Goal: Task Accomplishment & Management: Use online tool/utility

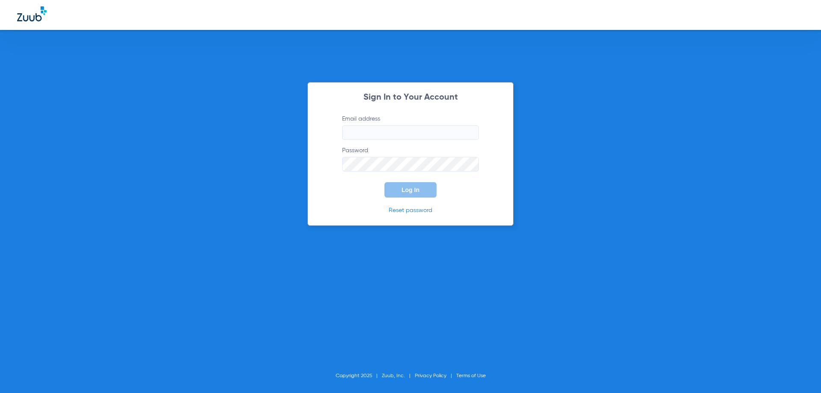
type input "[EMAIL_ADDRESS][DOMAIN_NAME]"
click at [416, 196] on button "Log In" at bounding box center [411, 189] width 52 height 15
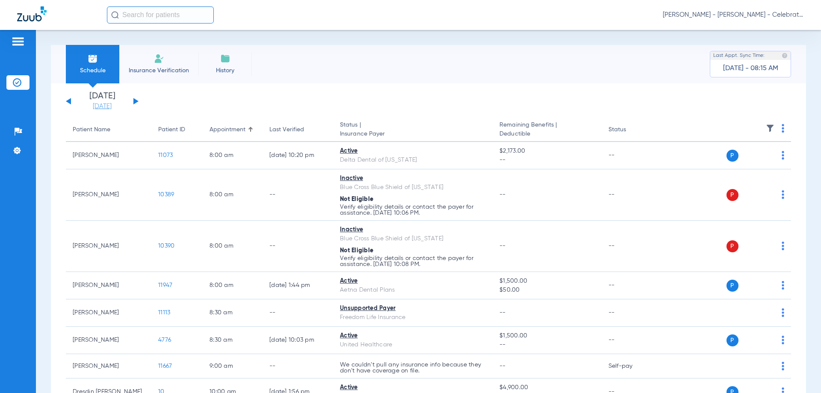
click at [101, 108] on link "[DATE]" at bounding box center [102, 106] width 51 height 9
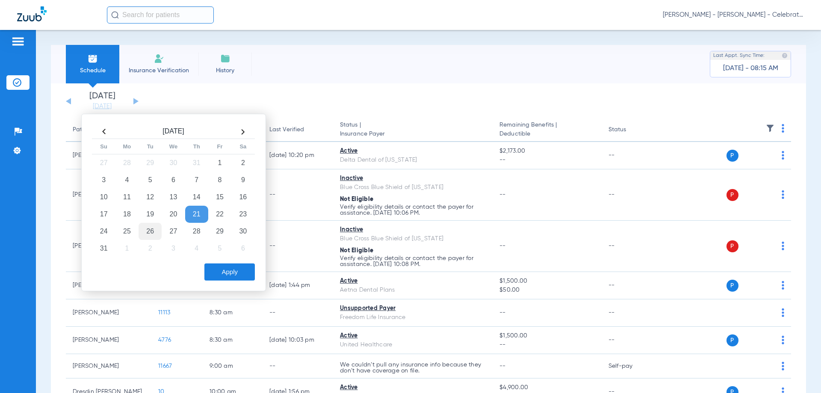
click at [153, 234] on td "26" at bounding box center [150, 231] width 23 height 17
click at [219, 260] on div "Apply" at bounding box center [172, 269] width 165 height 21
click at [233, 277] on button "Apply" at bounding box center [229, 271] width 50 height 17
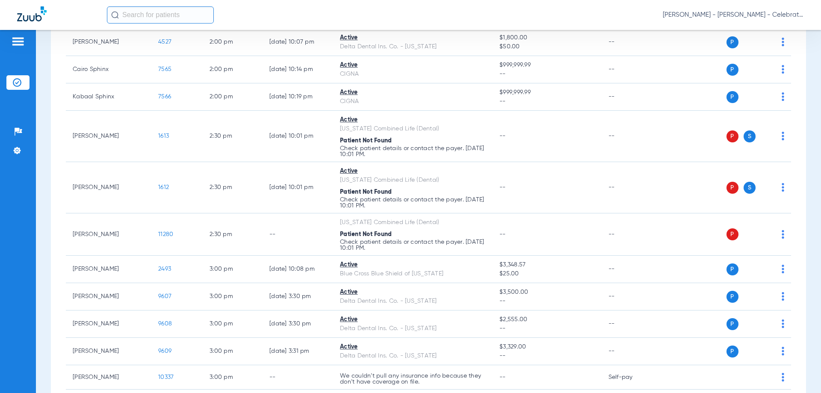
scroll to position [898, 0]
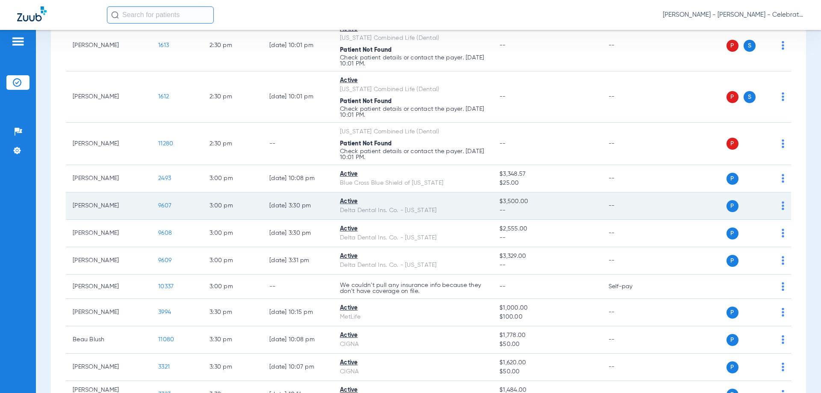
click at [164, 206] on span "9607" at bounding box center [164, 206] width 13 height 6
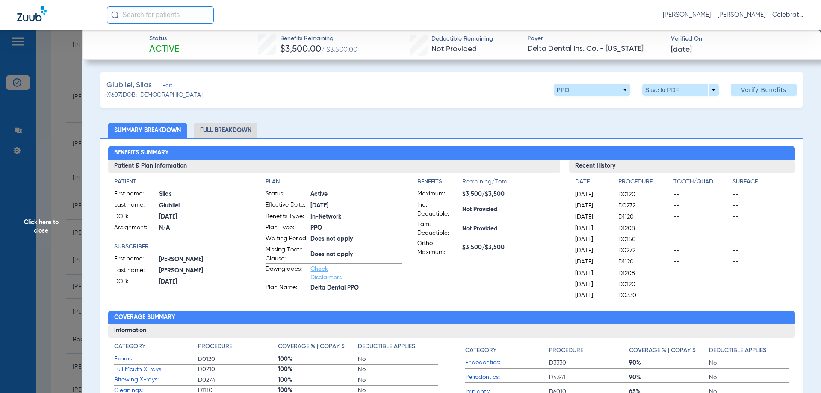
click at [224, 125] on li "Full Breakdown" at bounding box center [225, 130] width 63 height 15
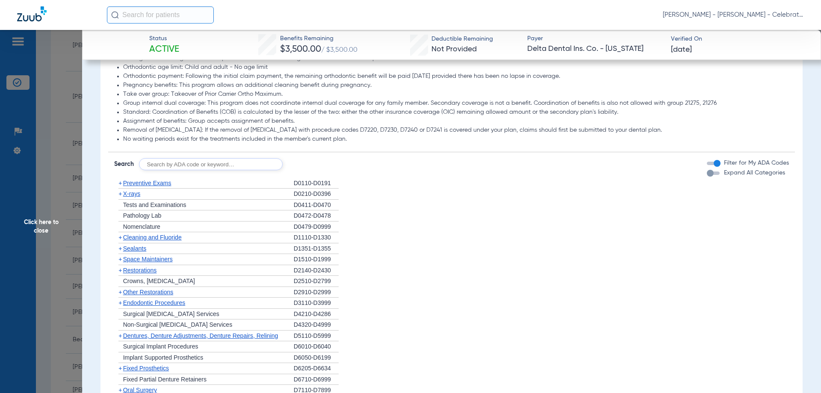
scroll to position [856, 0]
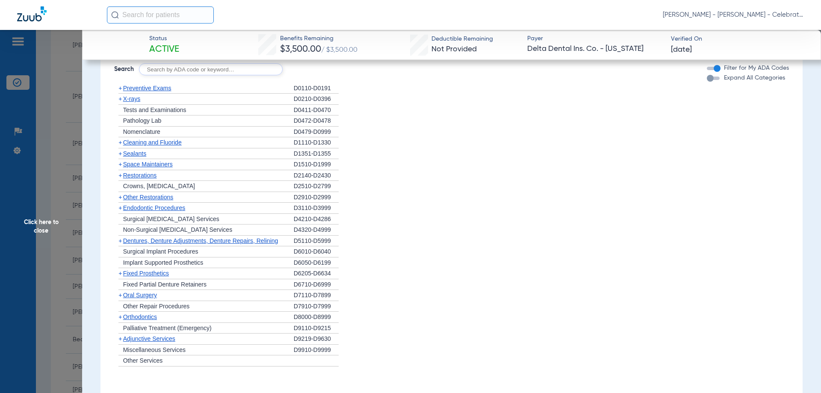
click at [136, 102] on span "X-rays" at bounding box center [131, 98] width 17 height 7
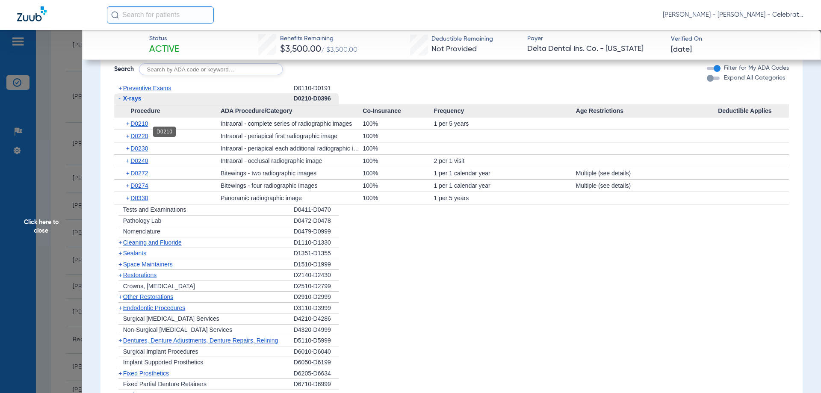
click at [148, 127] on span "D0210" at bounding box center [139, 123] width 18 height 7
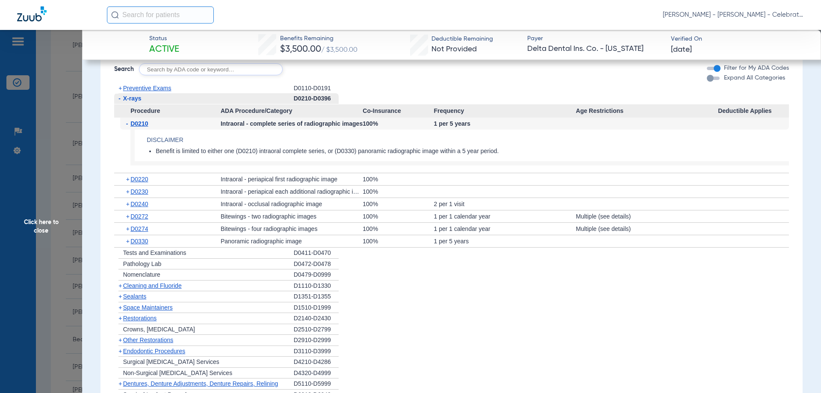
click at [148, 127] on span "D0210" at bounding box center [139, 123] width 18 height 7
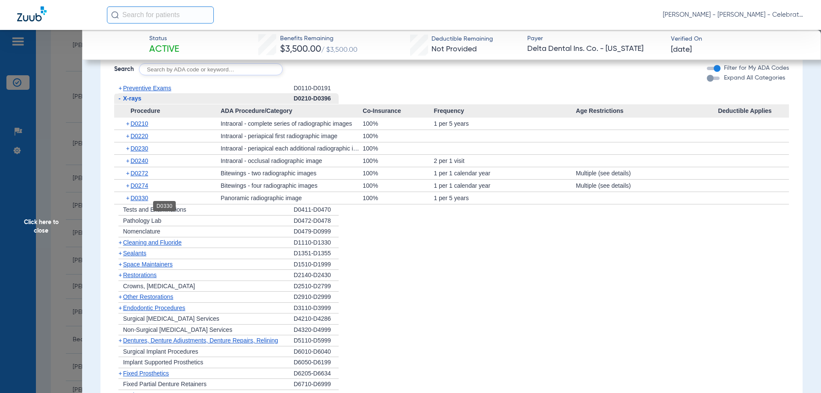
click at [142, 201] on span "D0330" at bounding box center [139, 198] width 18 height 7
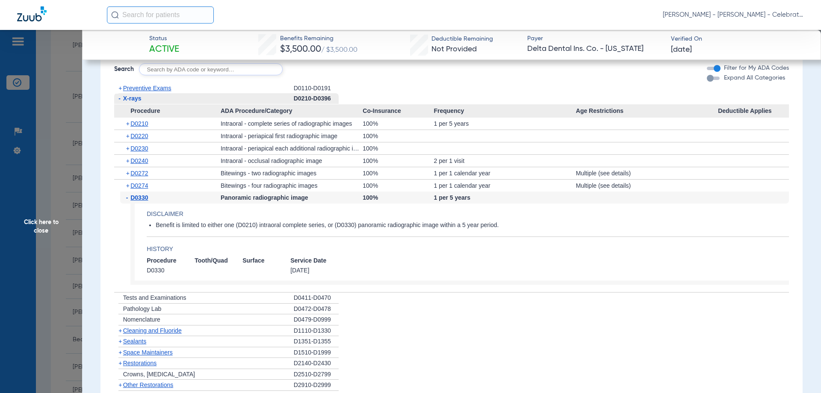
click at [142, 201] on span "D0330" at bounding box center [139, 197] width 18 height 7
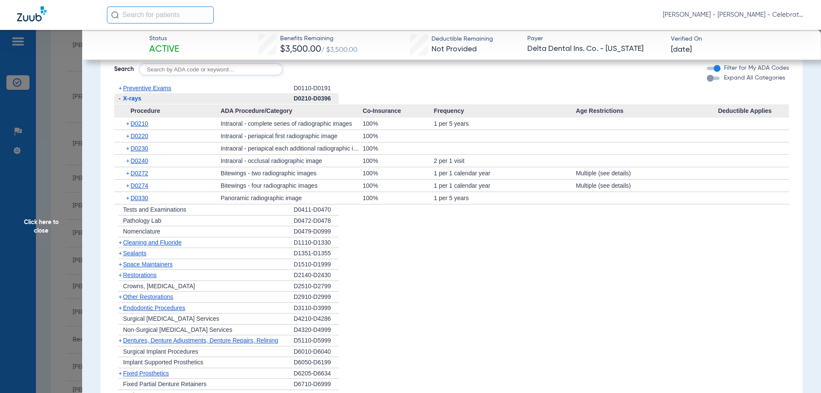
click at [140, 102] on span "X-rays" at bounding box center [132, 98] width 18 height 7
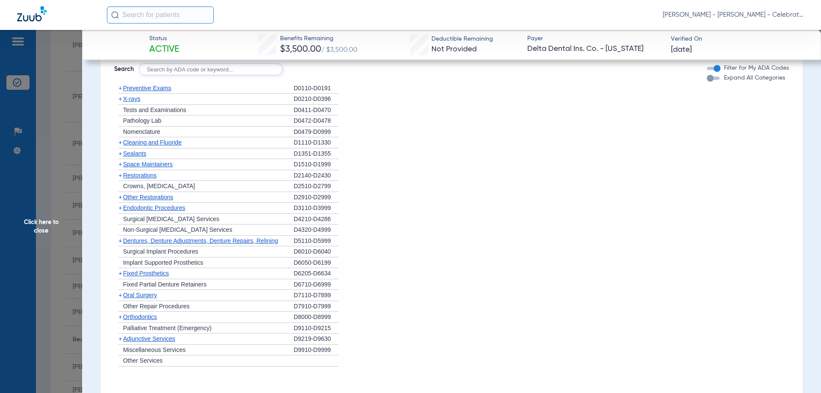
click at [142, 92] on span "Preventive Exams" at bounding box center [147, 88] width 48 height 7
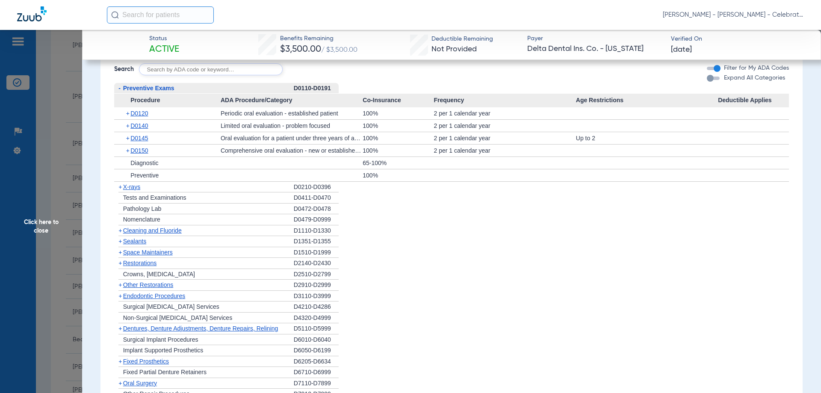
click at [144, 92] on span "Preventive Exams" at bounding box center [148, 88] width 51 height 7
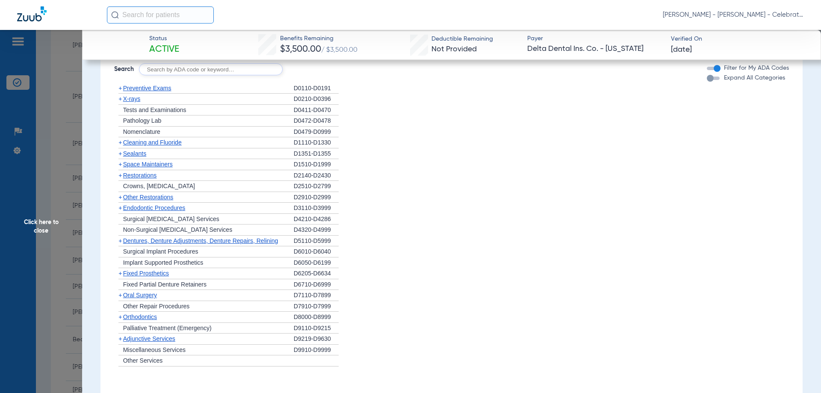
click at [144, 146] on span "Cleaning and Fluoride" at bounding box center [152, 142] width 59 height 7
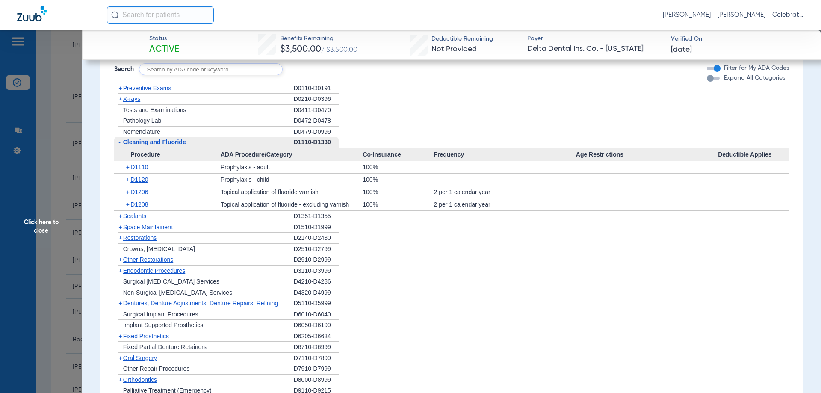
click at [144, 145] on span "Cleaning and Fluoride" at bounding box center [154, 142] width 63 height 7
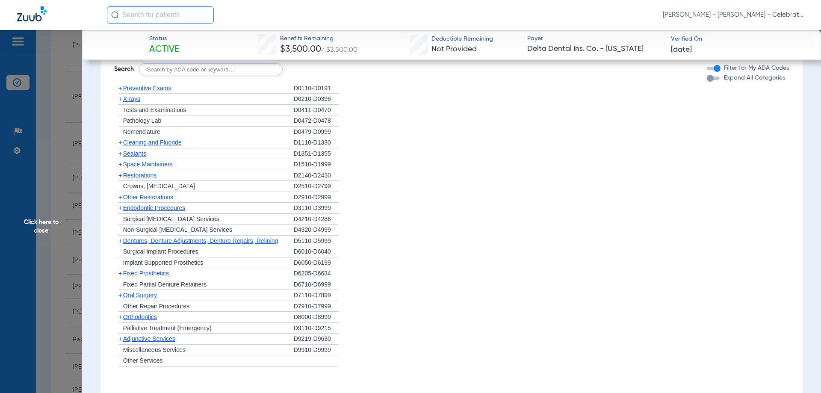
click at [138, 102] on span "X-rays" at bounding box center [131, 98] width 17 height 7
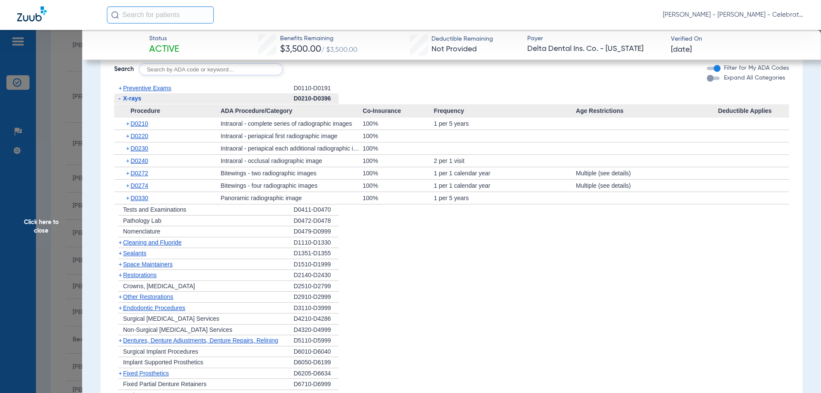
click at [142, 257] on span "Sealants" at bounding box center [134, 253] width 23 height 7
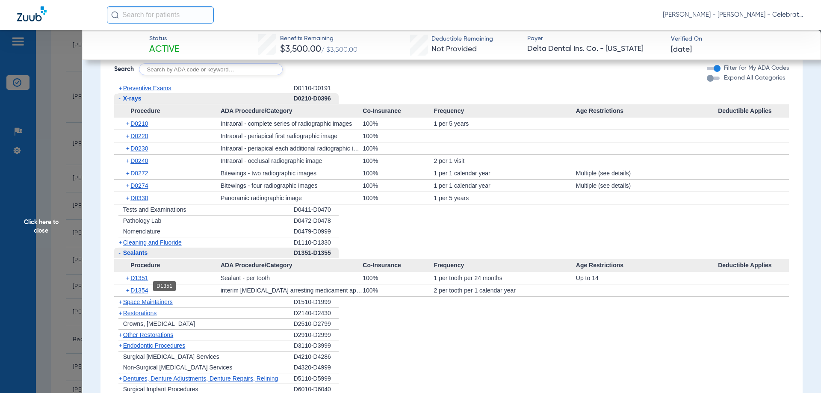
click at [147, 281] on span "D1351" at bounding box center [139, 278] width 18 height 7
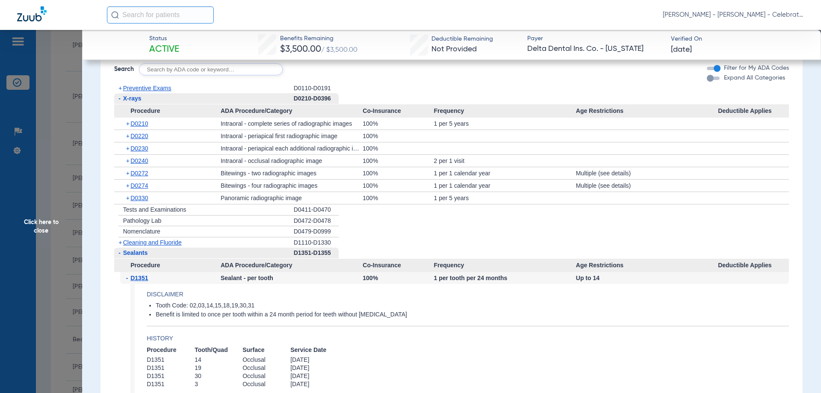
scroll to position [898, 0]
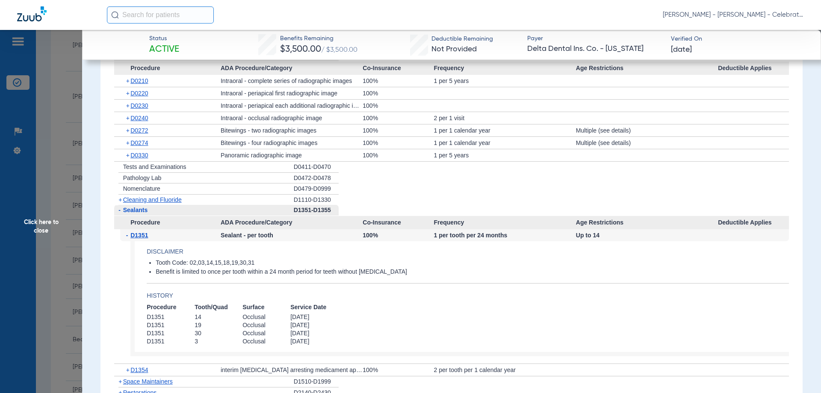
click at [41, 224] on span "Click here to close" at bounding box center [41, 226] width 82 height 393
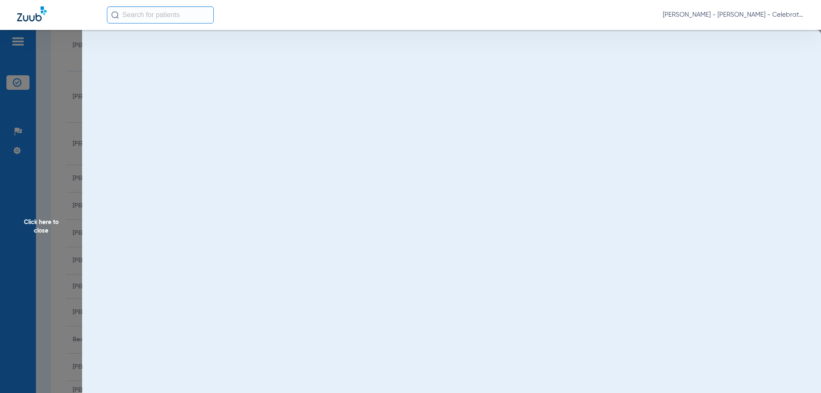
scroll to position [0, 0]
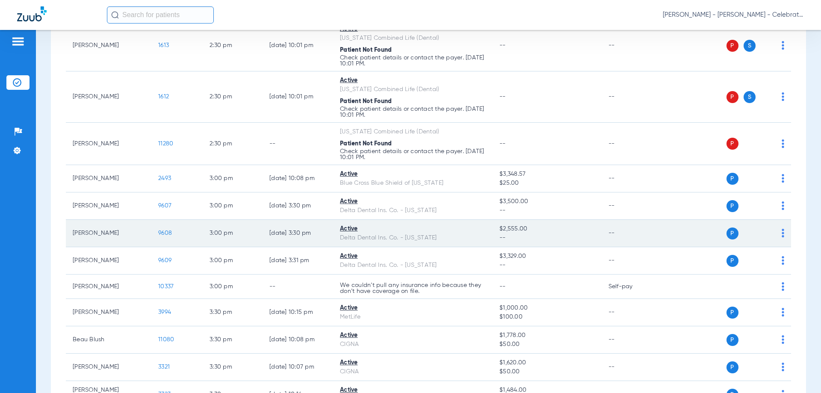
click at [166, 237] on td "9608" at bounding box center [176, 233] width 51 height 27
click at [166, 235] on span "9608" at bounding box center [165, 233] width 14 height 6
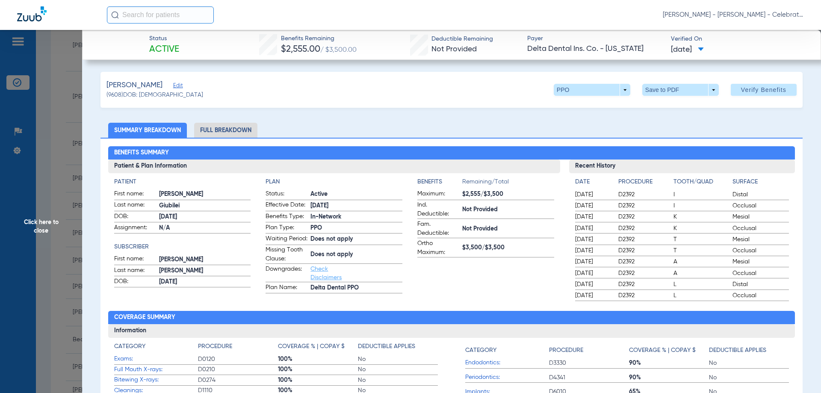
click at [216, 132] on li "Full Breakdown" at bounding box center [225, 130] width 63 height 15
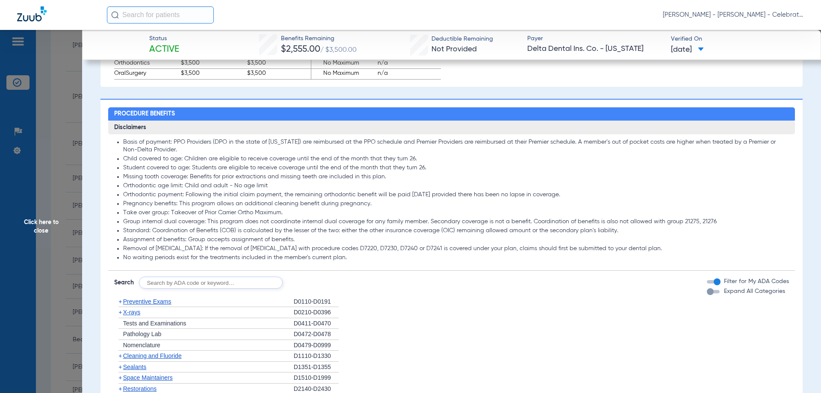
scroll to position [813, 0]
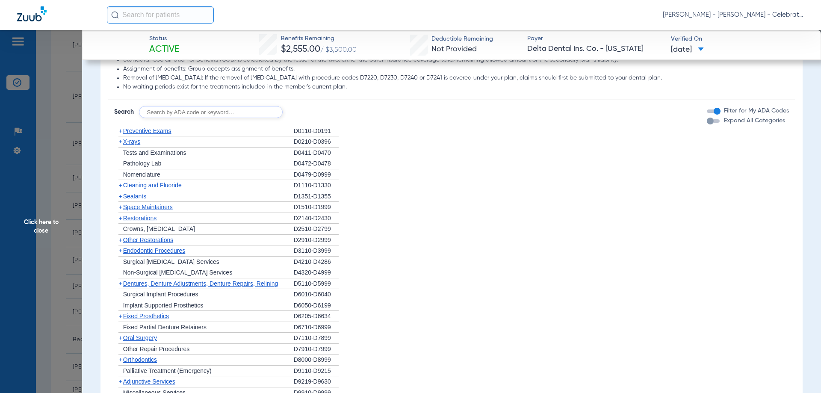
click at [136, 145] on span "X-rays" at bounding box center [131, 141] width 17 height 7
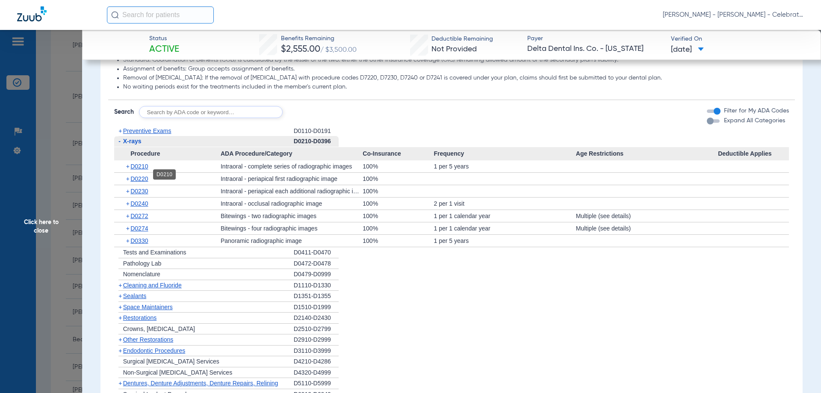
click at [145, 170] on span "D0210" at bounding box center [139, 166] width 18 height 7
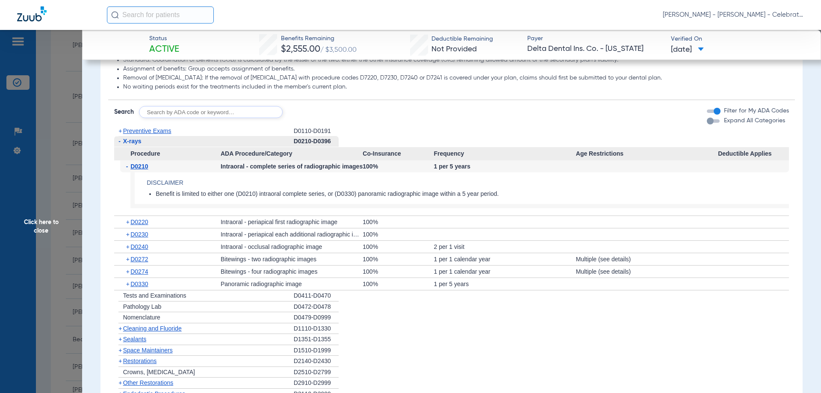
click at [145, 170] on span "D0210" at bounding box center [139, 166] width 18 height 7
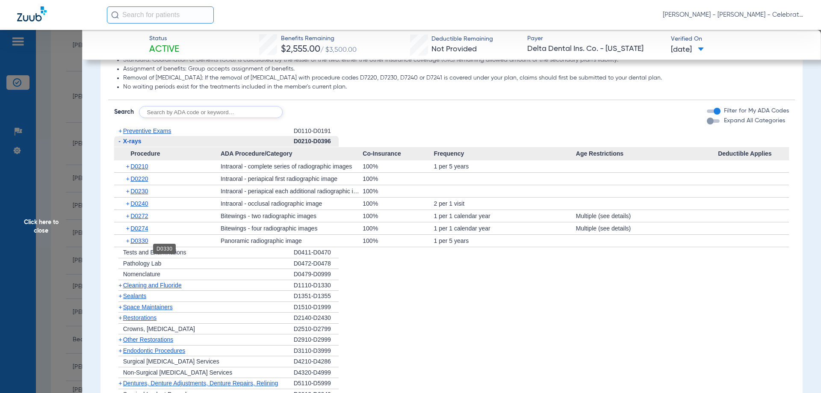
click at [146, 244] on span "D0330" at bounding box center [139, 240] width 18 height 7
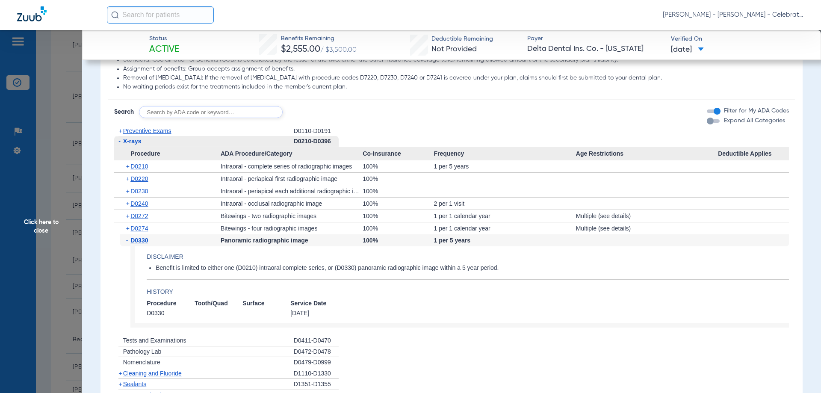
click at [146, 244] on span "D0330" at bounding box center [139, 240] width 18 height 7
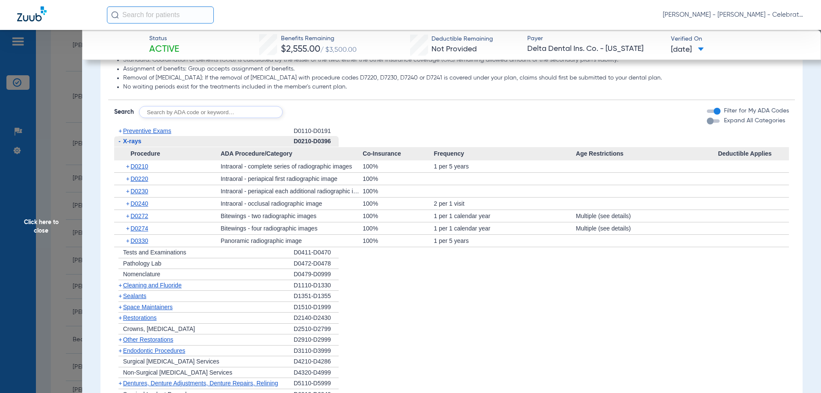
click at [125, 145] on span "X-rays" at bounding box center [132, 141] width 18 height 7
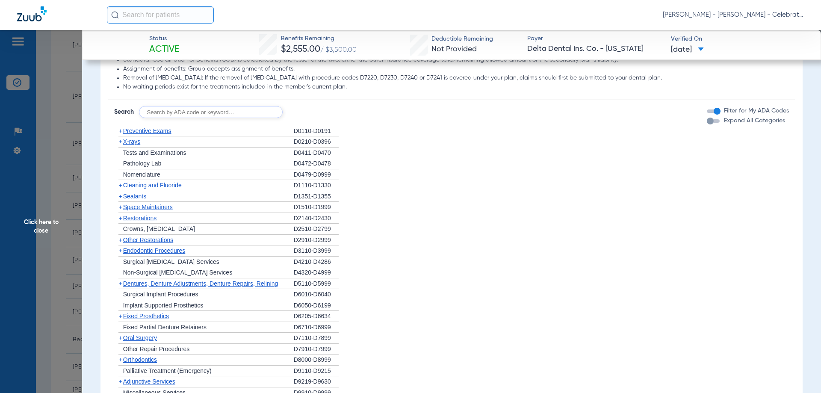
click at [158, 134] on span "Preventive Exams" at bounding box center [147, 130] width 48 height 7
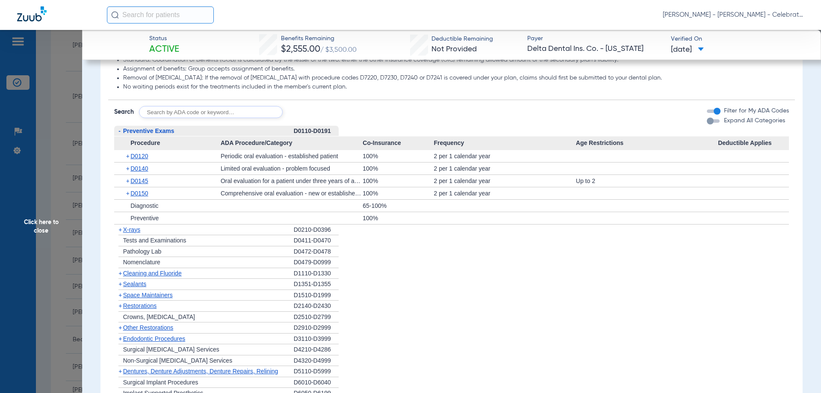
click at [157, 134] on span "Preventive Exams" at bounding box center [148, 130] width 51 height 7
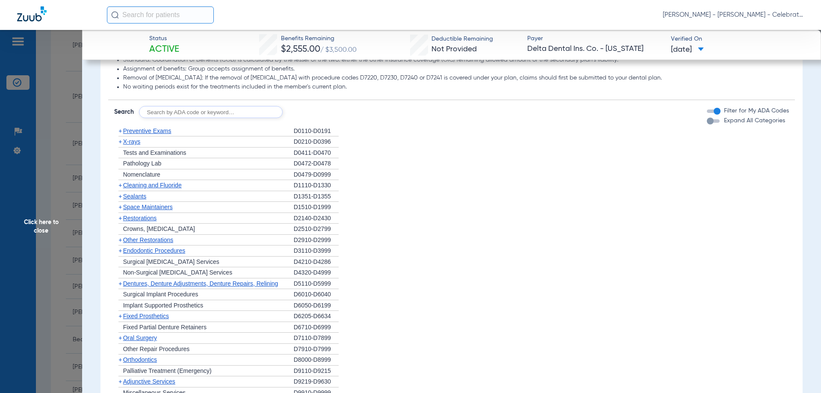
click at [145, 189] on span "Cleaning and Fluoride" at bounding box center [152, 185] width 59 height 7
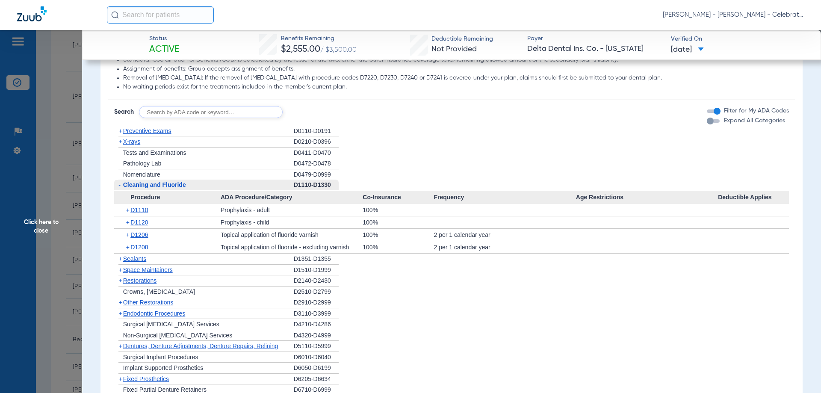
click at [145, 188] on span "Cleaning and Fluoride" at bounding box center [154, 184] width 63 height 7
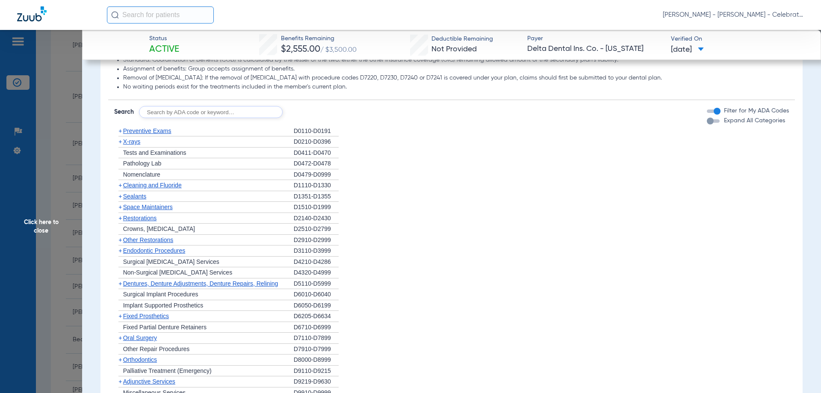
click at [132, 145] on span "X-rays" at bounding box center [131, 141] width 17 height 7
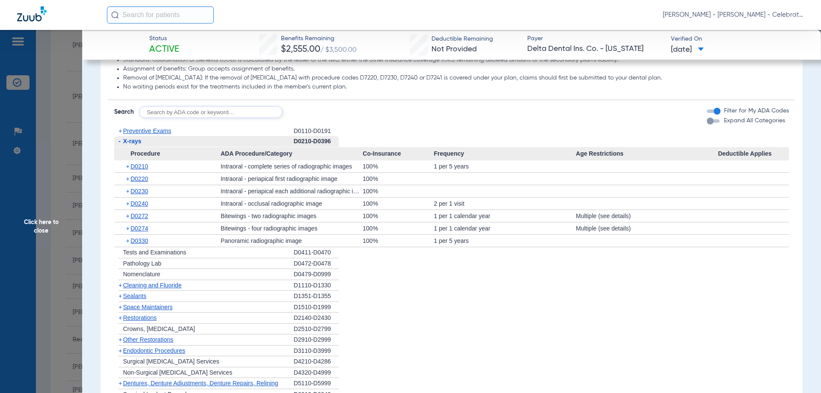
click at [134, 145] on span "X-rays" at bounding box center [132, 141] width 18 height 7
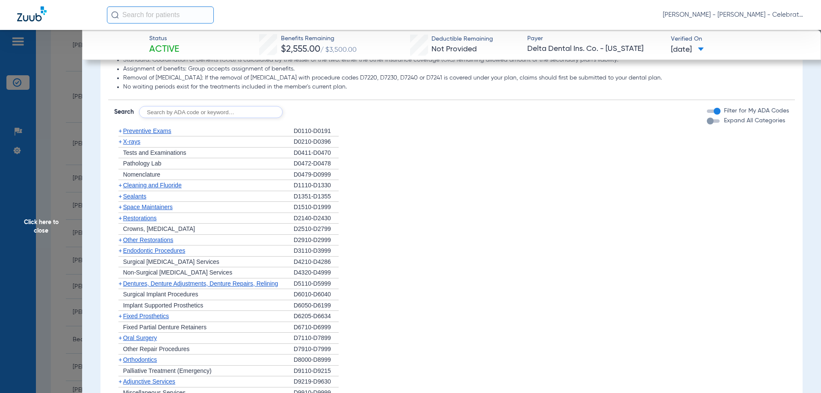
click at [142, 200] on span "Sealants" at bounding box center [134, 196] width 23 height 7
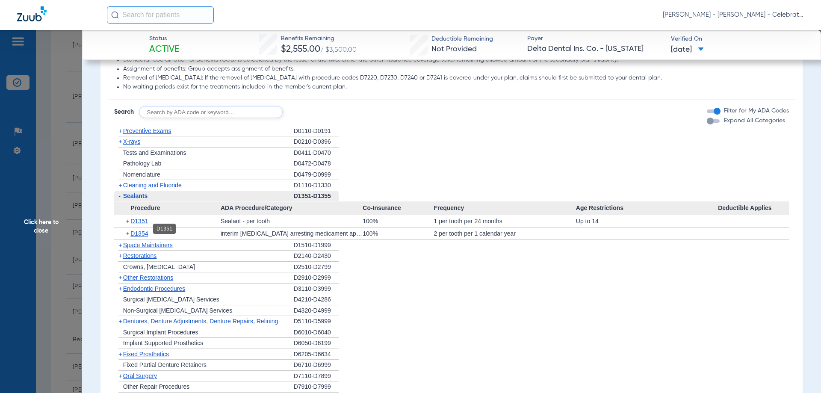
click at [147, 225] on span "D1351" at bounding box center [139, 221] width 18 height 7
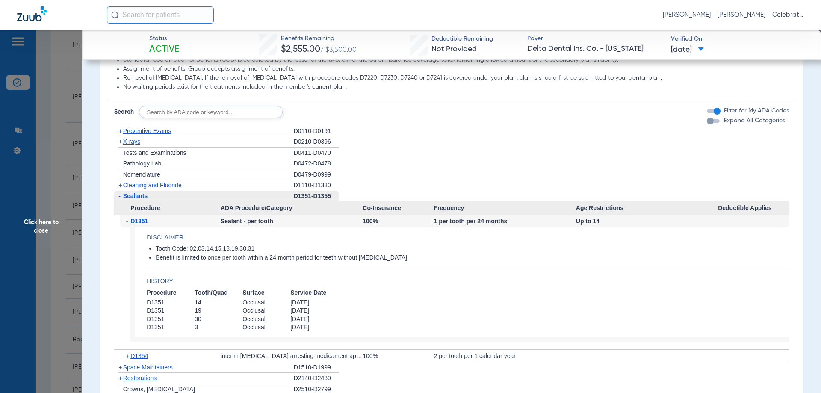
click at [50, 222] on span "Click here to close" at bounding box center [41, 226] width 82 height 393
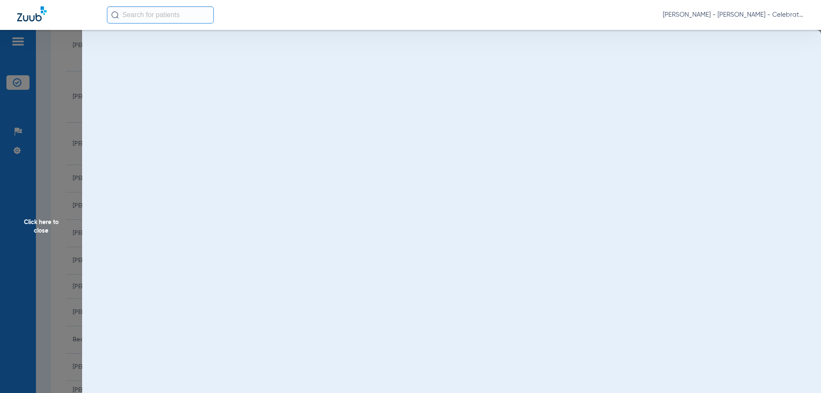
scroll to position [0, 0]
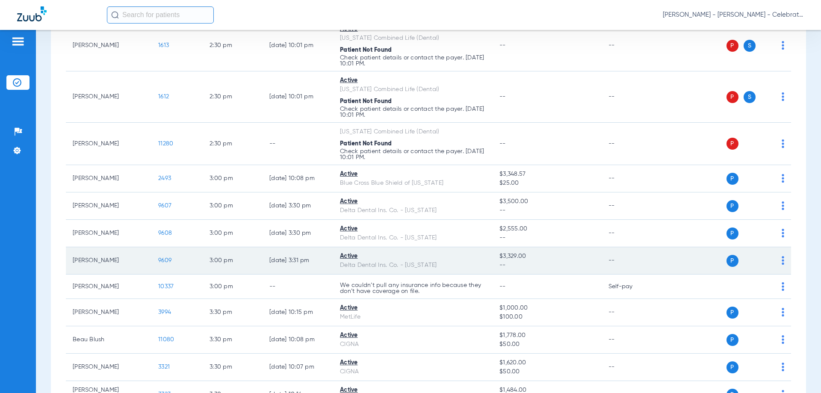
click at [169, 258] on span "9609" at bounding box center [164, 261] width 13 height 6
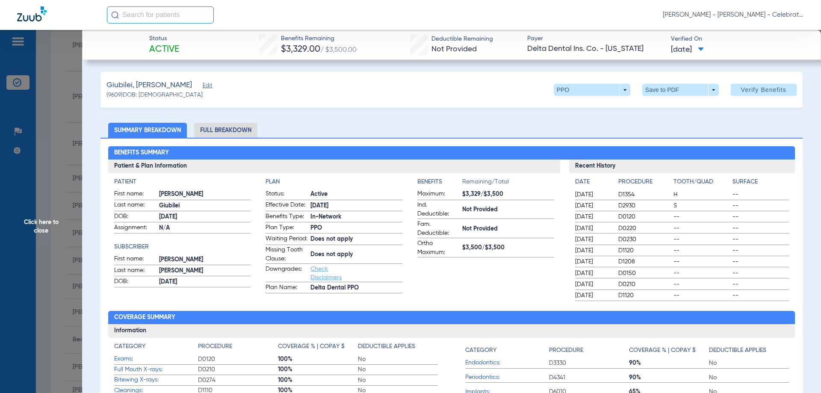
click at [248, 127] on li "Full Breakdown" at bounding box center [225, 130] width 63 height 15
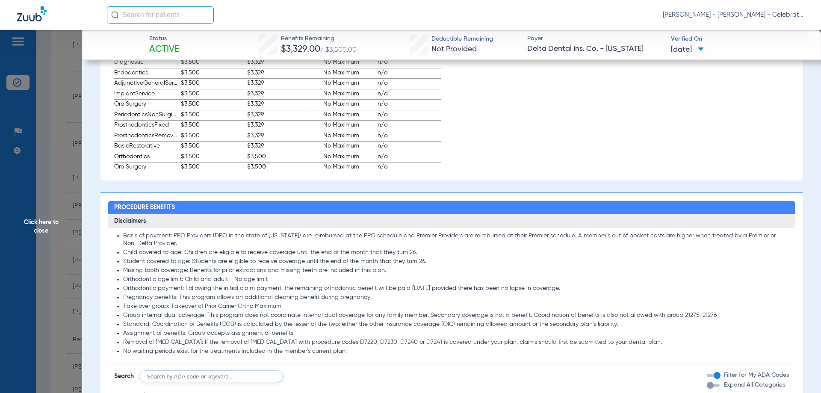
scroll to position [556, 0]
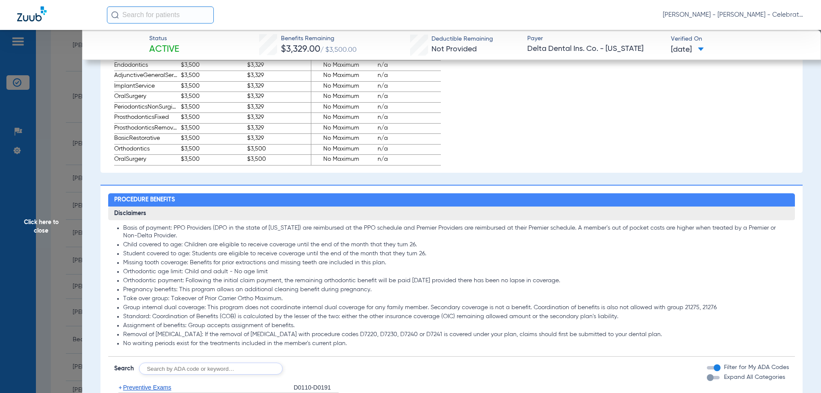
click at [47, 228] on span "Click here to close" at bounding box center [41, 226] width 82 height 393
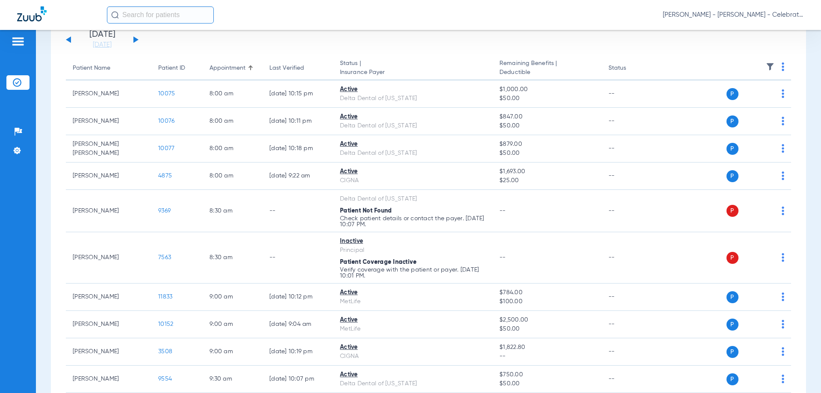
scroll to position [0, 0]
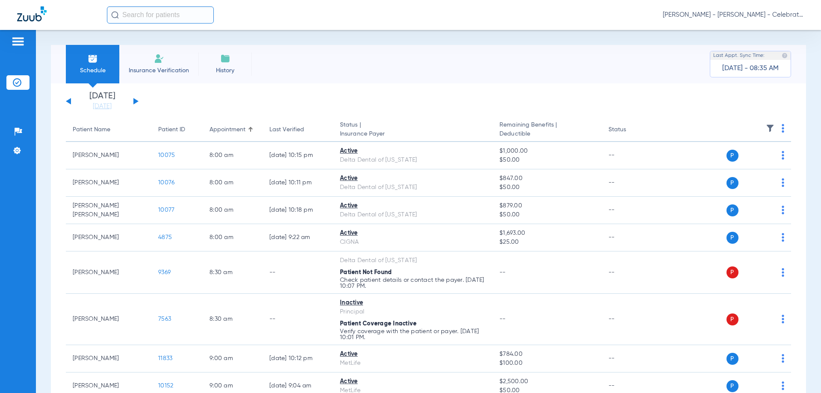
click at [136, 102] on button at bounding box center [135, 101] width 5 height 6
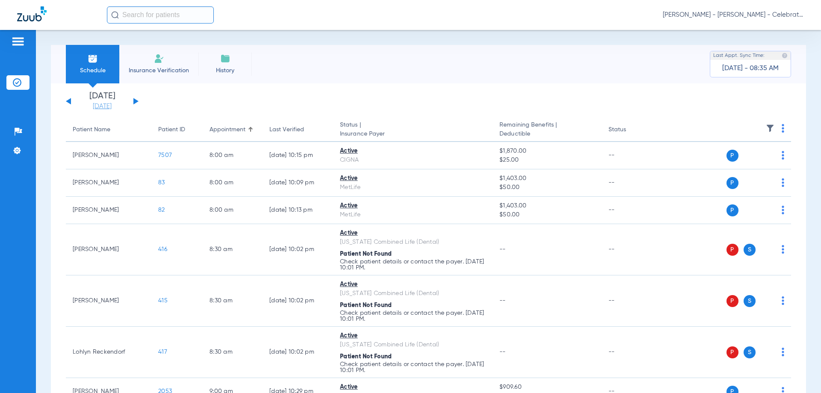
click at [104, 110] on link "[DATE]" at bounding box center [102, 106] width 51 height 9
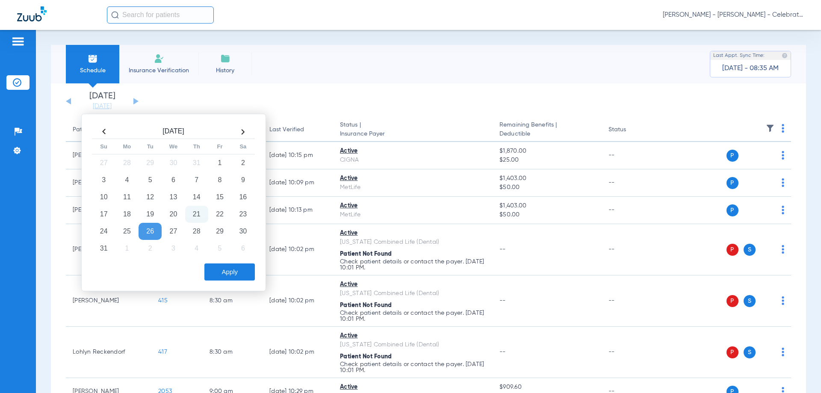
click at [200, 215] on td "21" at bounding box center [196, 214] width 23 height 17
click at [238, 280] on button "Apply" at bounding box center [229, 271] width 50 height 17
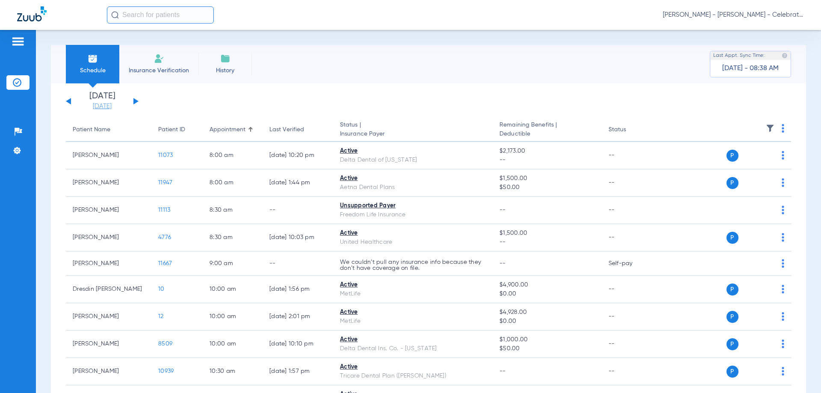
click at [100, 104] on link "[DATE]" at bounding box center [102, 106] width 51 height 9
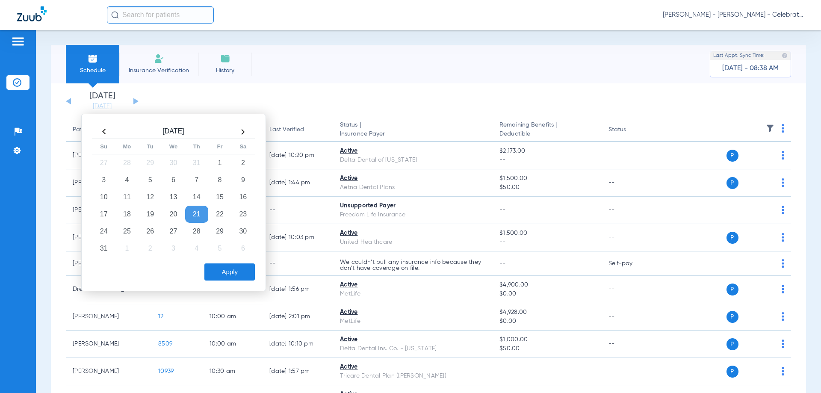
drag, startPoint x: 172, startPoint y: 235, endPoint x: 247, endPoint y: 291, distance: 94.2
click at [204, 265] on div "Aug 2025 Su Mo Tu We Th Fr Sa 27 28 29 30 31 1 2 3 4 5 6 7 8 9 10 11 12 13 14 1…" at bounding box center [173, 203] width 185 height 178
click at [168, 229] on td "27" at bounding box center [173, 231] width 23 height 17
click at [240, 272] on button "Apply" at bounding box center [229, 271] width 50 height 17
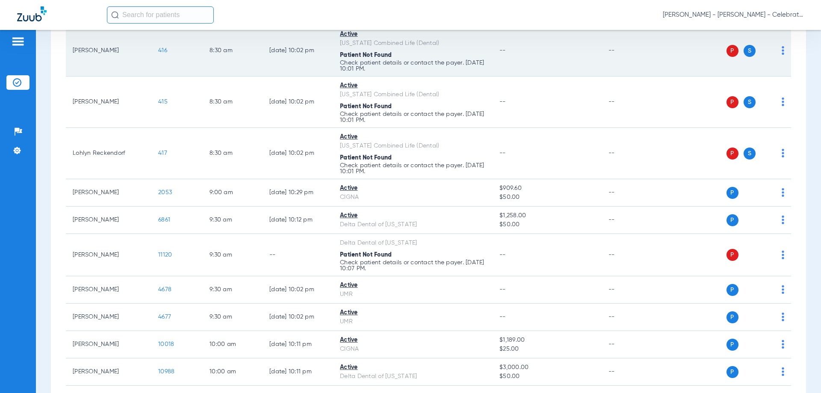
scroll to position [214, 0]
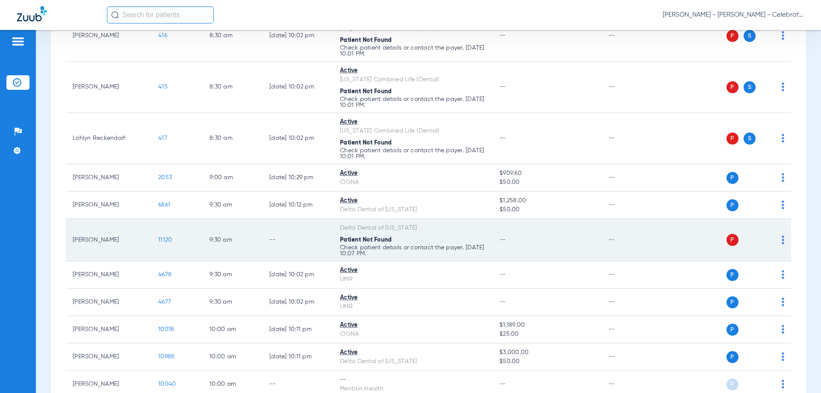
click at [169, 239] on span "11120" at bounding box center [165, 240] width 14 height 6
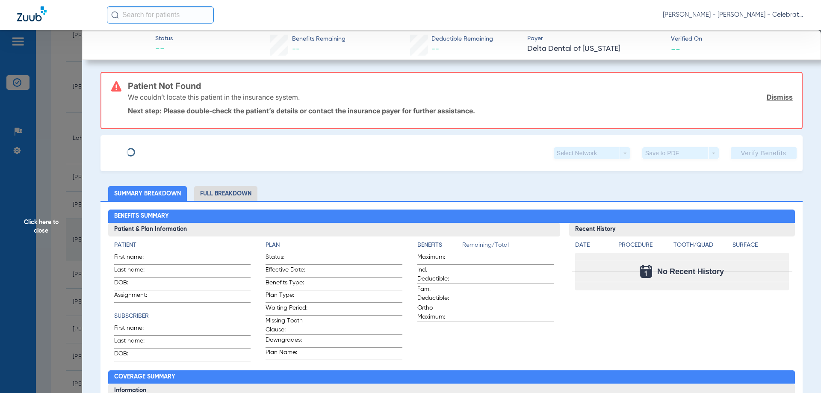
type input "Riva"
type input "Brown"
type input "[DATE]"
type input "902817609"
type input "10211000"
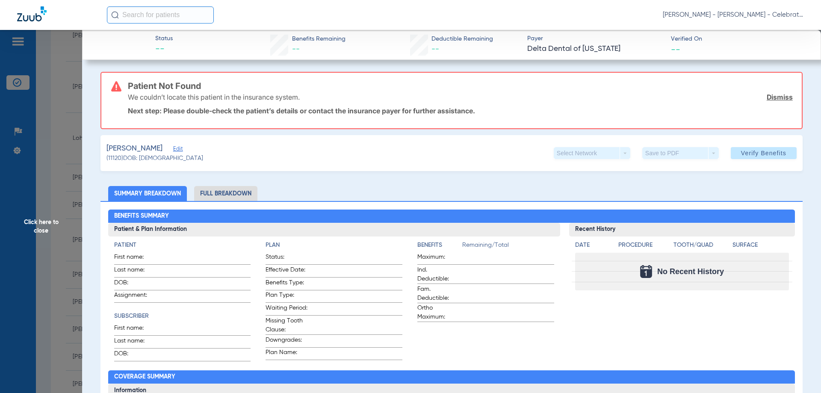
click at [173, 149] on span "Edit" at bounding box center [177, 150] width 8 height 8
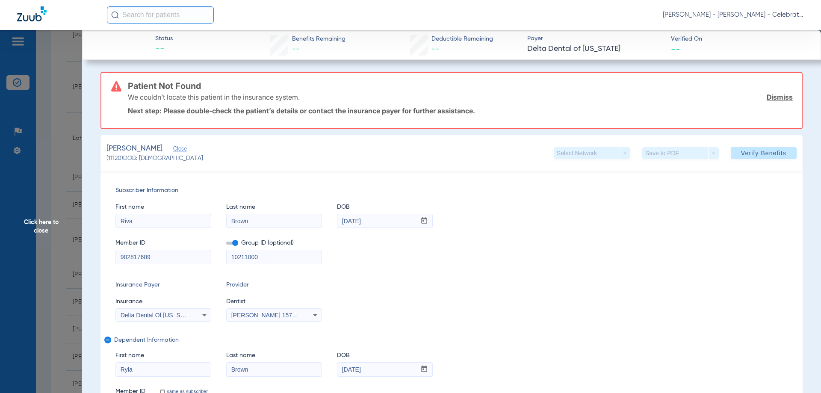
scroll to position [86, 0]
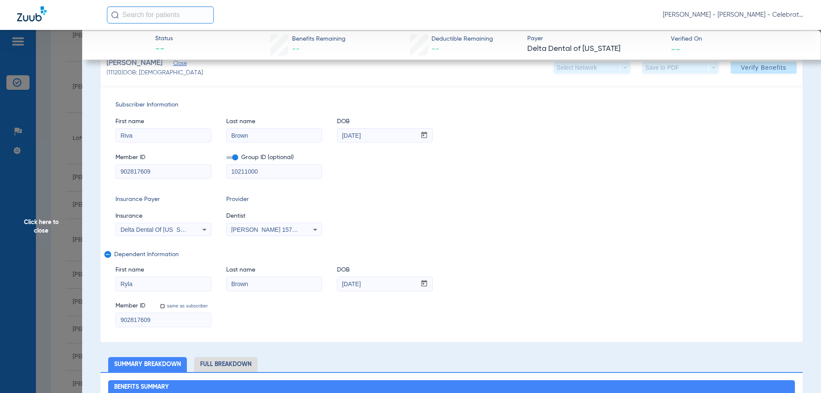
drag, startPoint x: 526, startPoint y: 193, endPoint x: 220, endPoint y: 203, distance: 306.0
click at [525, 193] on div "Subscriber Information First name Riva Last name Brown DOB mm / dd / yyyy 05/10…" at bounding box center [452, 214] width 702 height 257
click at [57, 218] on span "Click here to close" at bounding box center [41, 226] width 82 height 393
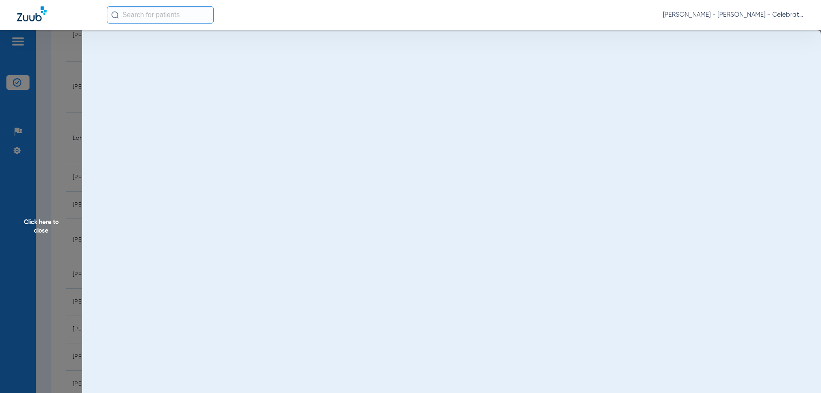
scroll to position [0, 0]
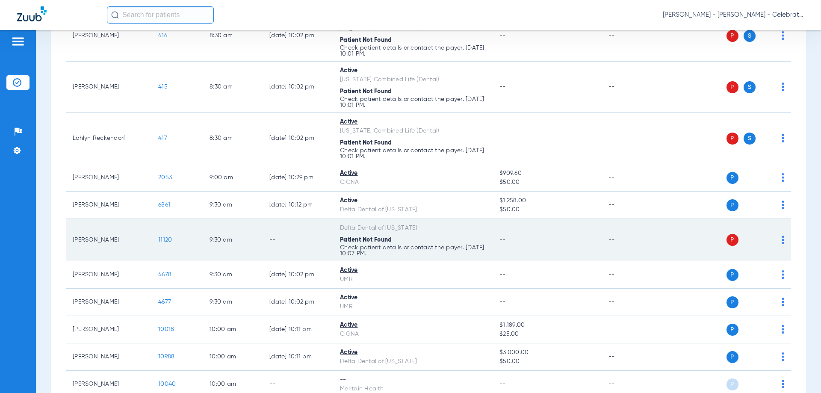
click at [782, 240] on img at bounding box center [783, 240] width 3 height 9
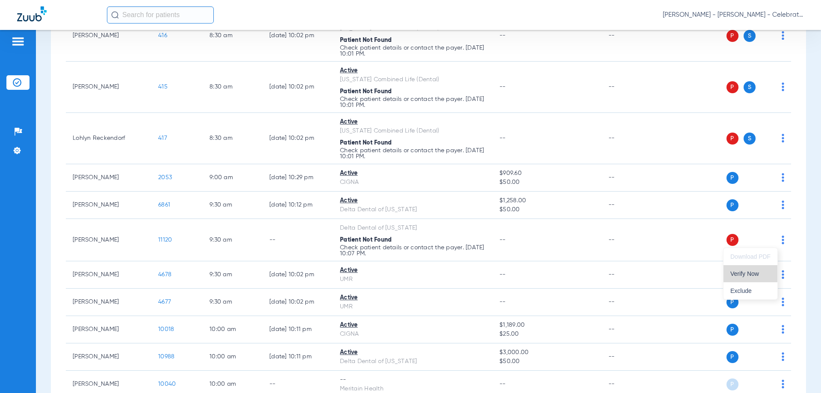
click at [749, 276] on span "Verify Now" at bounding box center [751, 274] width 40 height 6
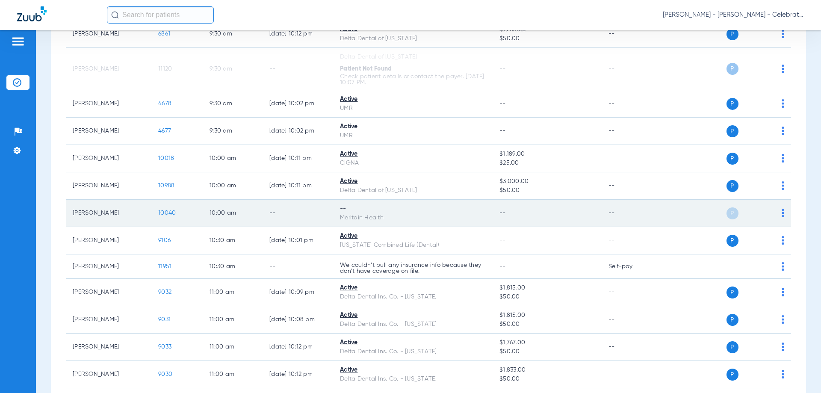
scroll to position [428, 0]
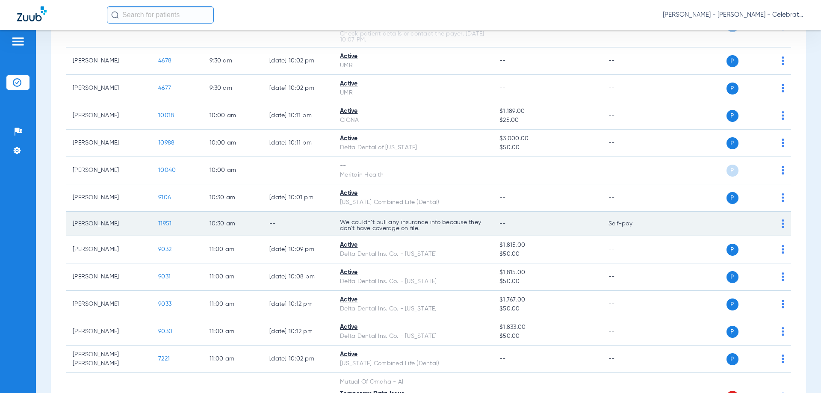
click at [782, 222] on img at bounding box center [783, 223] width 3 height 9
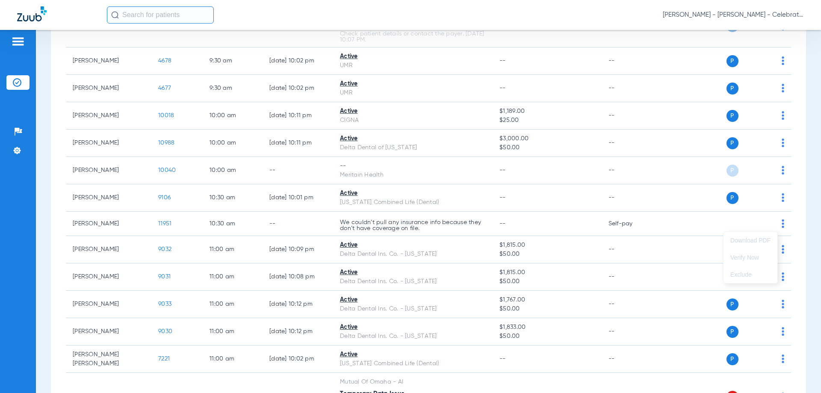
click at [299, 206] on div at bounding box center [410, 196] width 821 height 393
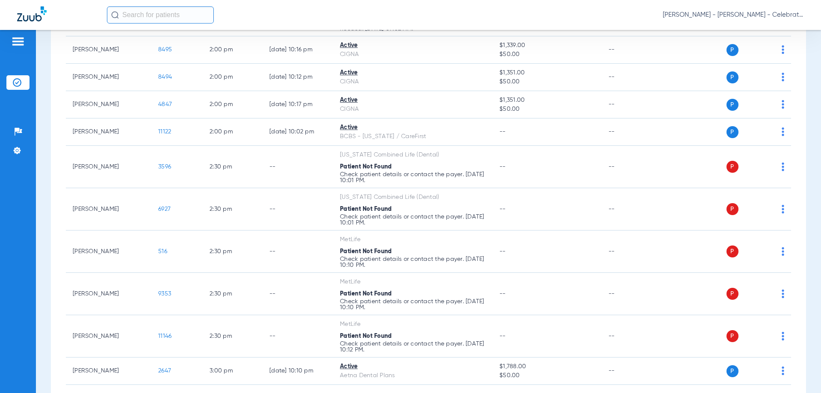
scroll to position [856, 0]
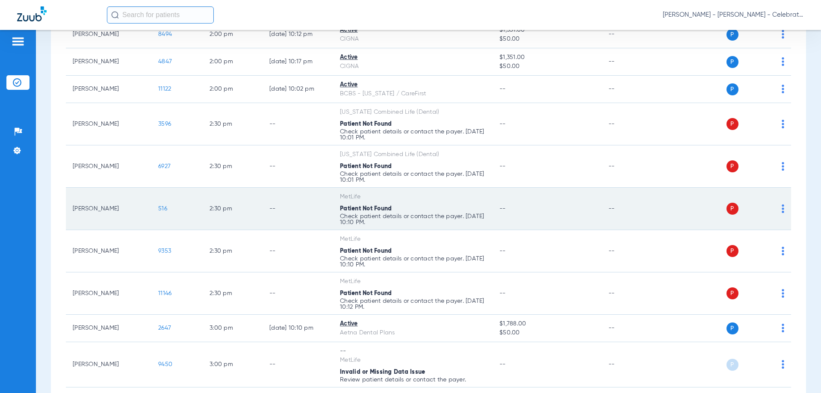
click at [163, 208] on span "516" at bounding box center [162, 209] width 9 height 6
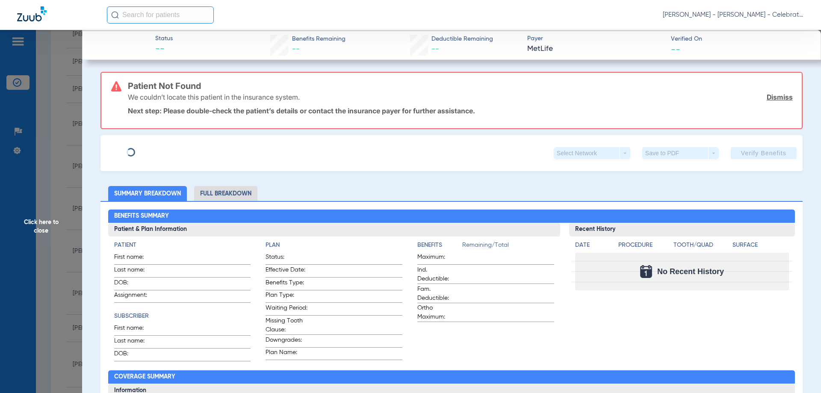
type input "Melinda"
type input "Merrifield"
type input "12/15/1974"
type input "0150570"
type input "0314704"
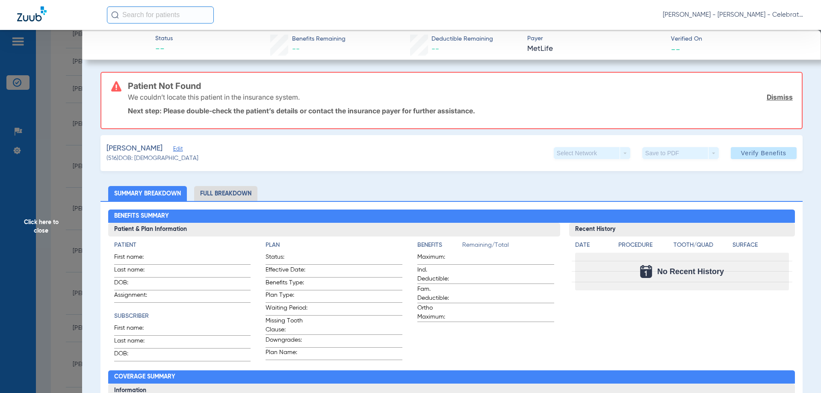
click at [178, 148] on span "Edit" at bounding box center [177, 150] width 8 height 8
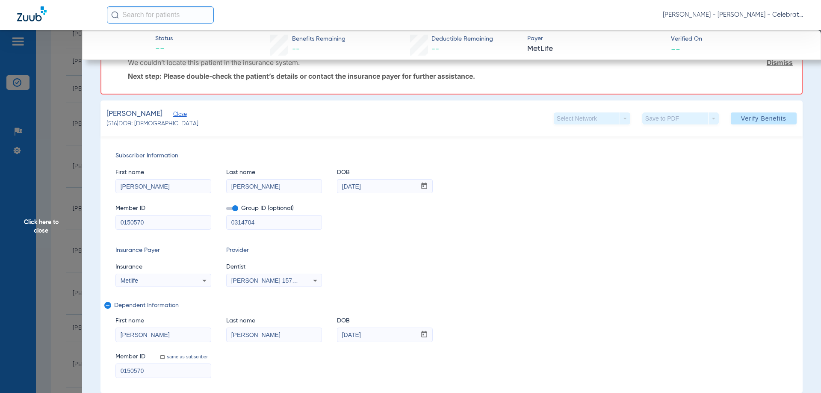
scroll to position [43, 0]
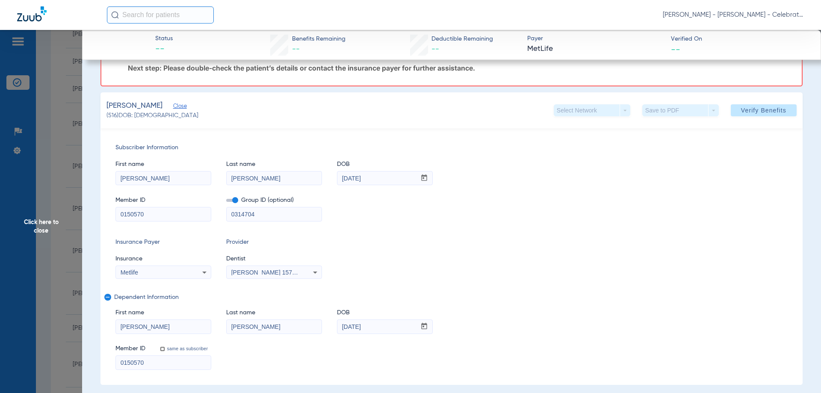
click at [165, 220] on input "0150570" at bounding box center [163, 214] width 95 height 14
paste input "595140974"
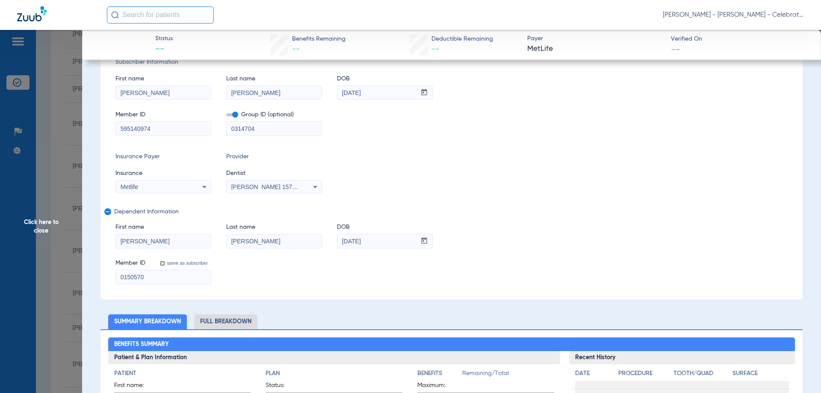
type input "595140974"
click at [162, 279] on input "0150570" at bounding box center [163, 277] width 95 height 14
paste input "595140974"
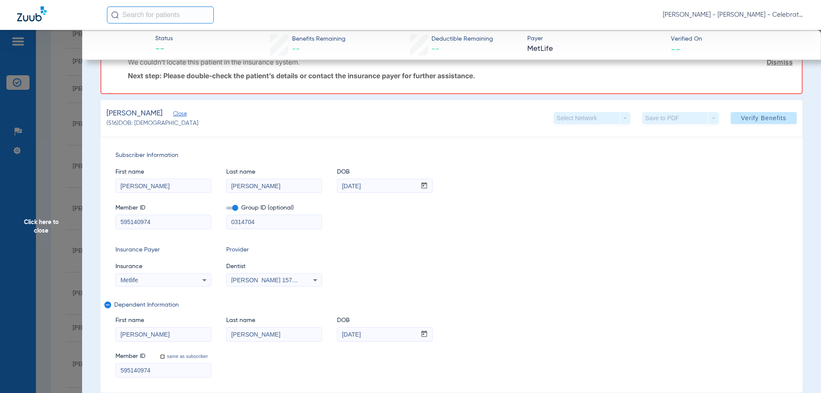
scroll to position [0, 0]
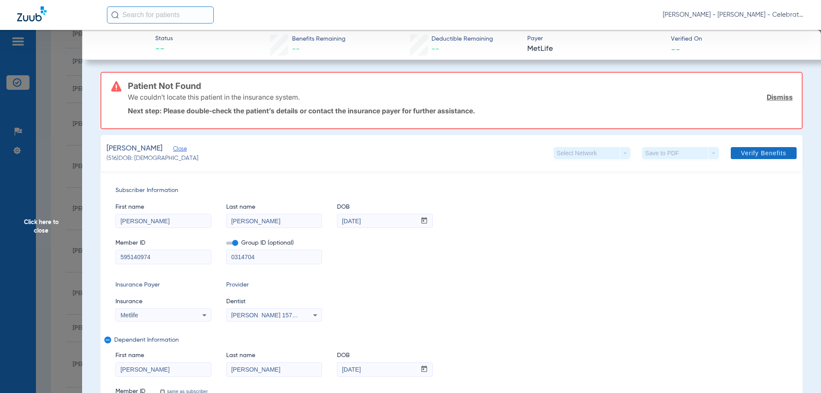
type input "595140974"
click at [778, 150] on span "Verify Benefits" at bounding box center [763, 153] width 45 height 7
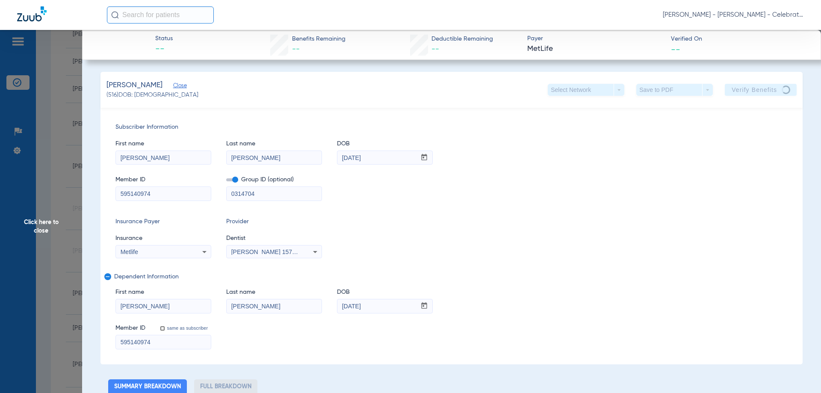
click at [49, 222] on span "Click here to close" at bounding box center [41, 226] width 82 height 393
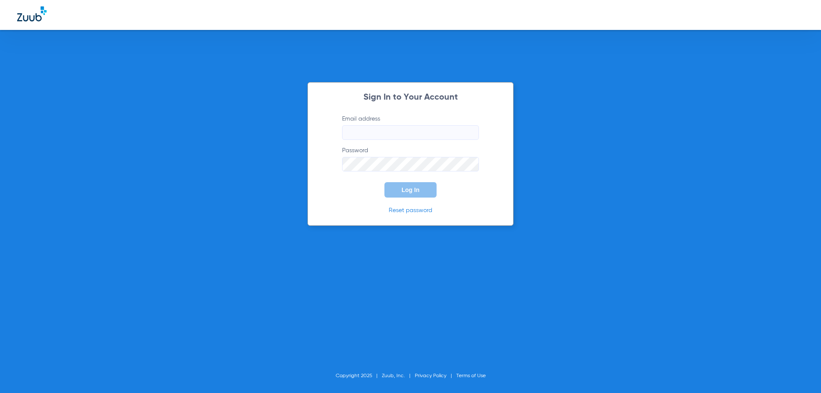
type input "[EMAIL_ADDRESS][DOMAIN_NAME]"
click at [394, 187] on button "Log In" at bounding box center [411, 189] width 52 height 15
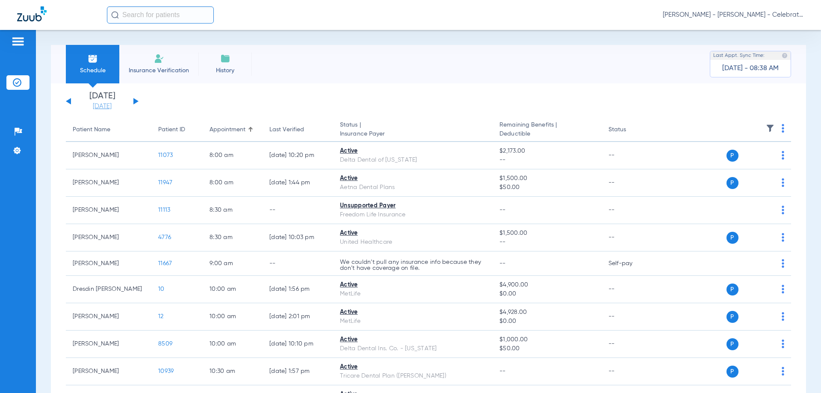
click at [97, 104] on link "[DATE]" at bounding box center [102, 106] width 51 height 9
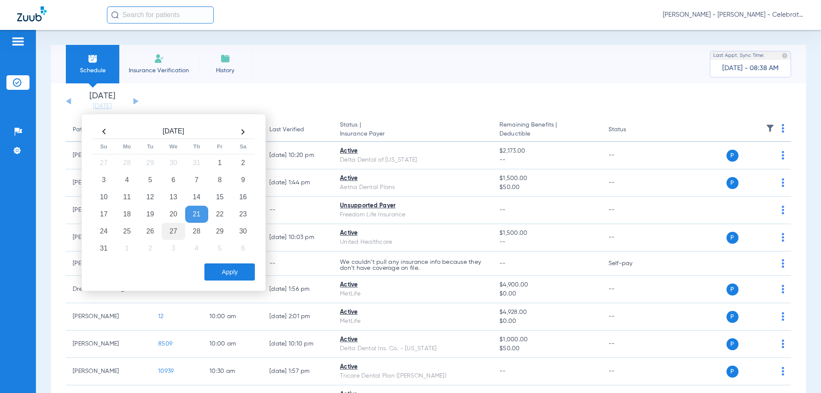
click at [177, 230] on td "27" at bounding box center [173, 231] width 23 height 17
click at [233, 274] on button "Apply" at bounding box center [229, 271] width 50 height 17
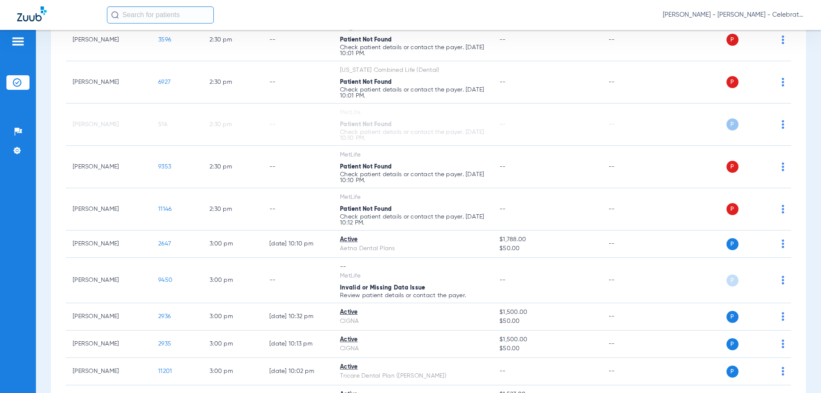
scroll to position [941, 0]
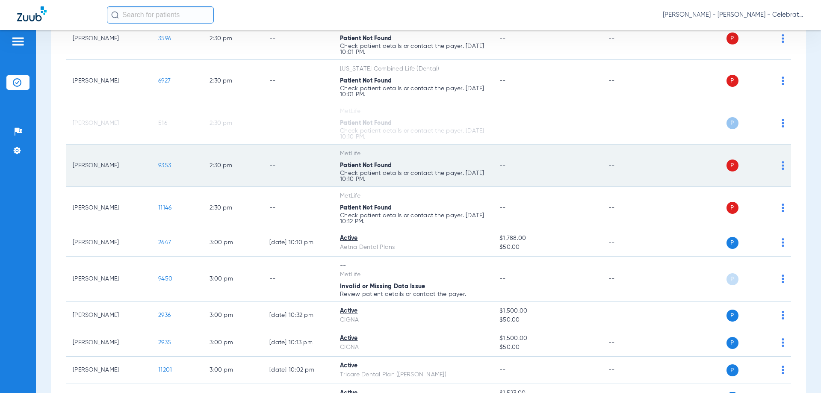
click at [782, 163] on img at bounding box center [783, 165] width 3 height 9
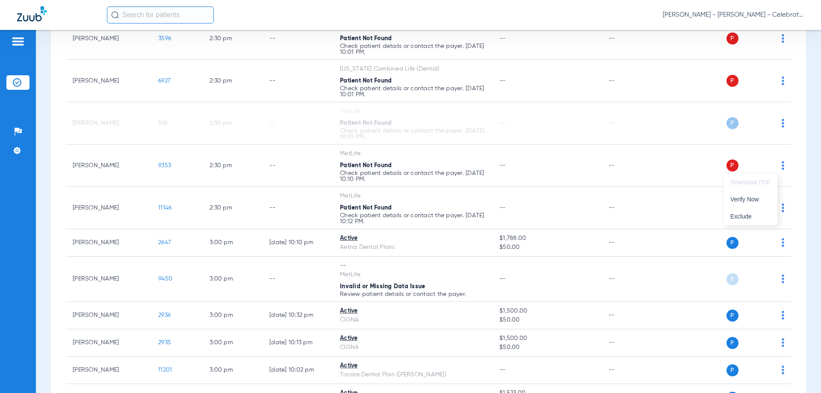
click at [167, 164] on div at bounding box center [410, 196] width 821 height 393
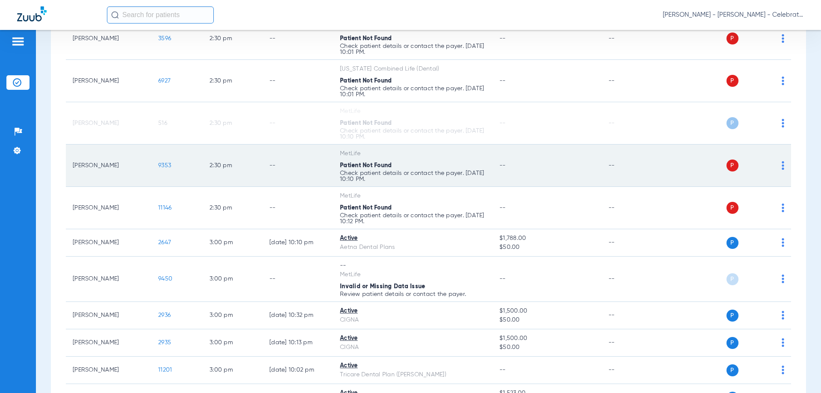
click at [167, 164] on span "9353" at bounding box center [164, 166] width 13 height 6
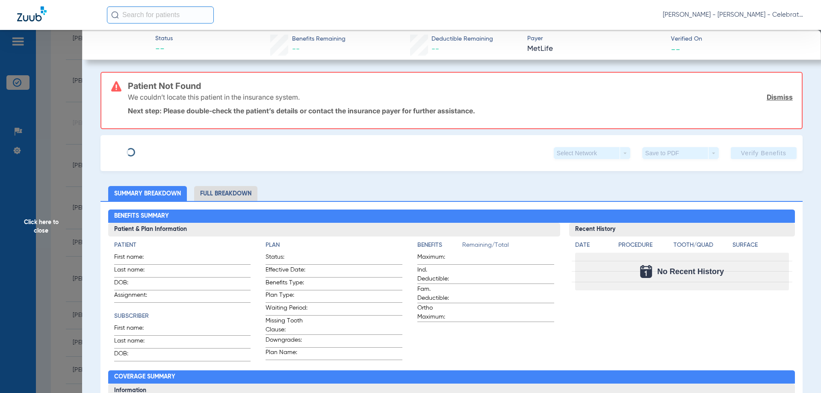
type input "Yanira"
type input "Mendez"
type input "12/28/1988"
type input "Metlife"
type input "5942887"
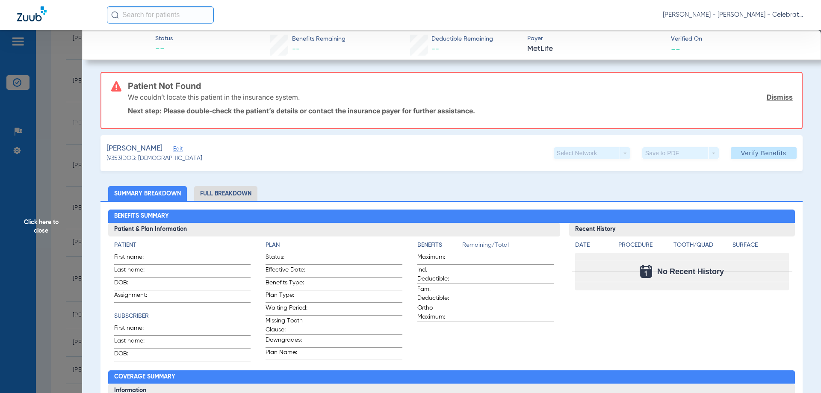
click at [173, 149] on span "Edit" at bounding box center [177, 150] width 8 height 8
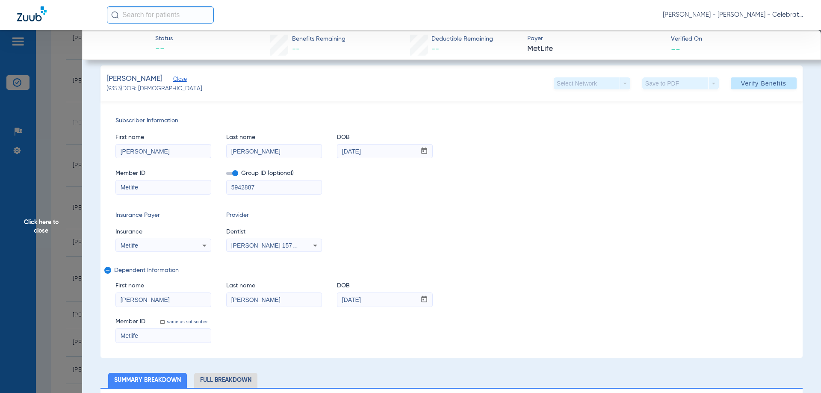
scroll to position [86, 0]
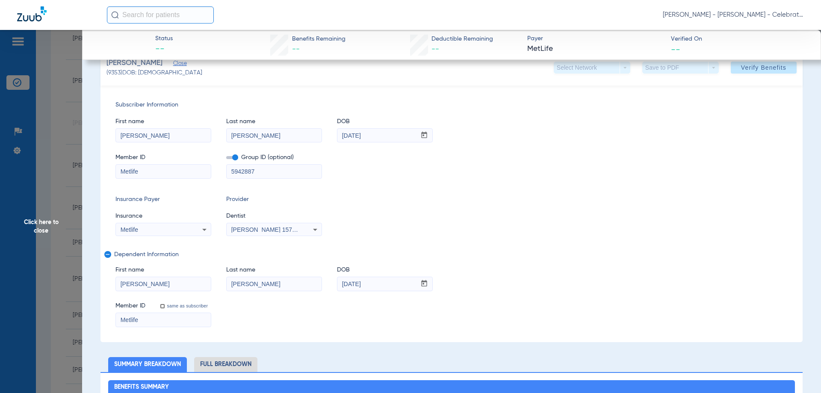
click at [161, 170] on input "Metlife" at bounding box center [163, 172] width 95 height 14
paste input "121740852"
type input "121740852"
click at [155, 322] on input "Metlife" at bounding box center [163, 320] width 95 height 14
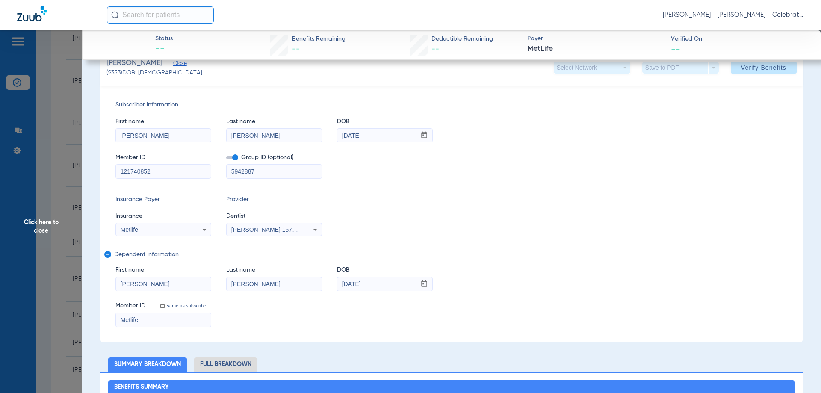
click at [154, 322] on input "Metlife" at bounding box center [163, 320] width 95 height 14
paste input "121740852"
type input "121740852"
click at [769, 60] on span at bounding box center [764, 67] width 66 height 21
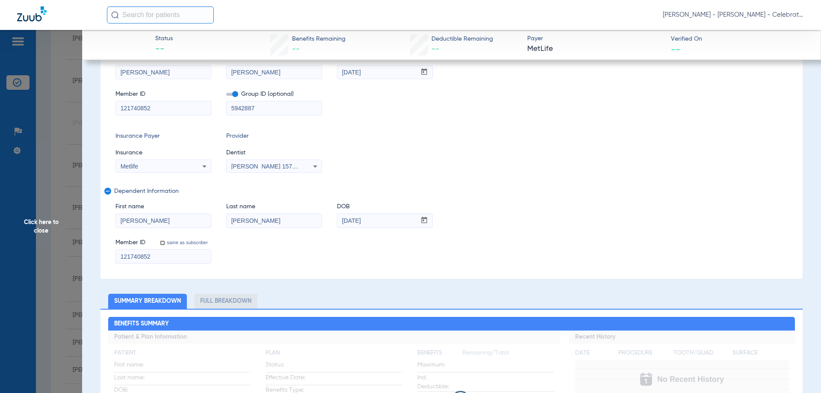
scroll to position [22, 0]
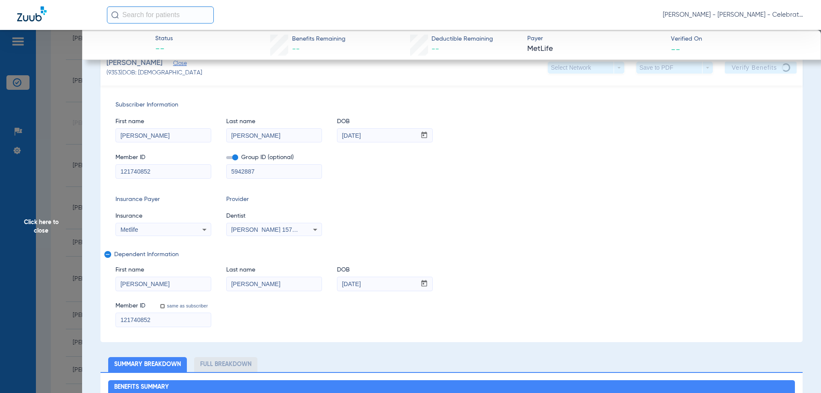
click at [44, 224] on span "Click here to close" at bounding box center [41, 226] width 82 height 393
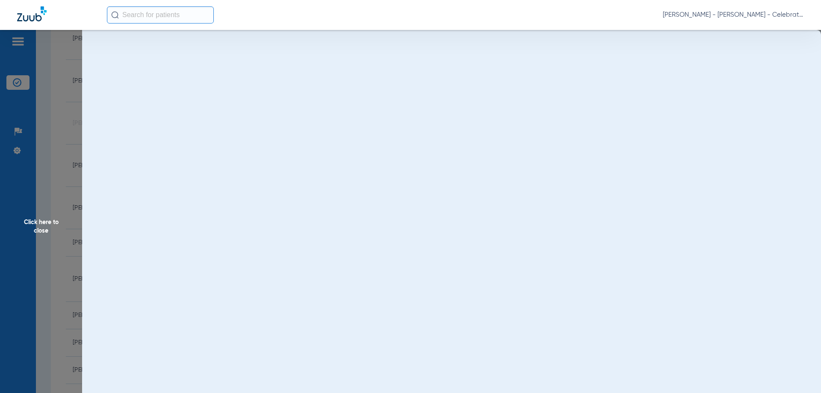
scroll to position [0, 0]
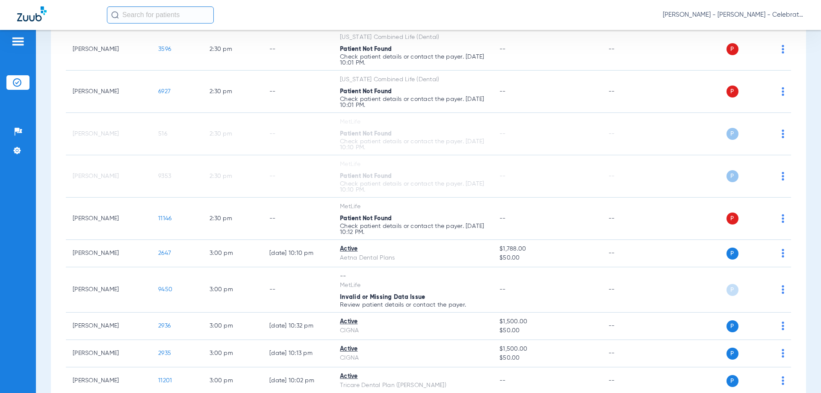
scroll to position [941, 0]
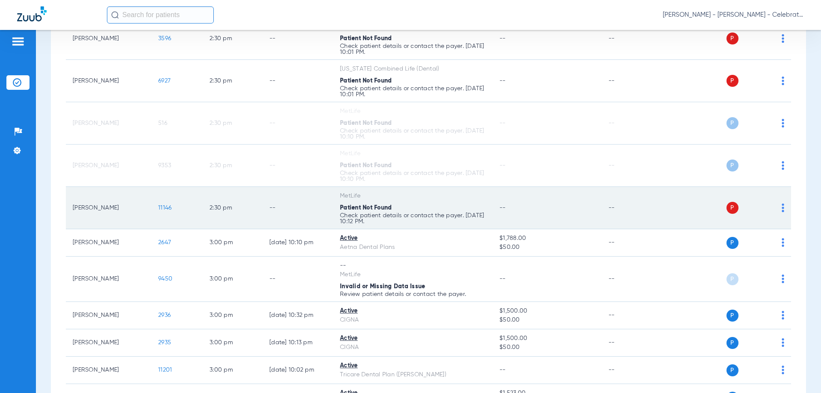
click at [167, 206] on span "11146" at bounding box center [164, 208] width 13 height 6
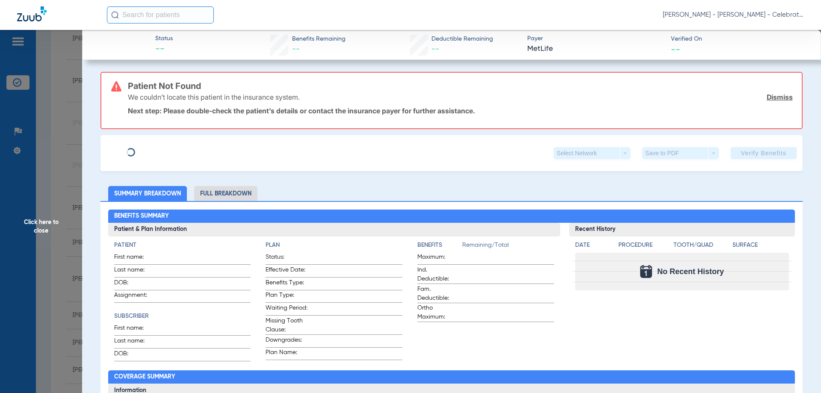
type input "Yanira"
type input "Mendez"
type input "12/28/1988"
type input "Metlife"
type input "5942887"
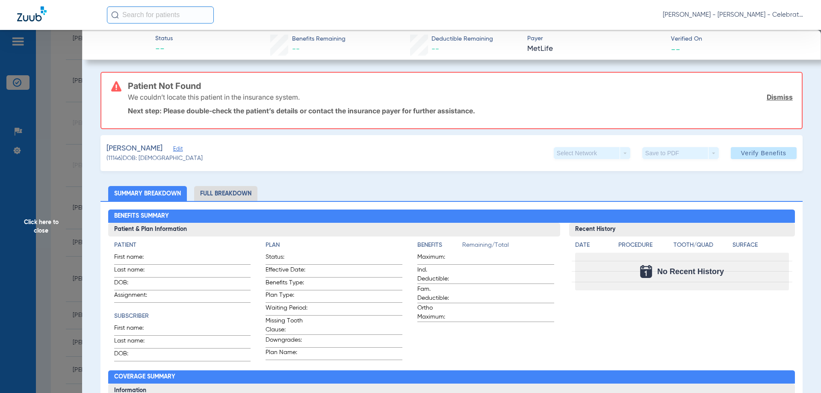
click at [173, 152] on span "Edit" at bounding box center [177, 150] width 8 height 8
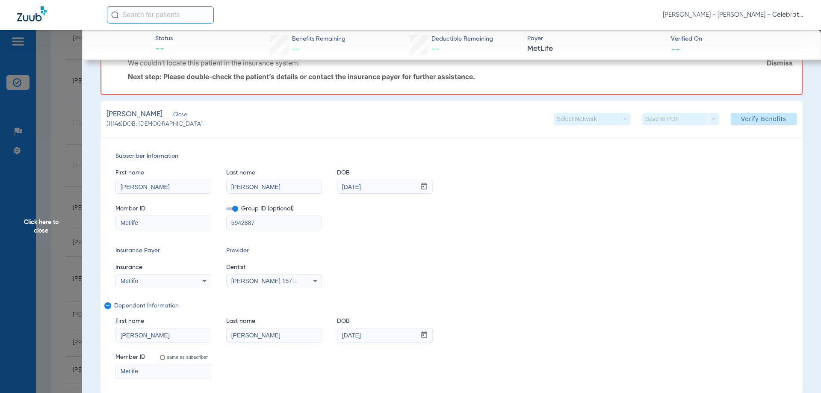
scroll to position [43, 0]
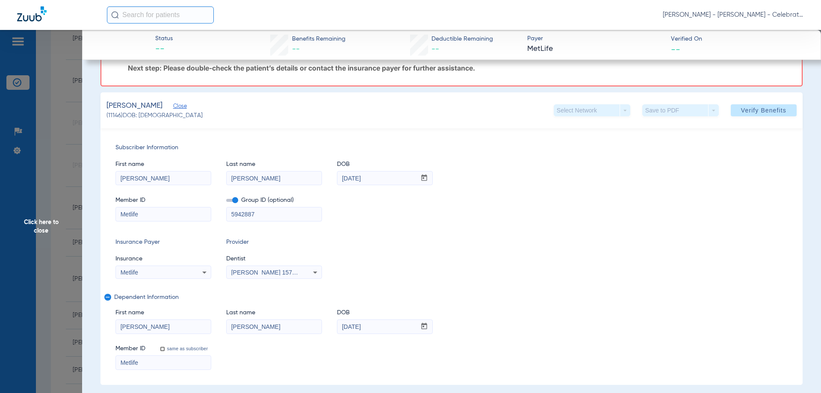
click at [151, 213] on input "Metlife" at bounding box center [163, 214] width 95 height 14
paste input "121740852"
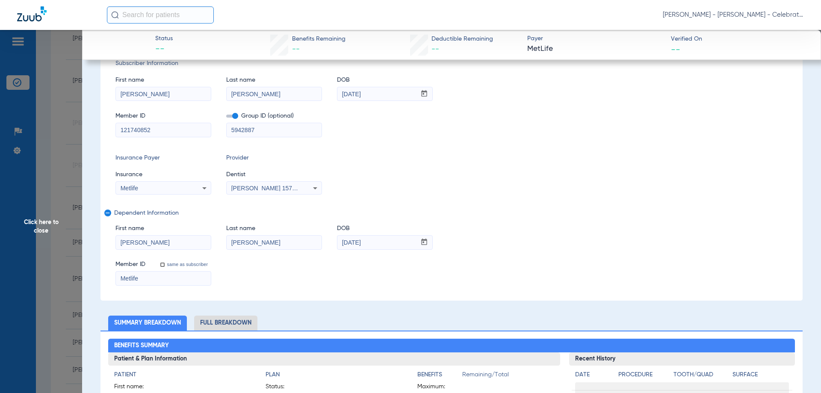
scroll to position [128, 0]
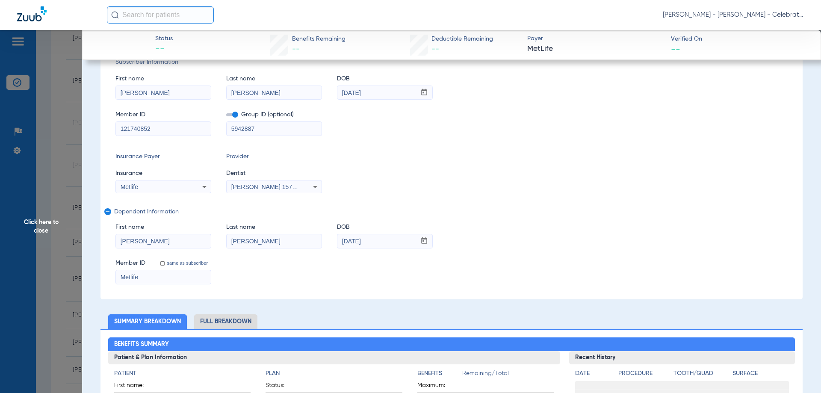
type input "121740852"
click at [153, 277] on input "Metlife" at bounding box center [163, 277] width 95 height 14
paste input "121740852"
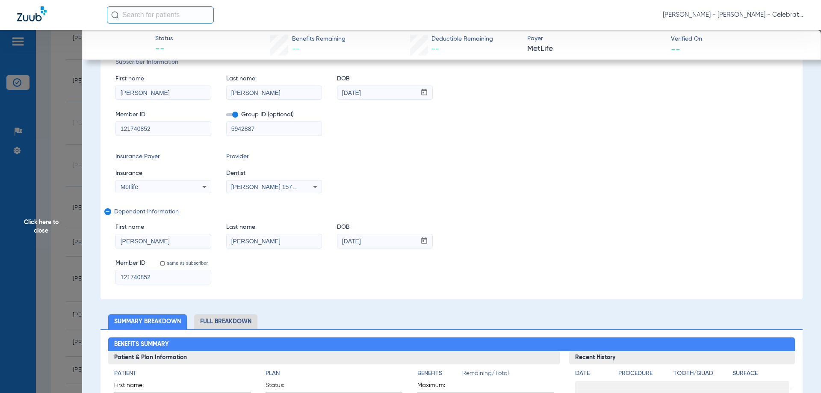
scroll to position [0, 0]
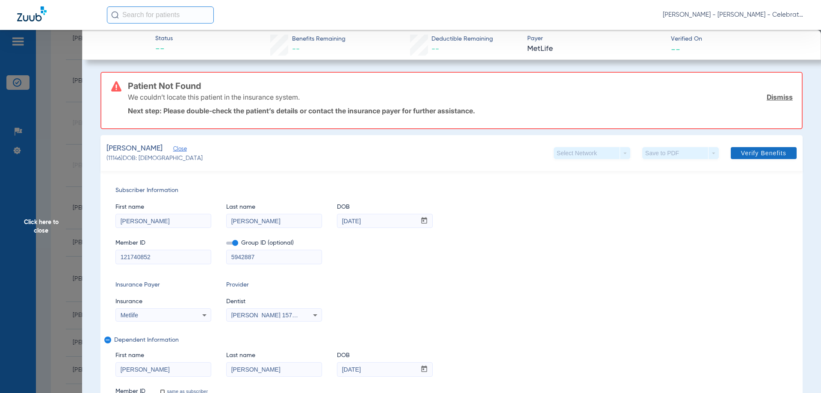
type input "121740852"
click at [749, 151] on span "Verify Benefits" at bounding box center [763, 153] width 45 height 7
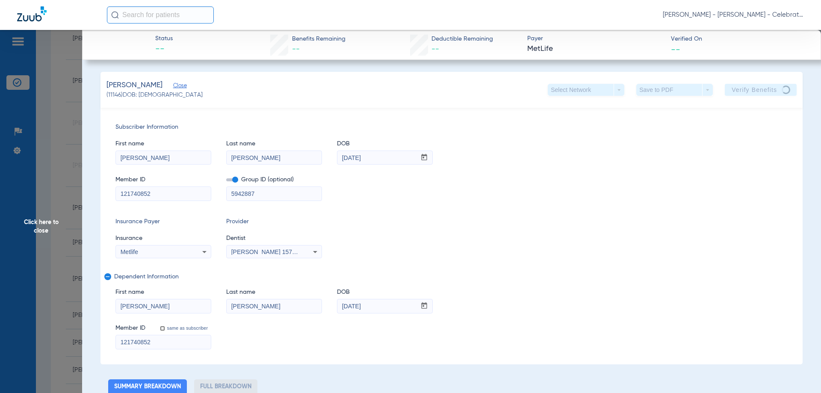
click at [47, 222] on span "Click here to close" at bounding box center [41, 226] width 82 height 393
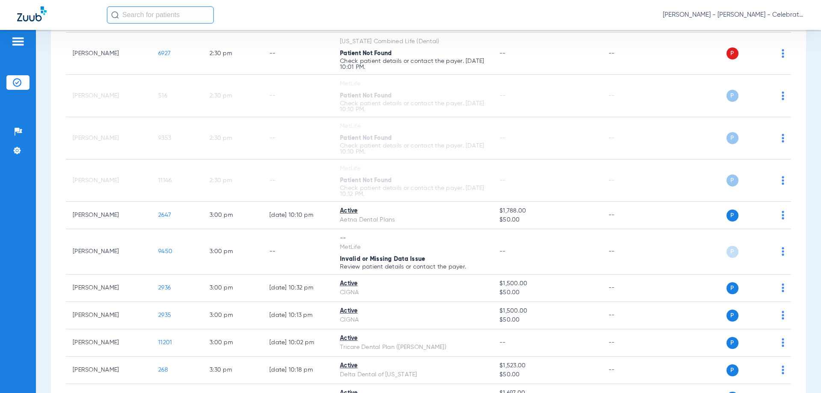
scroll to position [984, 0]
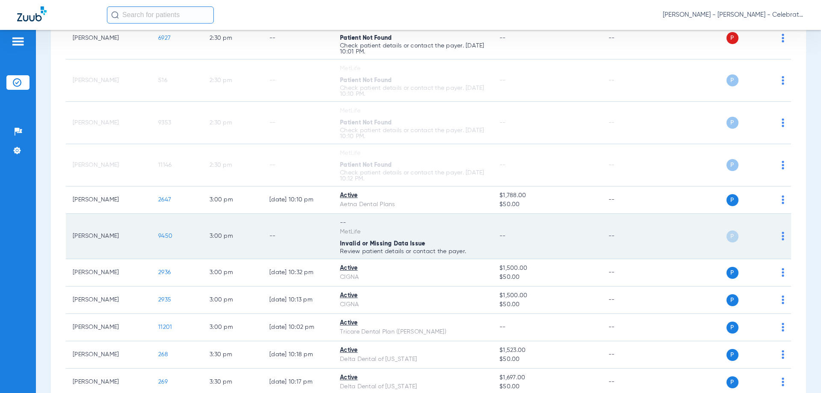
click at [169, 233] on span "9450" at bounding box center [165, 236] width 14 height 6
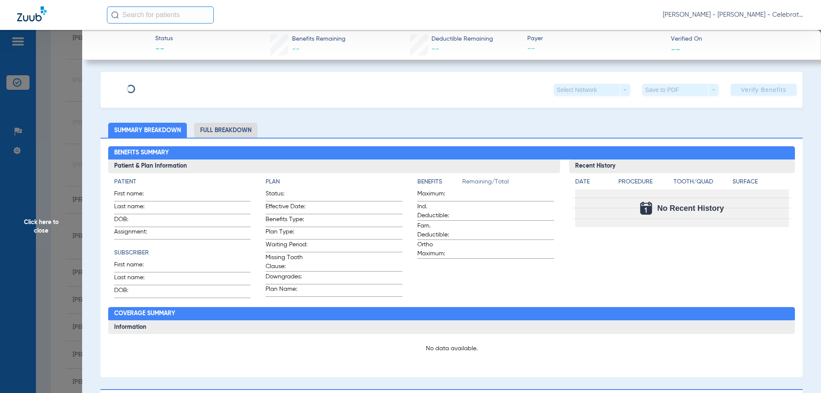
type input "Daniel"
type input "Roncandio"
type input "12/11/1990"
type input "215686"
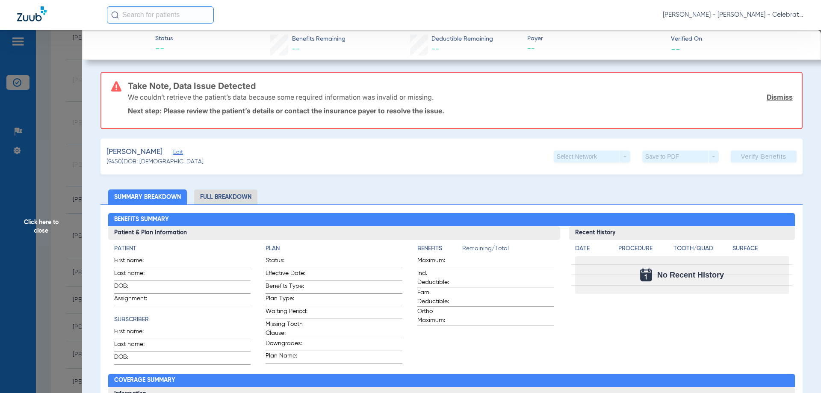
click at [181, 155] on span "Edit" at bounding box center [177, 153] width 8 height 8
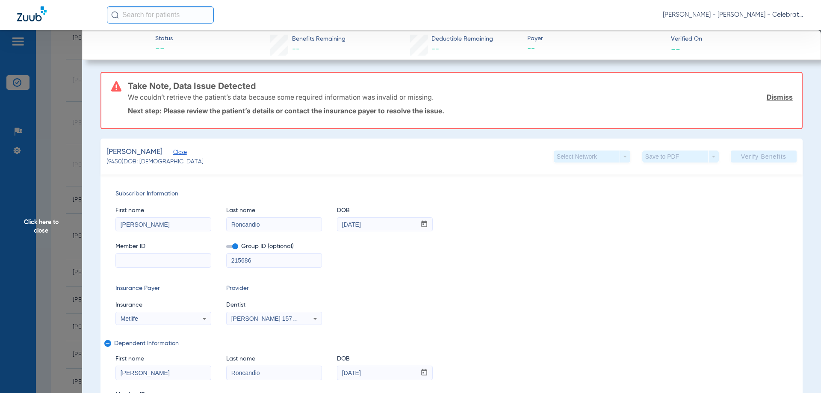
click at [165, 256] on input at bounding box center [163, 261] width 95 height 14
paste input "768096533"
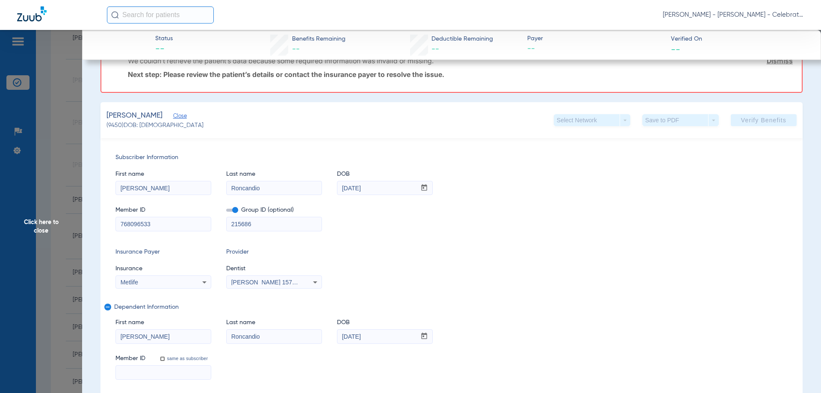
scroll to position [86, 0]
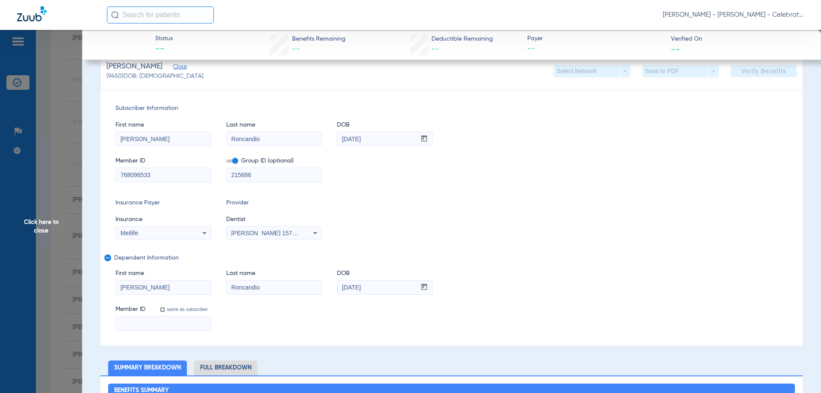
type input "768096533"
paste input "768096533"
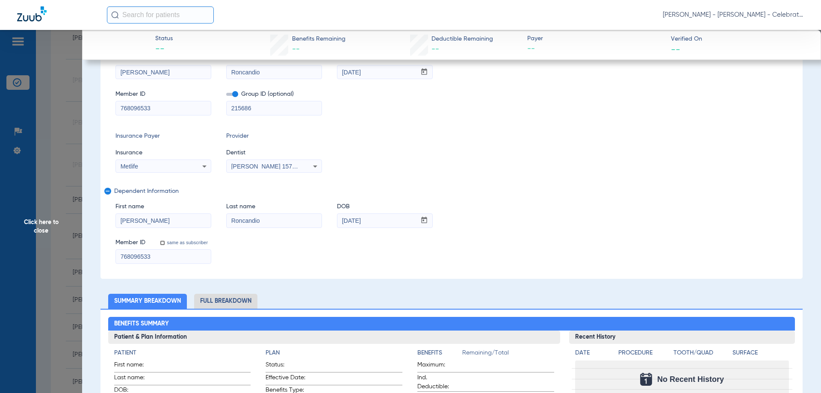
scroll to position [19, 0]
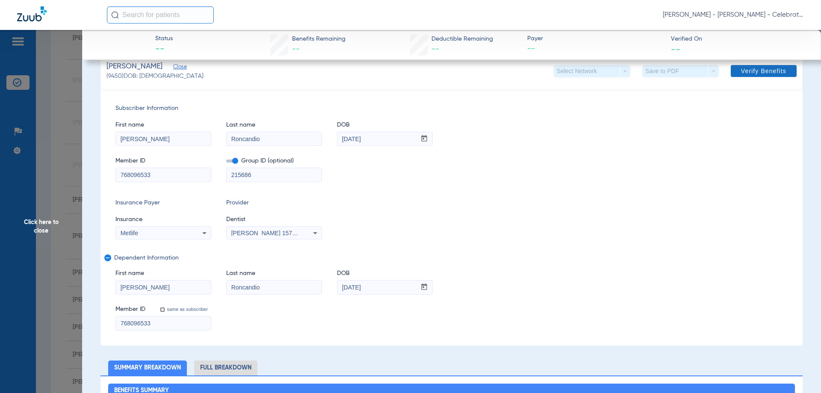
type input "768096533"
click at [764, 73] on span "Verify Benefits" at bounding box center [763, 71] width 45 height 7
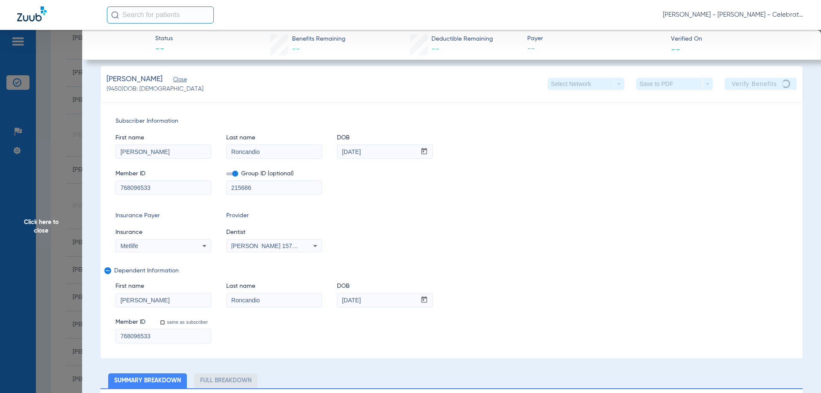
scroll to position [0, 0]
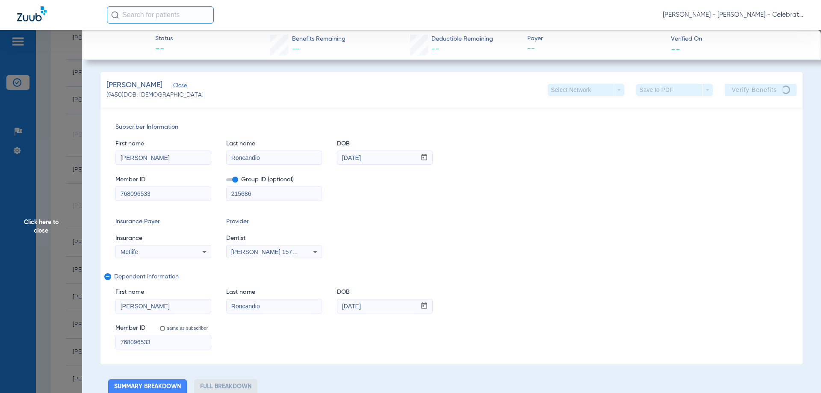
click at [47, 225] on span "Click here to close" at bounding box center [41, 226] width 82 height 393
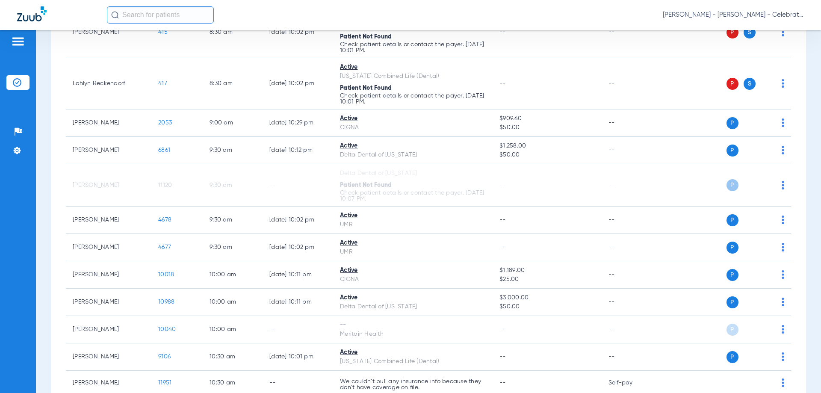
scroll to position [299, 0]
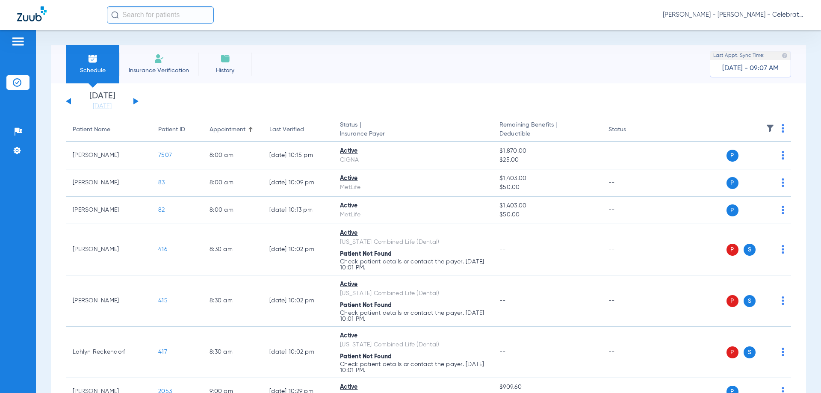
drag, startPoint x: 169, startPoint y: 157, endPoint x: 0, endPoint y: 127, distance: 171.6
click at [31, 131] on div "Patients Insurance Verification Setup Help Center Settings Schedule Insurance V…" at bounding box center [410, 226] width 821 height 393
click at [120, 138] on th "Patient Name" at bounding box center [109, 130] width 86 height 24
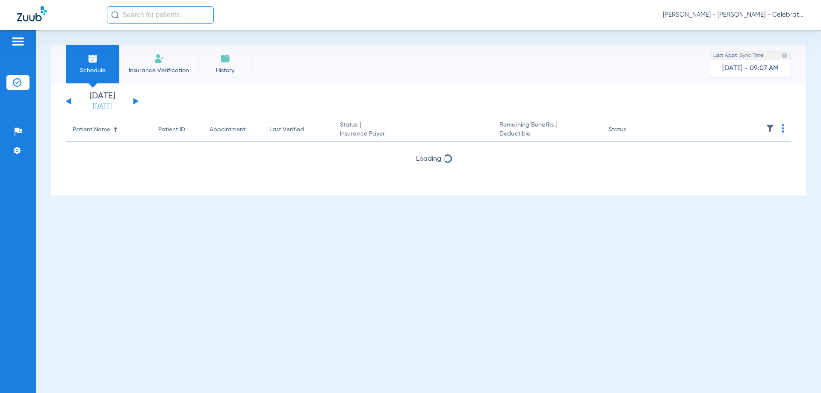
click at [101, 107] on link "[DATE]" at bounding box center [102, 106] width 51 height 9
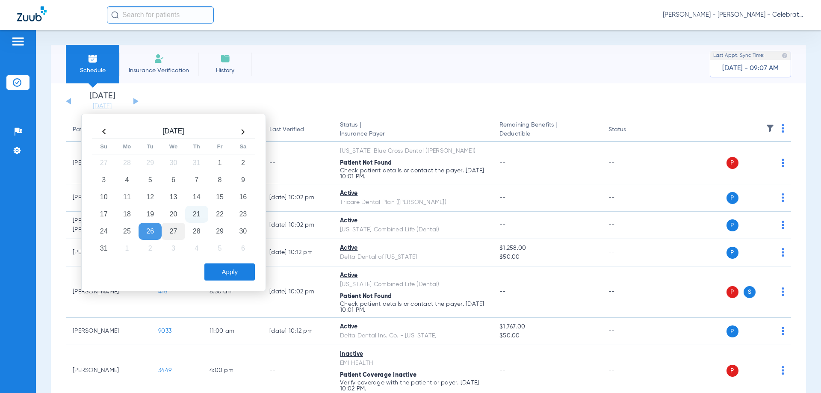
click at [180, 233] on td "27" at bounding box center [173, 231] width 23 height 17
click at [236, 268] on button "Apply" at bounding box center [229, 271] width 50 height 17
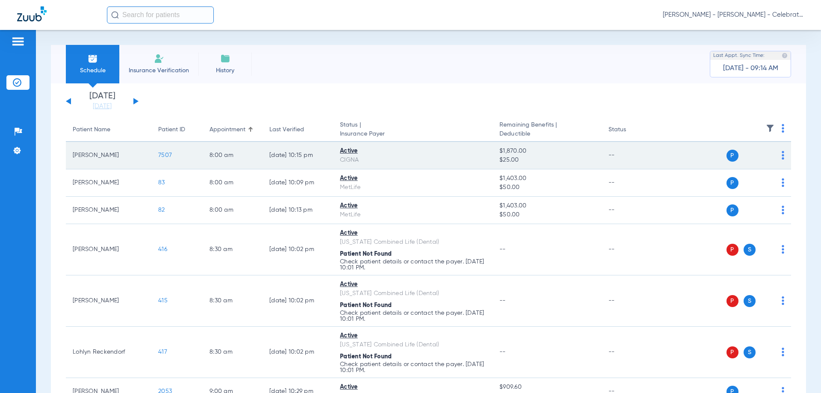
click at [165, 155] on span "7507" at bounding box center [165, 155] width 14 height 6
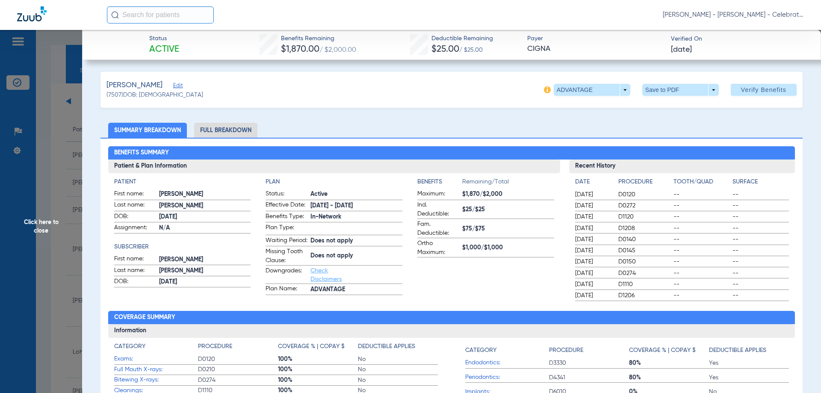
click at [241, 130] on li "Full Breakdown" at bounding box center [225, 130] width 63 height 15
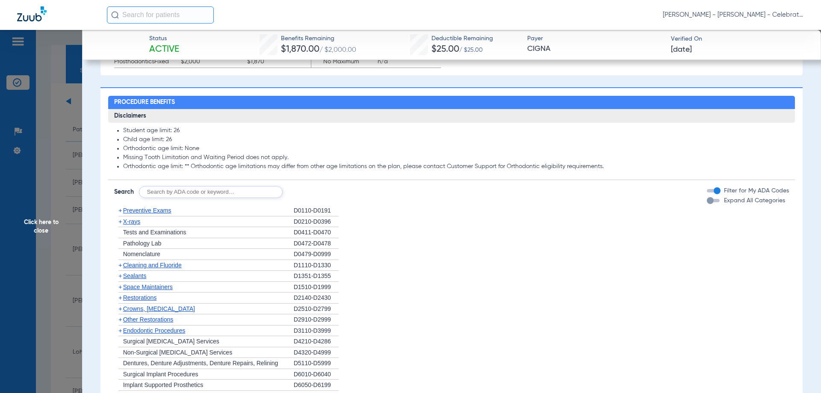
scroll to position [684, 0]
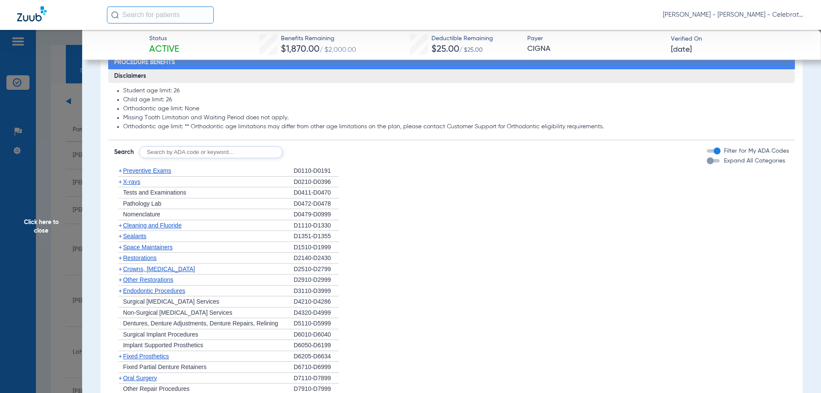
click at [159, 174] on span "Preventive Exams" at bounding box center [147, 170] width 48 height 7
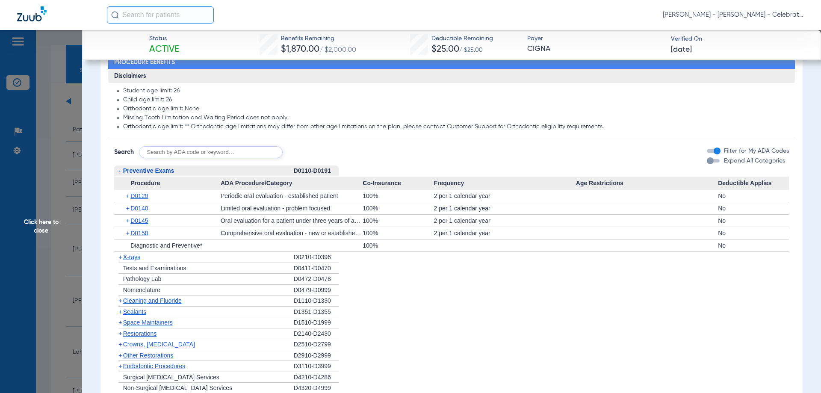
click at [159, 174] on span "Preventive Exams" at bounding box center [148, 170] width 51 height 7
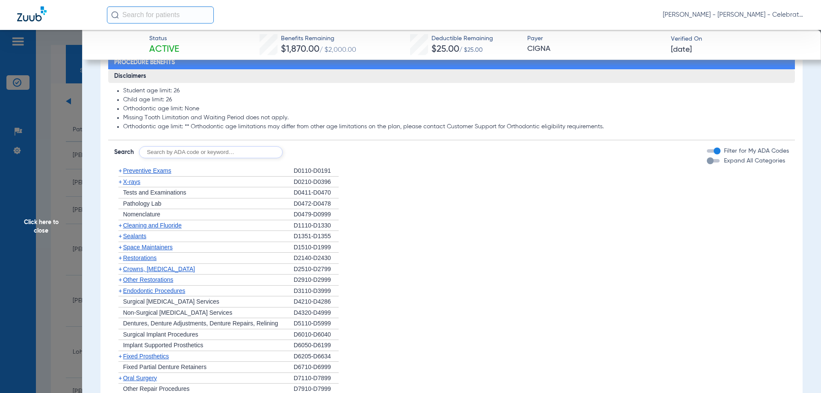
click at [136, 229] on div "+ Cleaning and Fluoride" at bounding box center [204, 225] width 180 height 11
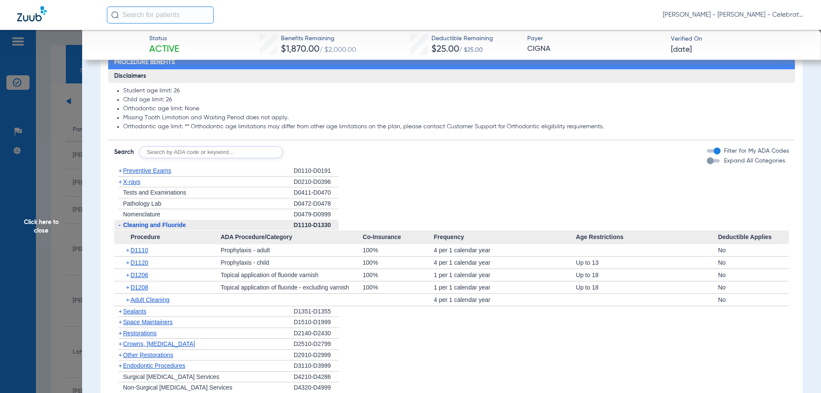
click at [136, 185] on span "X-rays" at bounding box center [131, 181] width 17 height 7
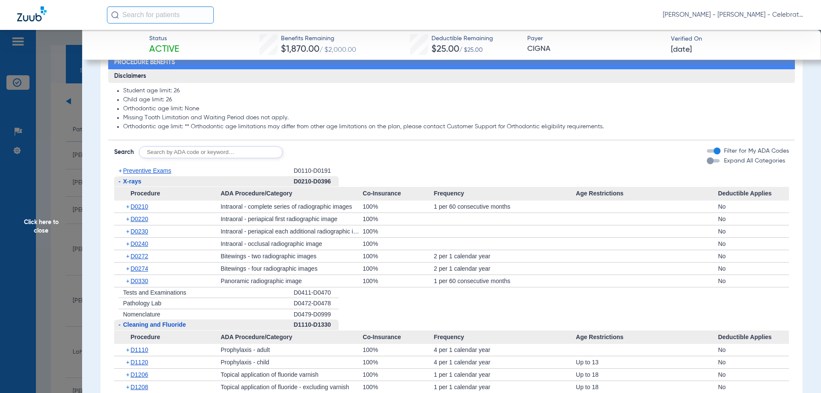
click at [39, 228] on span "Click here to close" at bounding box center [41, 226] width 82 height 393
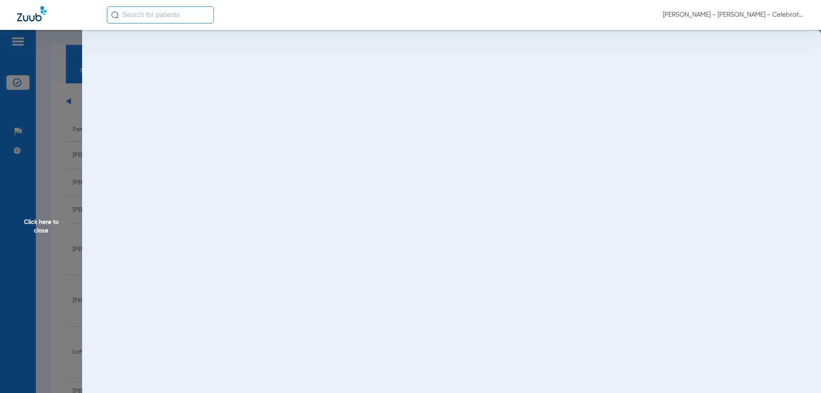
scroll to position [0, 0]
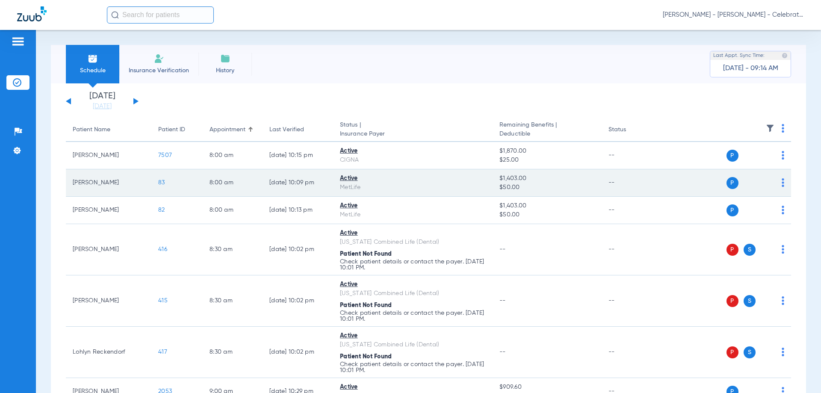
click at [162, 182] on span "83" at bounding box center [161, 183] width 7 height 6
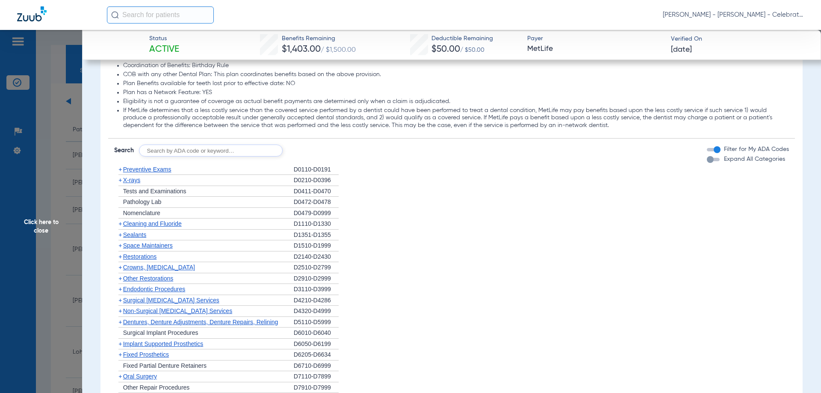
scroll to position [856, 0]
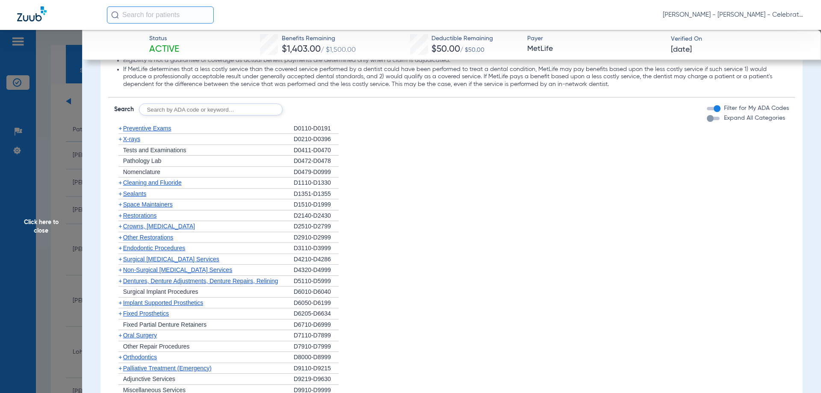
click at [125, 139] on span "X-rays" at bounding box center [131, 139] width 17 height 7
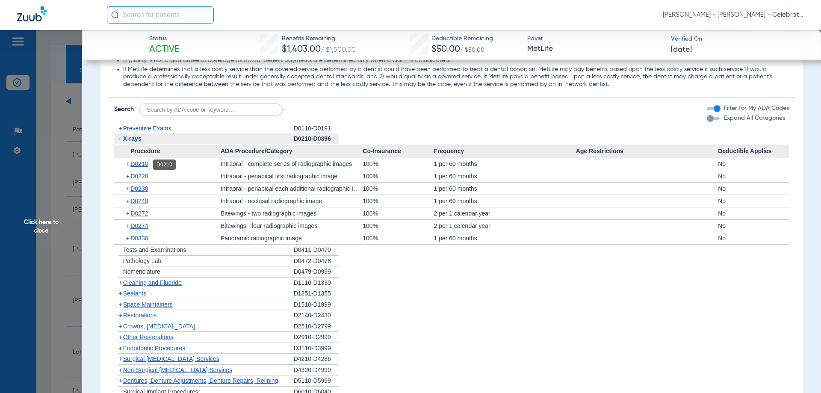
click at [146, 166] on span "D0210" at bounding box center [139, 163] width 18 height 7
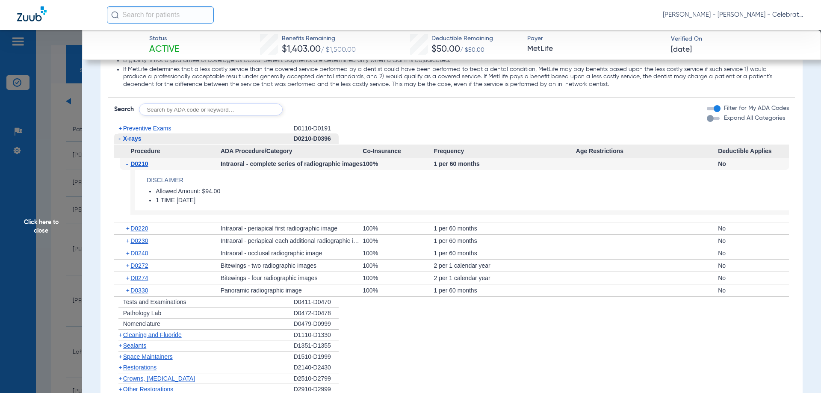
click at [146, 166] on span "D0210" at bounding box center [139, 163] width 18 height 7
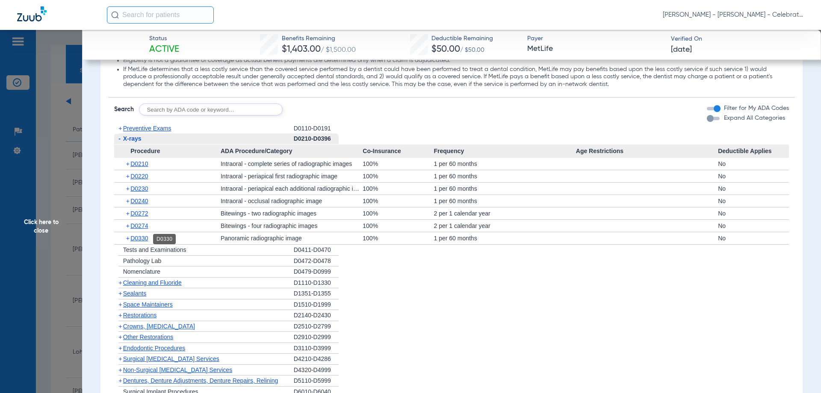
click at [148, 237] on span "D0330" at bounding box center [139, 238] width 18 height 7
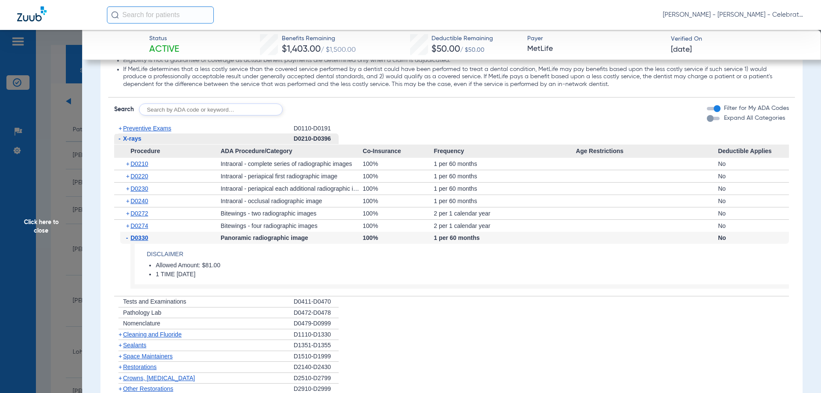
click at [148, 237] on span "D0330" at bounding box center [139, 237] width 18 height 7
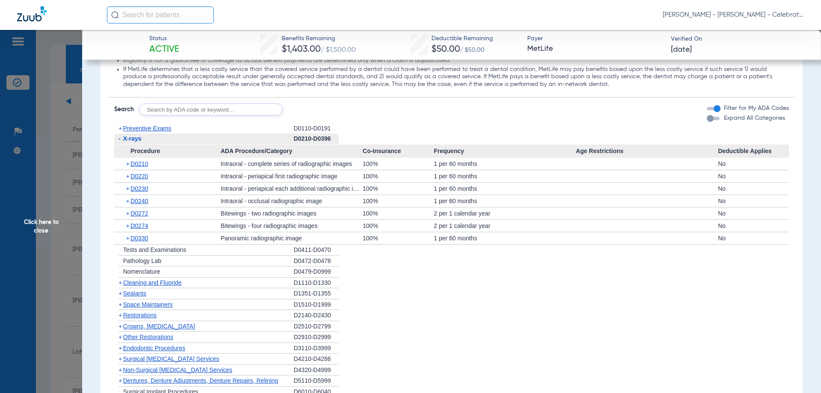
drag, startPoint x: 135, startPoint y: 138, endPoint x: 136, endPoint y: 131, distance: 7.4
click at [135, 138] on span "X-rays" at bounding box center [132, 138] width 18 height 7
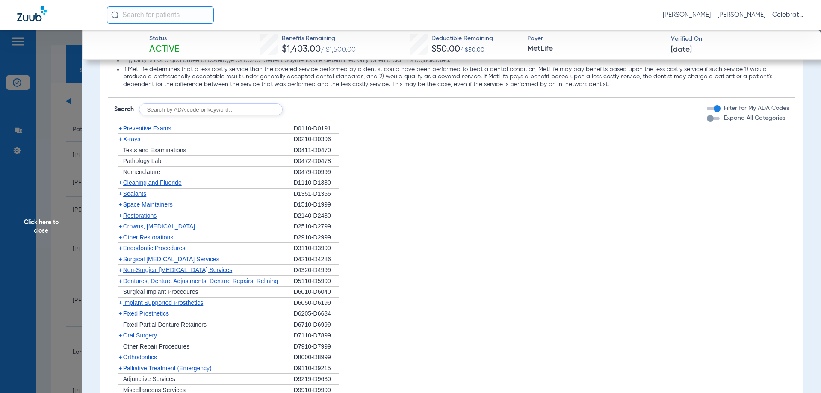
click at [136, 130] on span "Preventive Exams" at bounding box center [147, 128] width 48 height 7
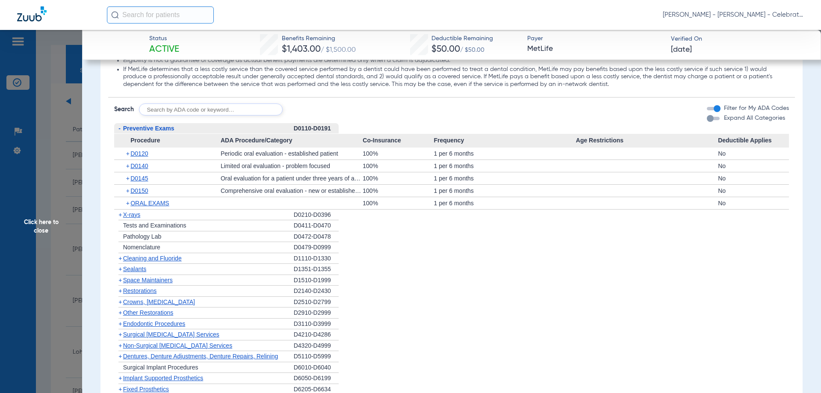
click at [139, 130] on span "Preventive Exams" at bounding box center [148, 128] width 51 height 7
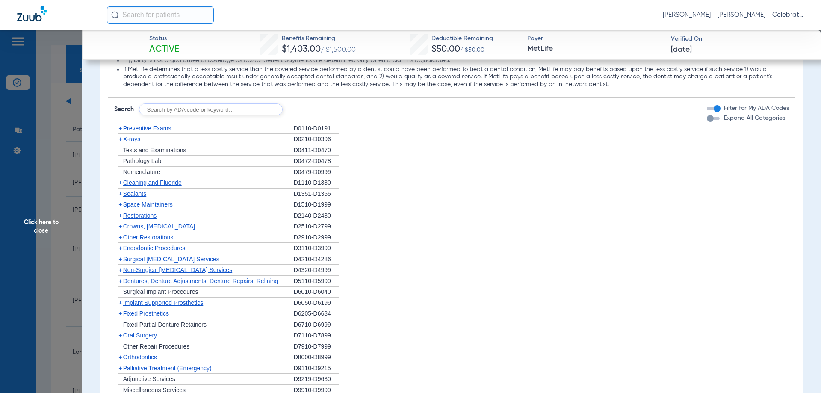
click at [142, 182] on span "Cleaning and Fluoride" at bounding box center [152, 182] width 59 height 7
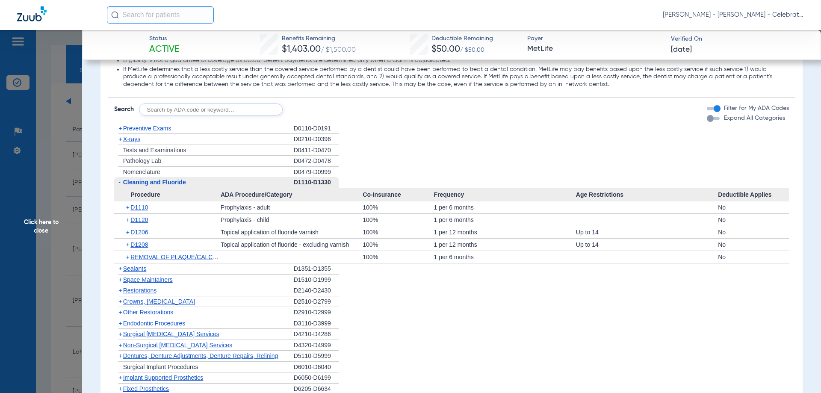
click at [154, 181] on span "Cleaning and Fluoride" at bounding box center [154, 182] width 63 height 7
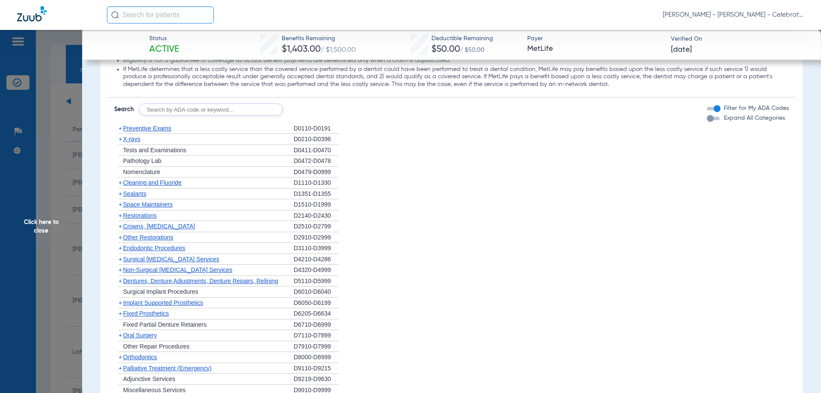
click at [140, 139] on span "X-rays" at bounding box center [131, 139] width 17 height 7
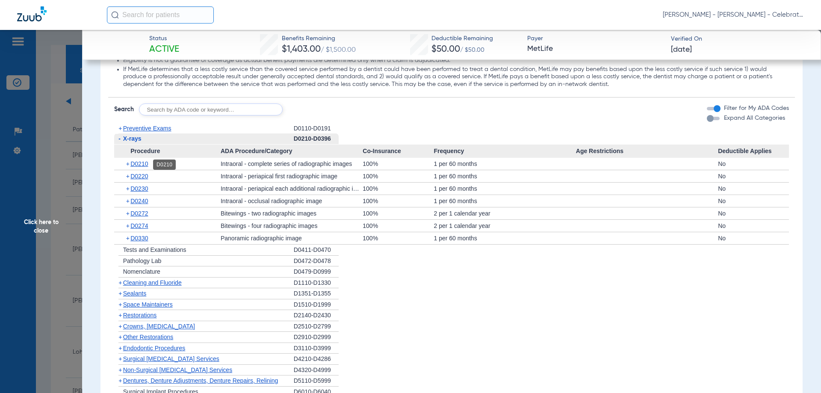
click at [142, 165] on span "D0210" at bounding box center [139, 163] width 18 height 7
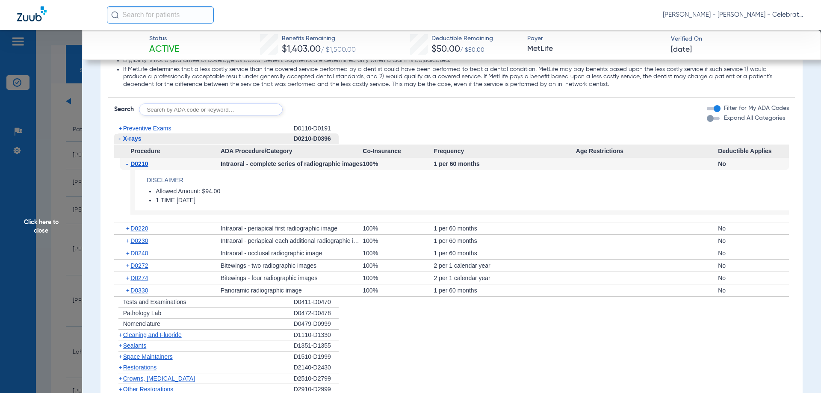
click at [142, 165] on span "D0210" at bounding box center [139, 163] width 18 height 7
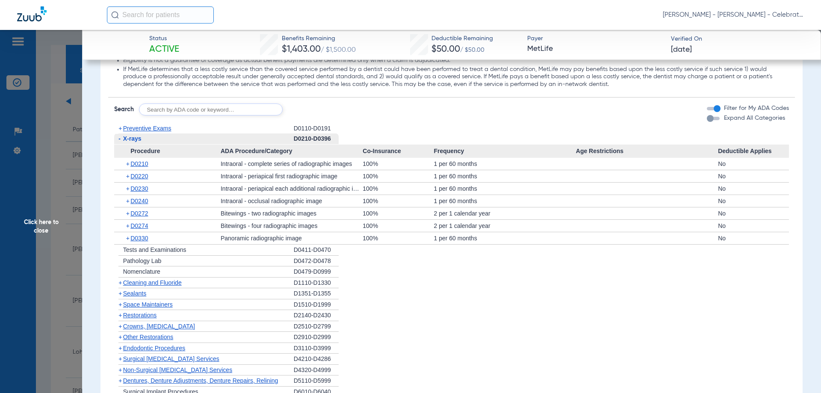
click at [126, 135] on div "- X-rays" at bounding box center [204, 138] width 180 height 11
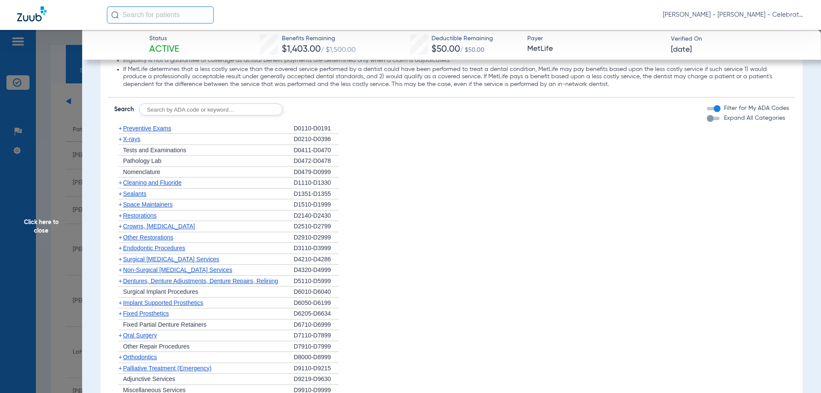
click at [137, 194] on span "Sealants" at bounding box center [134, 193] width 23 height 7
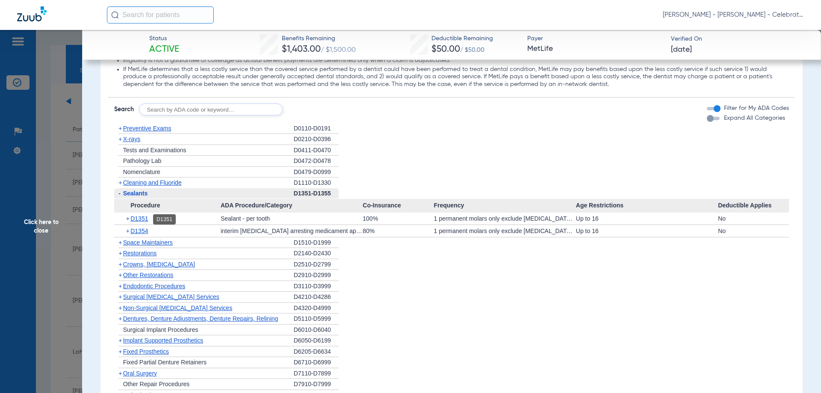
click at [143, 221] on span "D1351" at bounding box center [139, 218] width 18 height 7
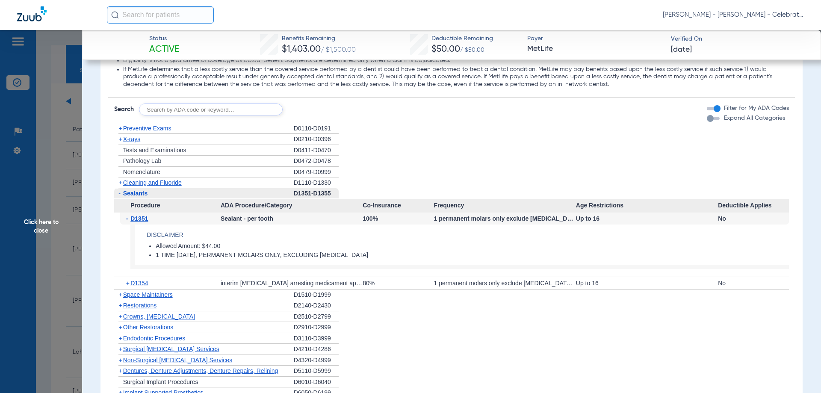
click at [143, 221] on span "D1351" at bounding box center [139, 218] width 18 height 7
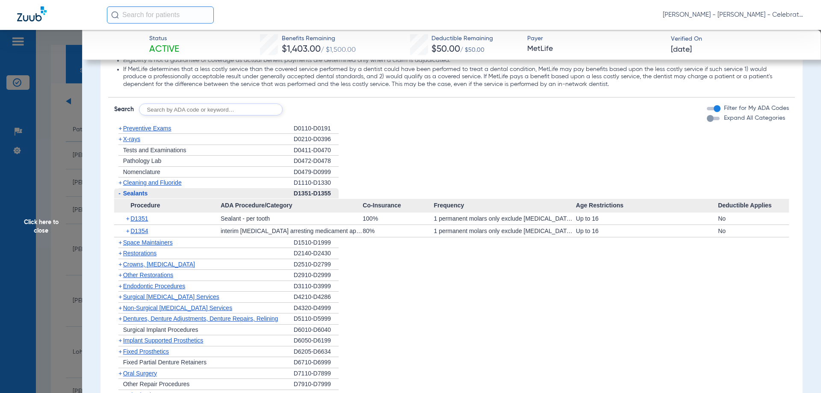
drag, startPoint x: 41, startPoint y: 227, endPoint x: 5, endPoint y: 176, distance: 62.7
click at [41, 227] on span "Click here to close" at bounding box center [41, 226] width 82 height 393
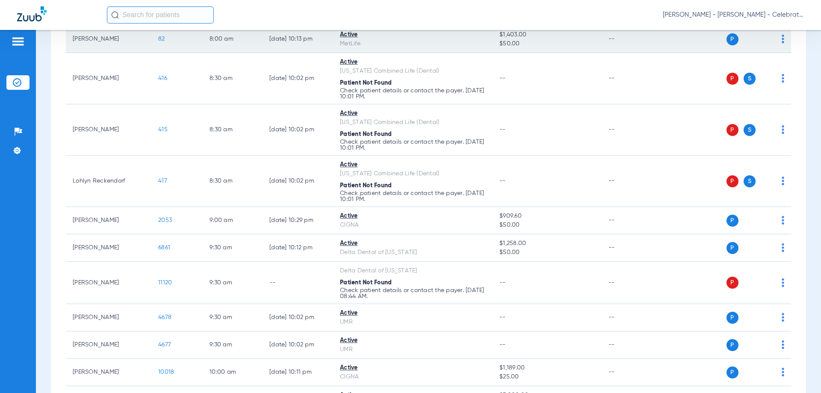
scroll to position [43, 0]
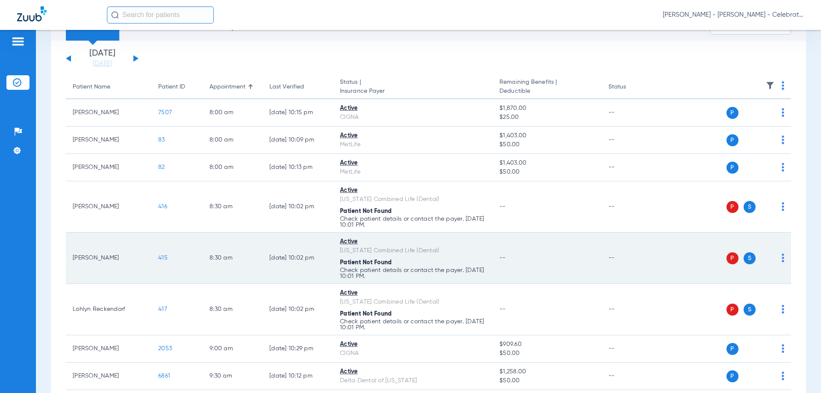
click at [158, 257] on span "415" at bounding box center [162, 258] width 9 height 6
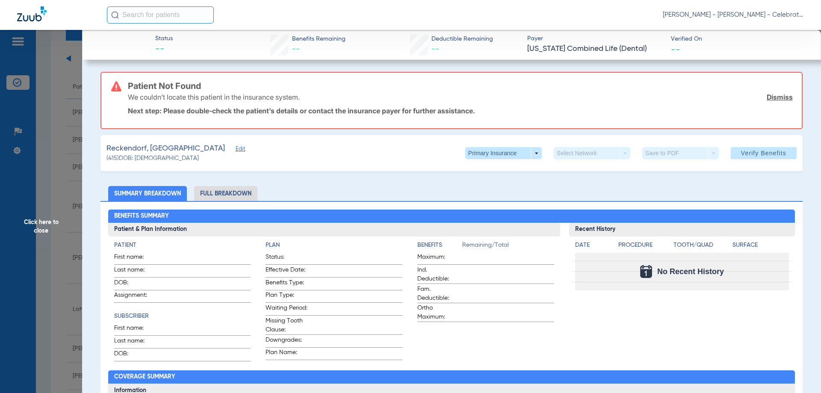
click at [235, 193] on li "Full Breakdown" at bounding box center [225, 193] width 63 height 15
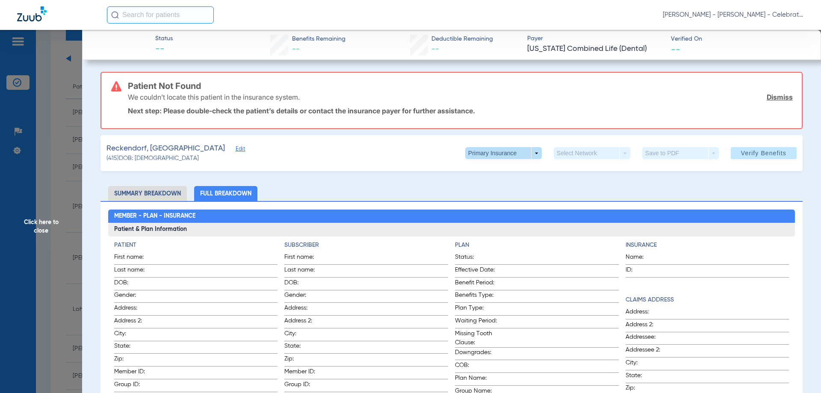
click at [531, 151] on span at bounding box center [503, 153] width 77 height 12
click at [473, 192] on button "Secondary Insurance" at bounding box center [494, 187] width 70 height 17
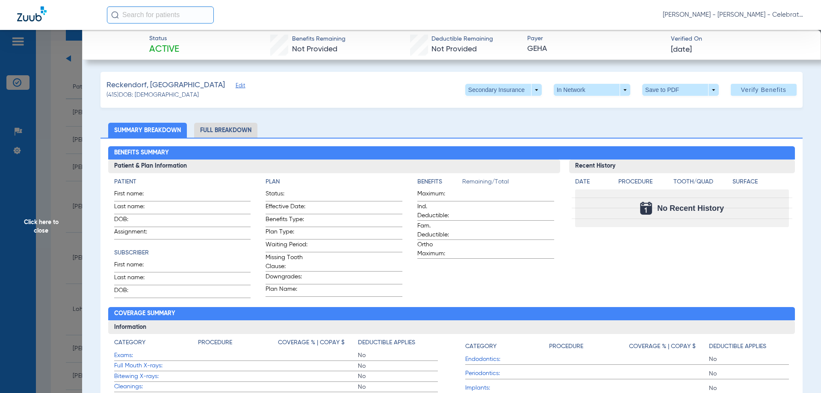
click at [42, 223] on span "Click here to close" at bounding box center [41, 226] width 82 height 393
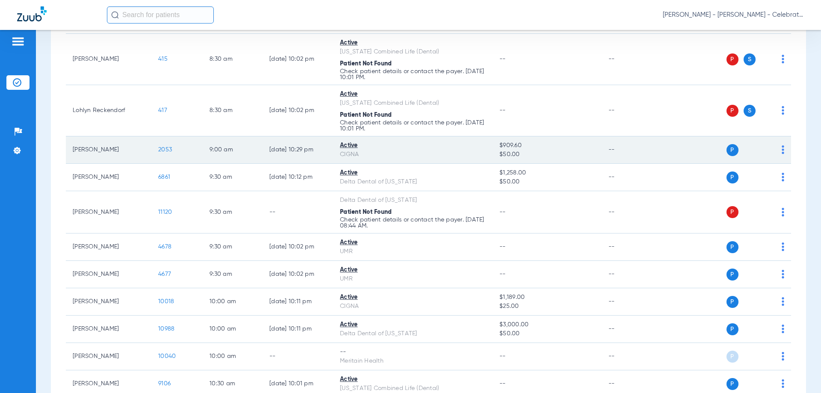
scroll to position [257, 0]
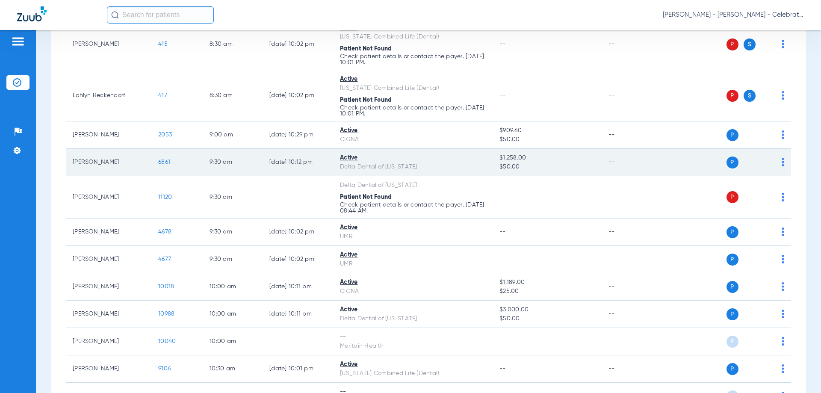
click at [169, 159] on span "6861" at bounding box center [164, 162] width 12 height 6
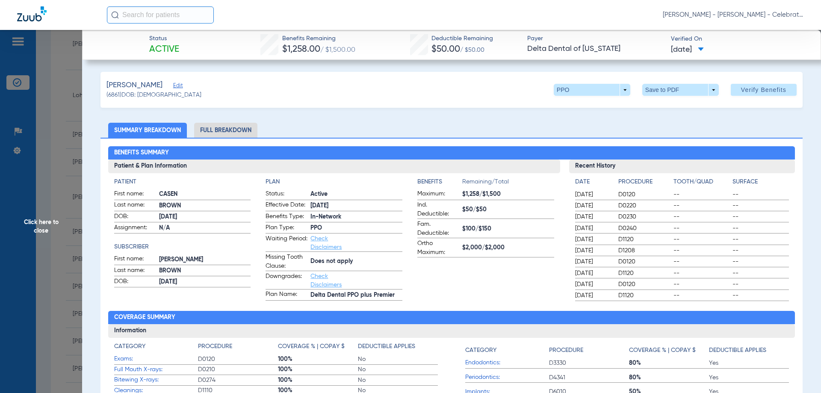
click at [232, 133] on li "Full Breakdown" at bounding box center [225, 130] width 63 height 15
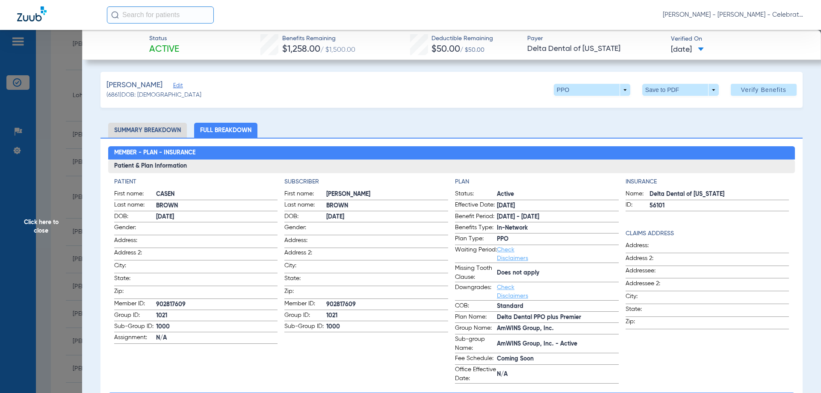
scroll to position [43, 0]
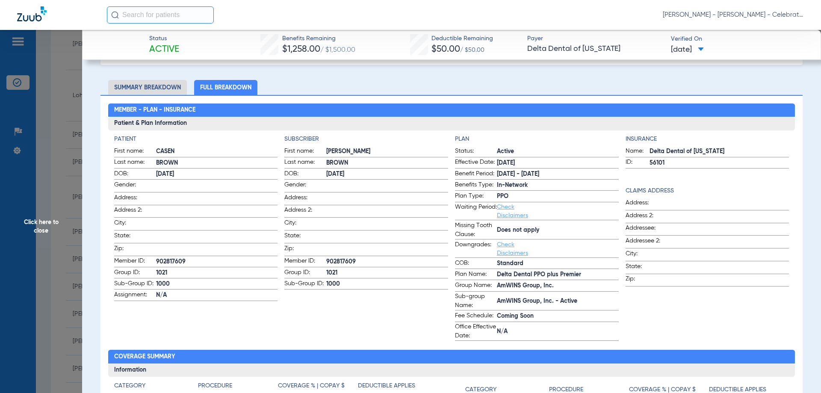
drag, startPoint x: 358, startPoint y: 258, endPoint x: 329, endPoint y: 258, distance: 29.5
click at [326, 258] on span "902817609" at bounding box center [387, 262] width 122 height 9
copy span "902817609"
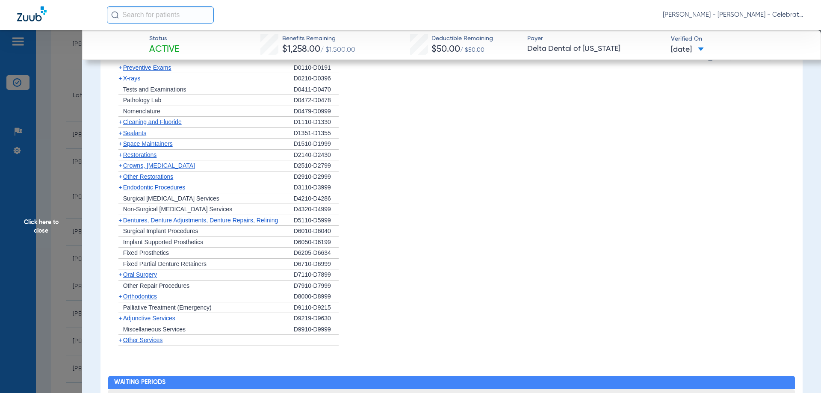
scroll to position [727, 0]
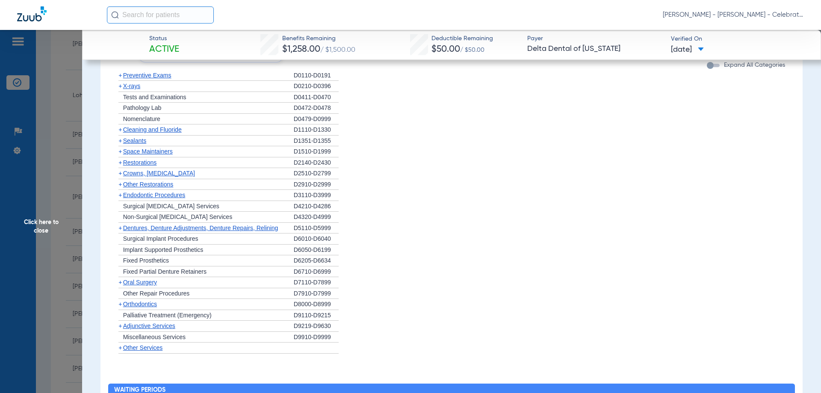
click at [154, 74] on span "Preventive Exams" at bounding box center [147, 75] width 48 height 7
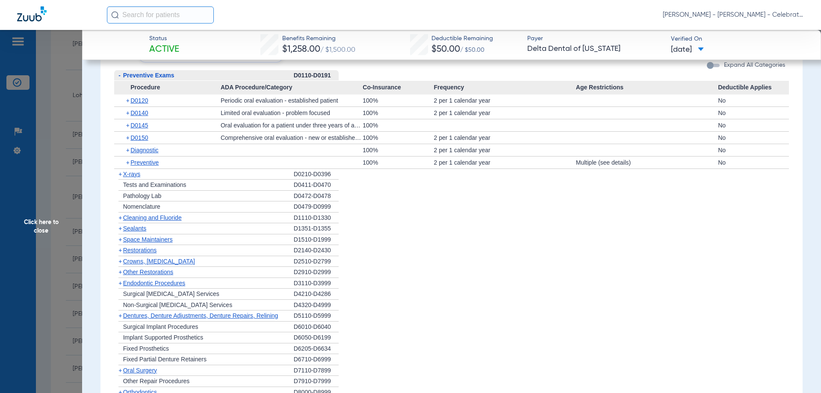
click at [154, 74] on span "Preventive Exams" at bounding box center [148, 75] width 51 height 7
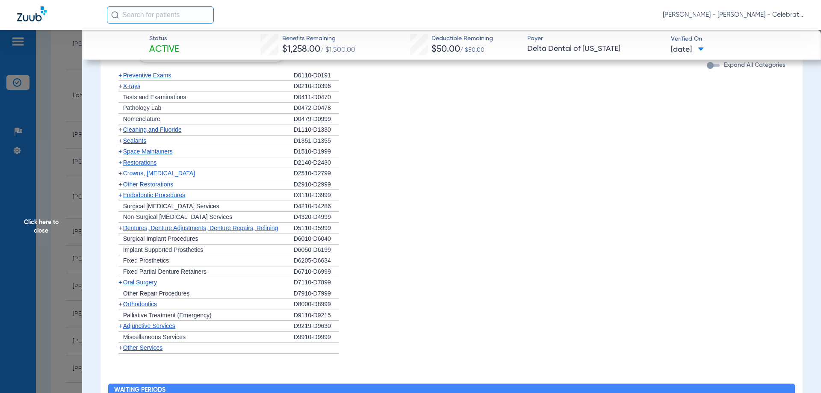
click at [154, 131] on span "Cleaning and Fluoride" at bounding box center [152, 129] width 59 height 7
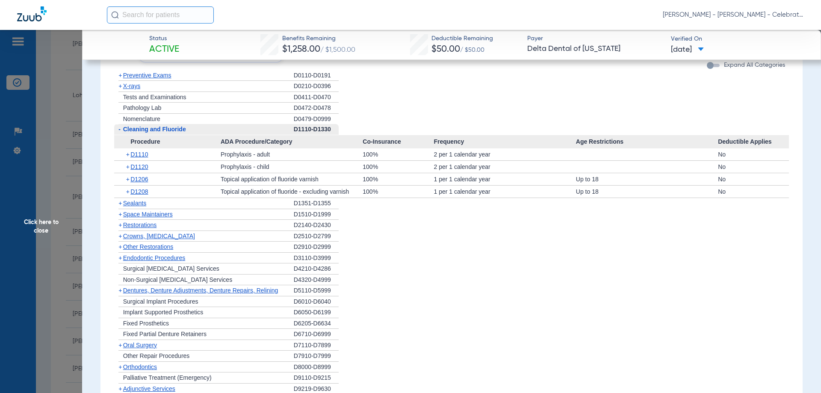
click at [146, 133] on span "Cleaning and Fluoride" at bounding box center [154, 129] width 63 height 7
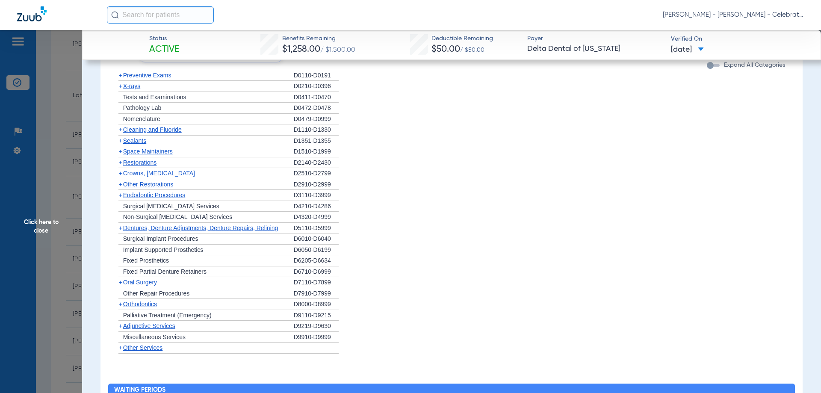
click at [131, 86] on span "X-rays" at bounding box center [131, 86] width 17 height 7
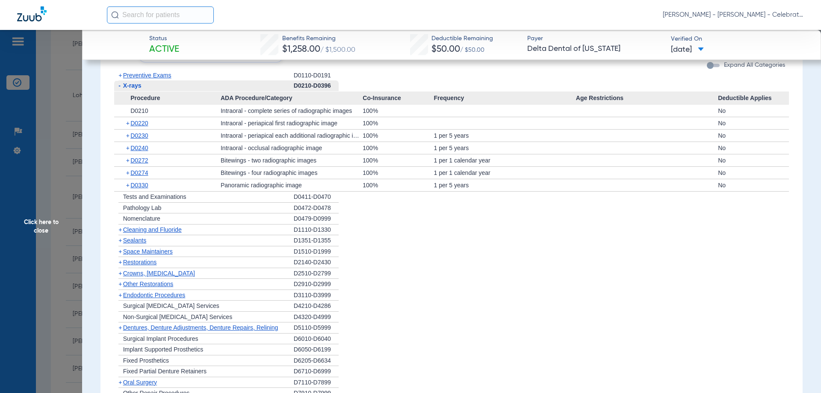
click at [55, 220] on span "Click here to close" at bounding box center [41, 226] width 82 height 393
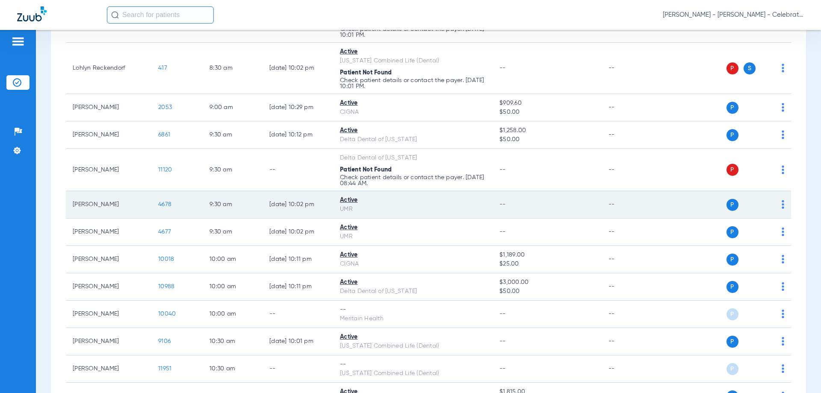
scroll to position [299, 0]
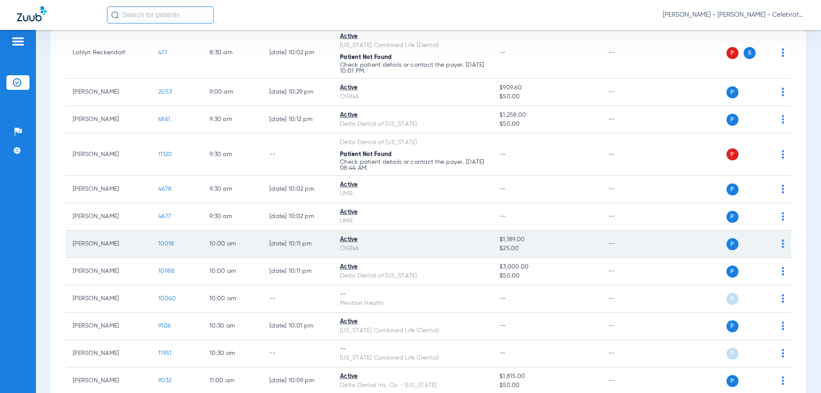
click at [169, 244] on span "10018" at bounding box center [166, 244] width 16 height 6
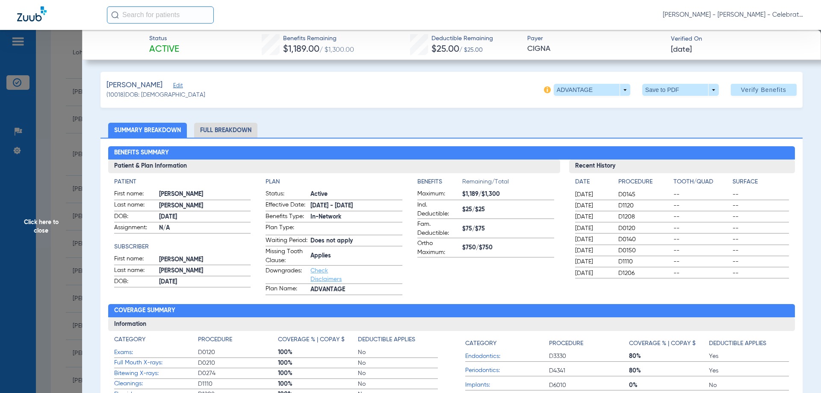
click at [227, 127] on li "Full Breakdown" at bounding box center [225, 130] width 63 height 15
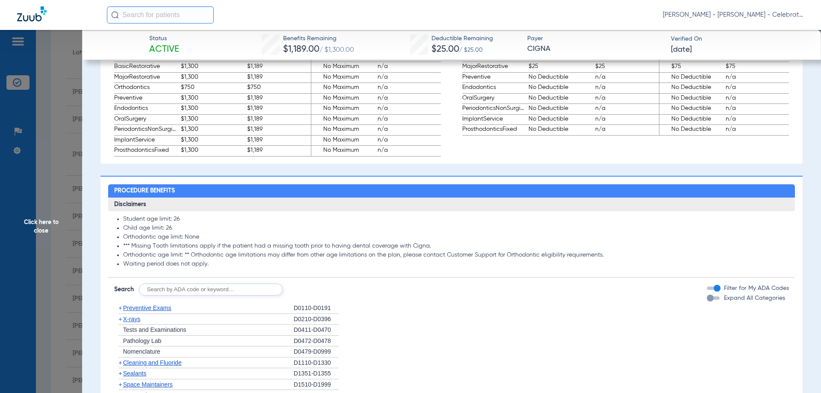
scroll to position [684, 0]
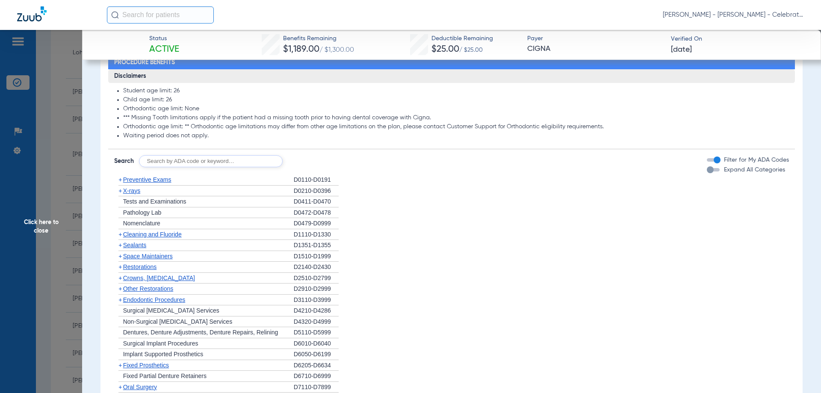
click at [150, 183] on span "Preventive Exams" at bounding box center [147, 179] width 48 height 7
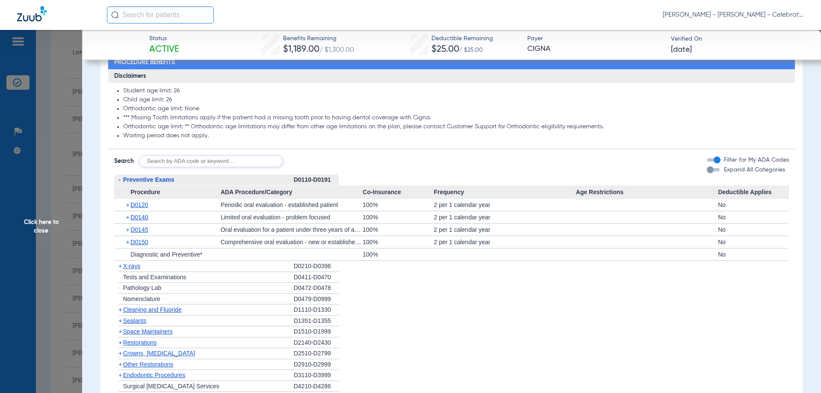
click at [150, 183] on span "Preventive Exams" at bounding box center [148, 179] width 51 height 7
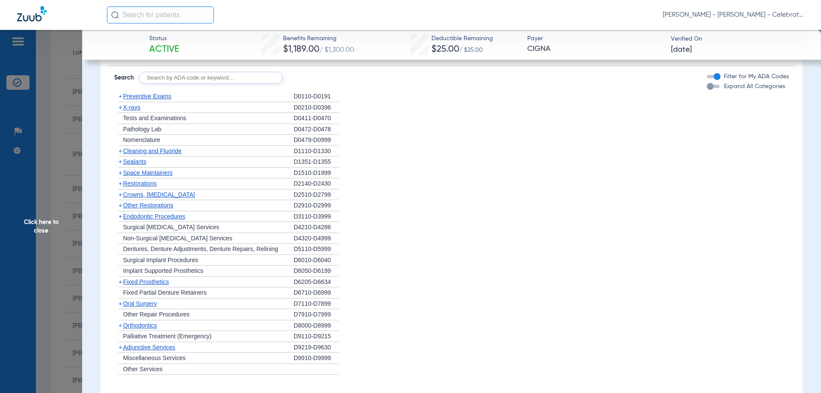
scroll to position [754, 0]
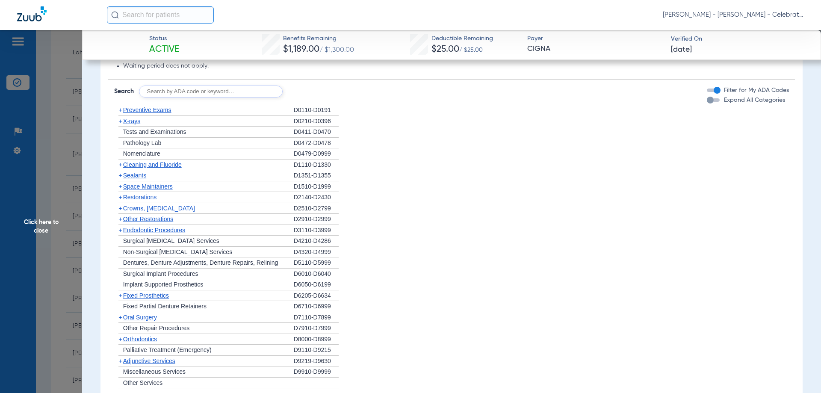
click at [152, 168] on span "Cleaning and Fluoride" at bounding box center [152, 164] width 59 height 7
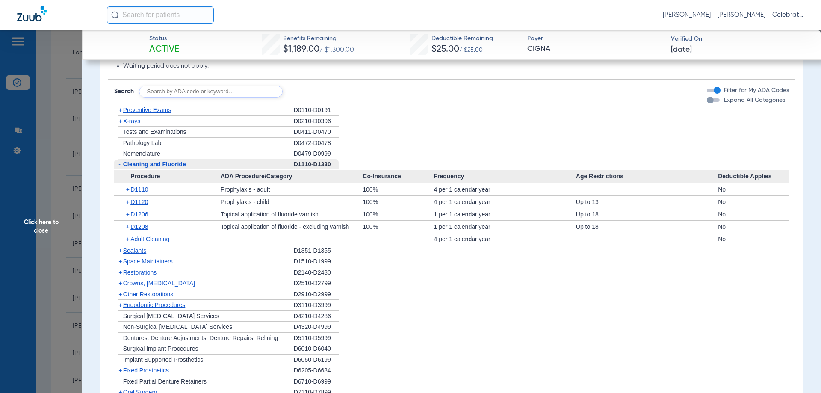
click at [149, 168] on span "Cleaning and Fluoride" at bounding box center [154, 164] width 63 height 7
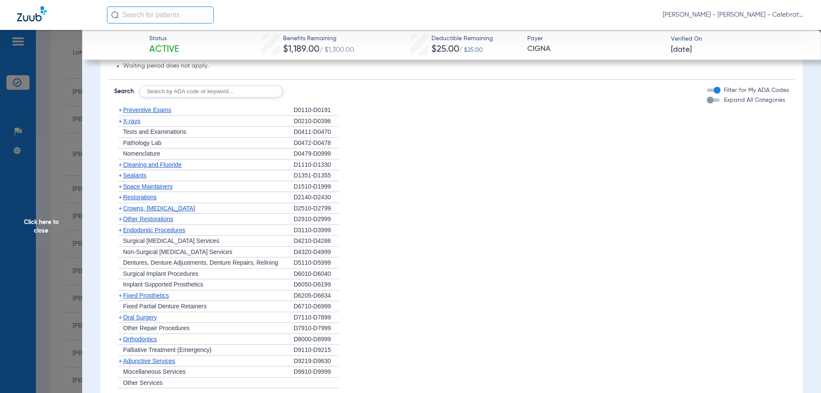
click at [47, 219] on span "Click here to close" at bounding box center [41, 226] width 82 height 393
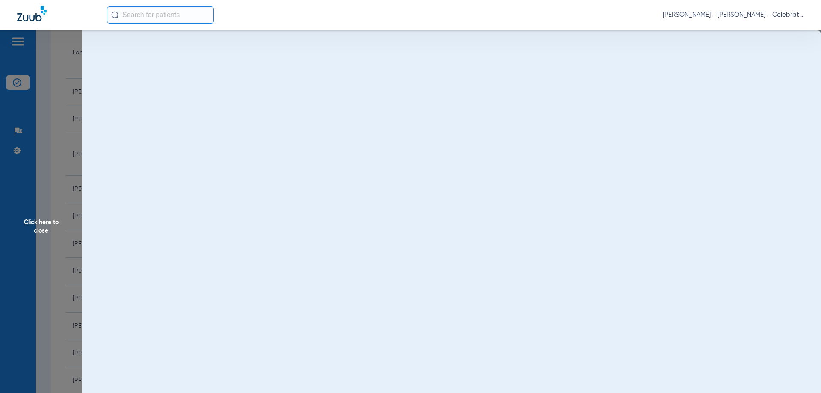
scroll to position [0, 0]
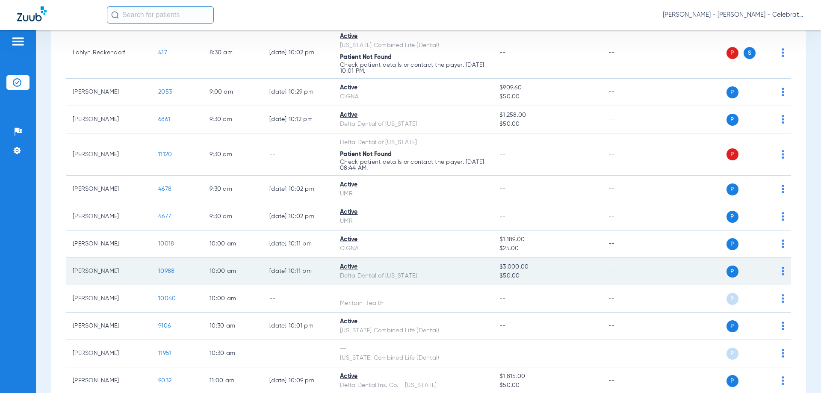
click at [162, 271] on span "10988" at bounding box center [166, 271] width 16 height 6
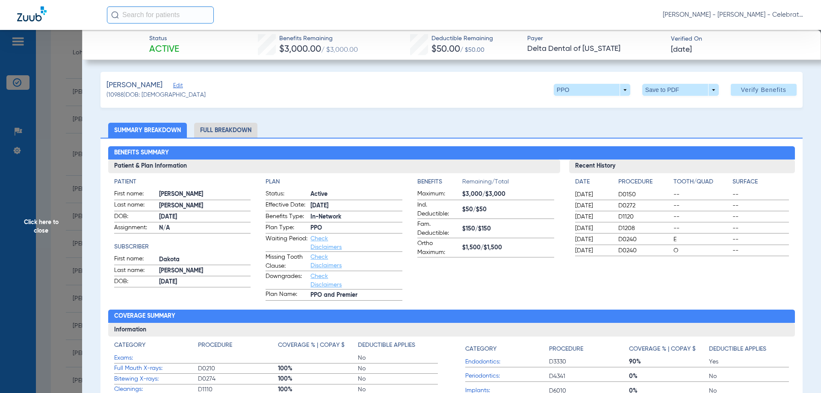
click at [243, 129] on li "Full Breakdown" at bounding box center [225, 130] width 63 height 15
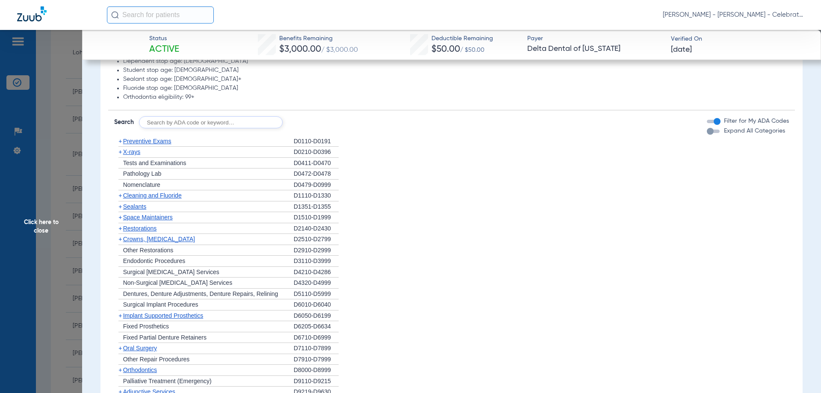
scroll to position [684, 0]
click at [148, 230] on span "Restorations" at bounding box center [140, 228] width 34 height 7
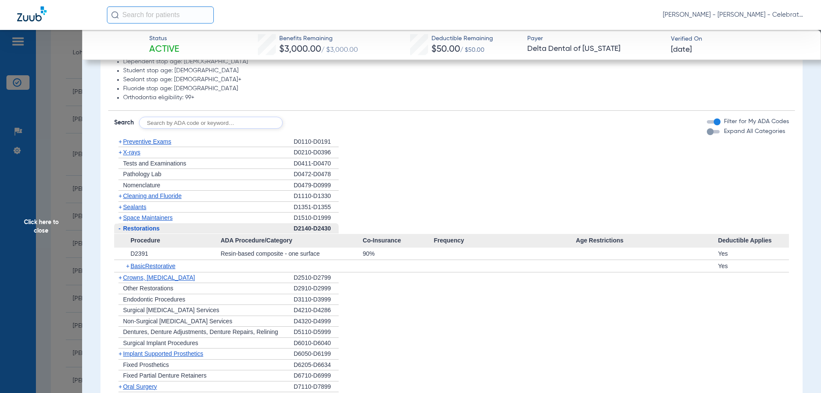
click at [147, 232] on div "- Restorations" at bounding box center [204, 228] width 180 height 11
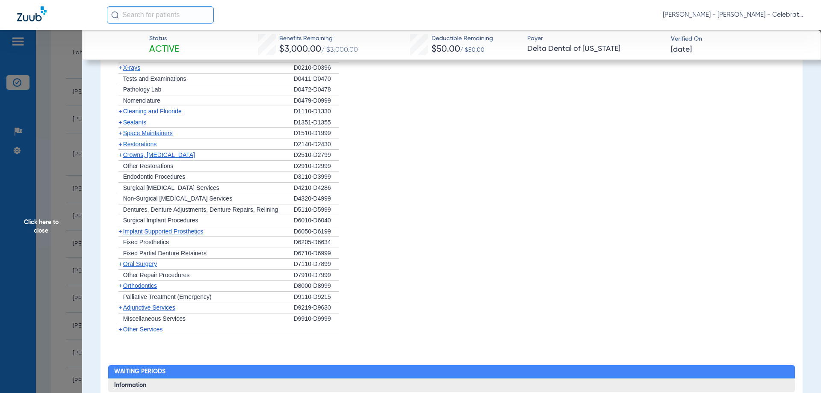
scroll to position [770, 0]
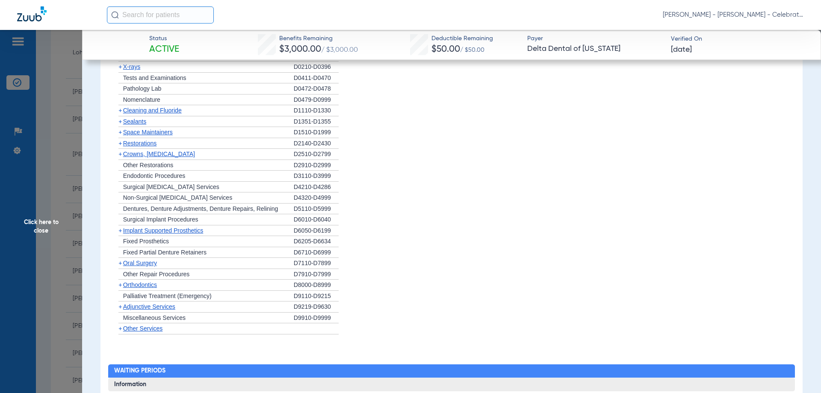
click at [155, 165] on span "Other Restorations" at bounding box center [148, 165] width 50 height 7
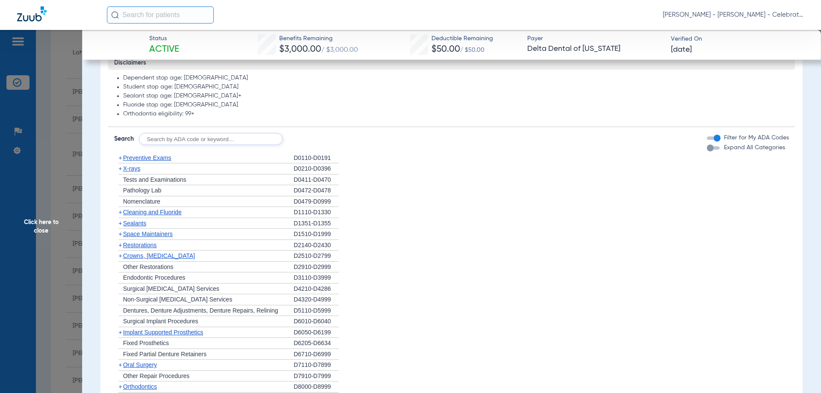
scroll to position [642, 0]
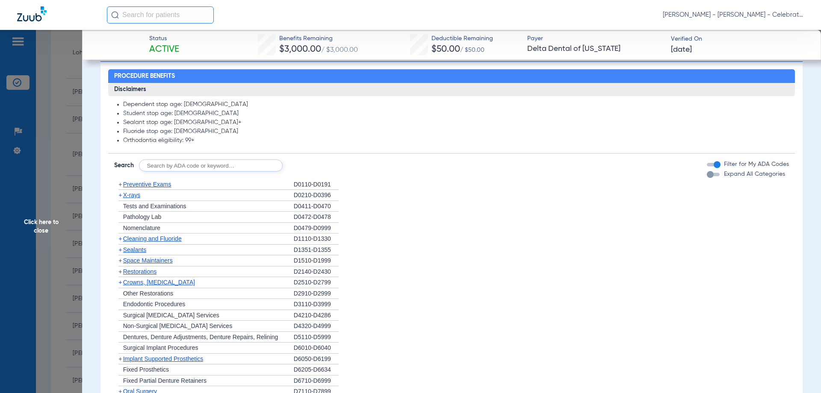
click at [160, 189] on div "+ Preventive Exams" at bounding box center [204, 184] width 180 height 11
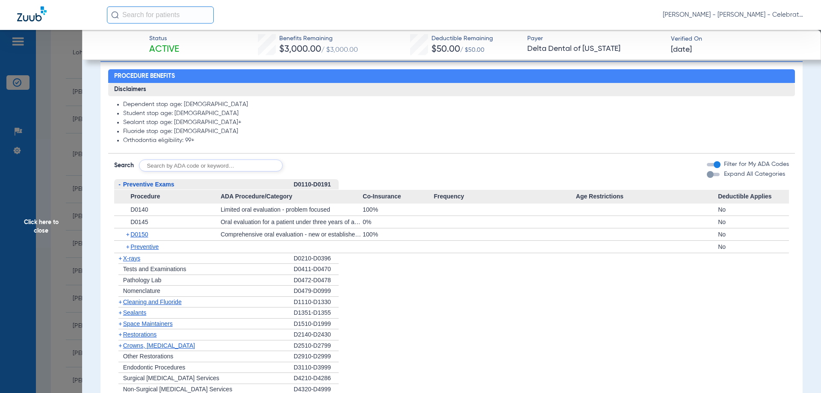
click at [161, 186] on span "Preventive Exams" at bounding box center [148, 184] width 51 height 7
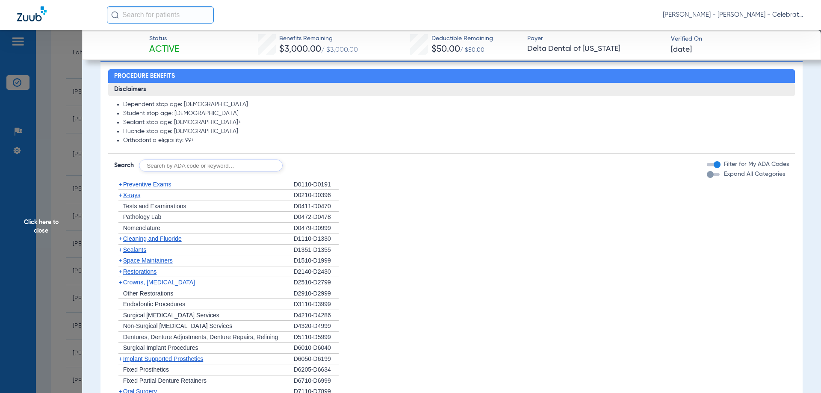
click at [161, 186] on span "Preventive Exams" at bounding box center [147, 184] width 48 height 7
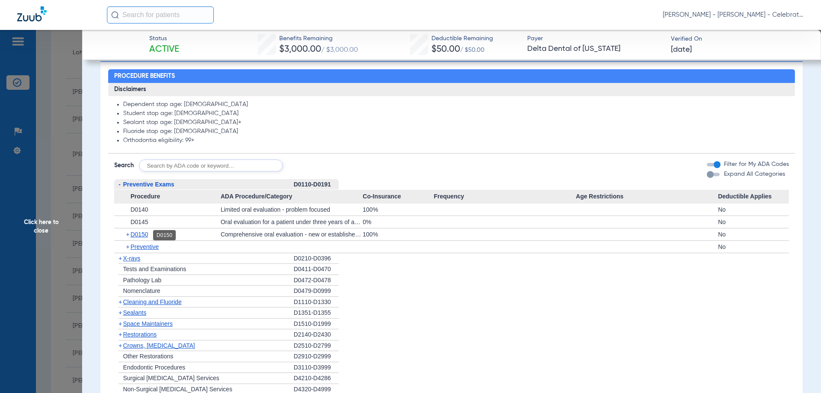
click at [148, 233] on span "D0150" at bounding box center [139, 234] width 18 height 7
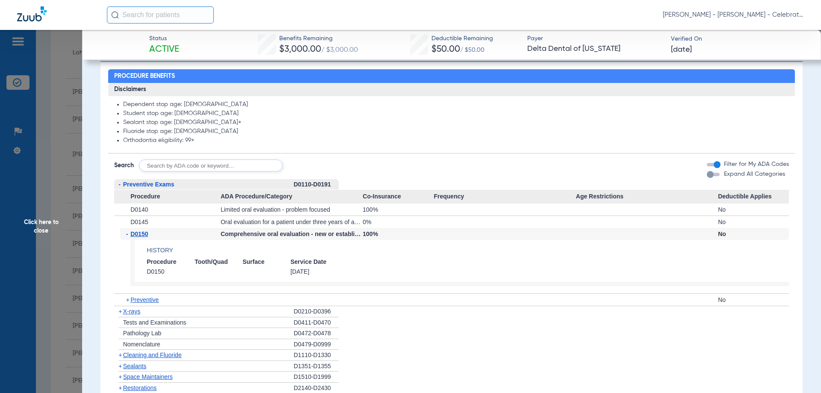
click at [148, 233] on span "D0150" at bounding box center [139, 234] width 18 height 7
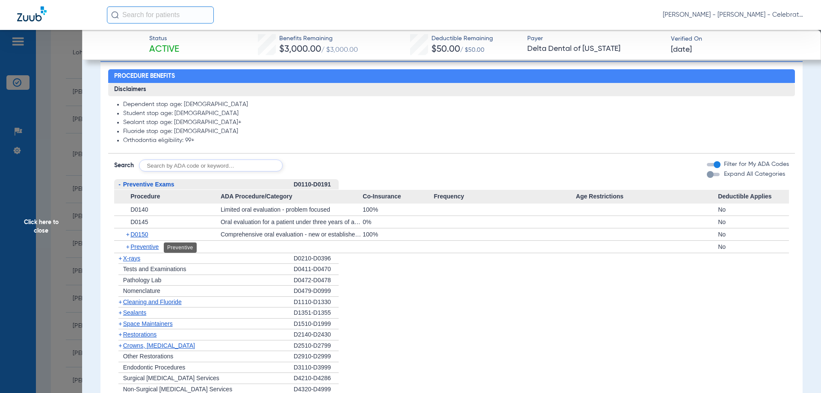
click at [145, 246] on span "Preventive" at bounding box center [144, 246] width 28 height 7
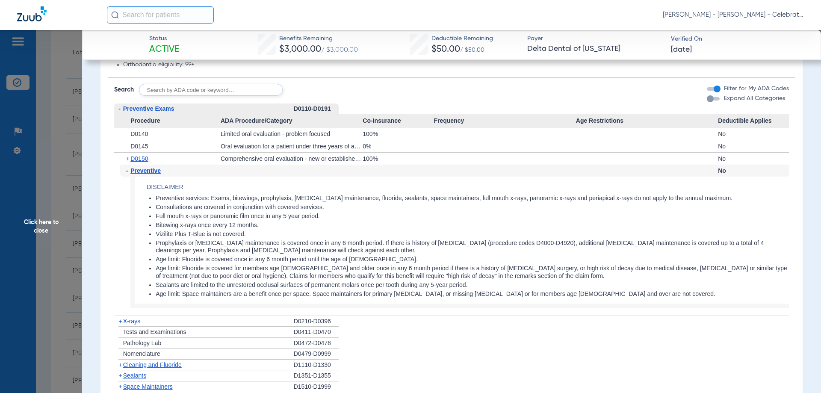
scroll to position [727, 0]
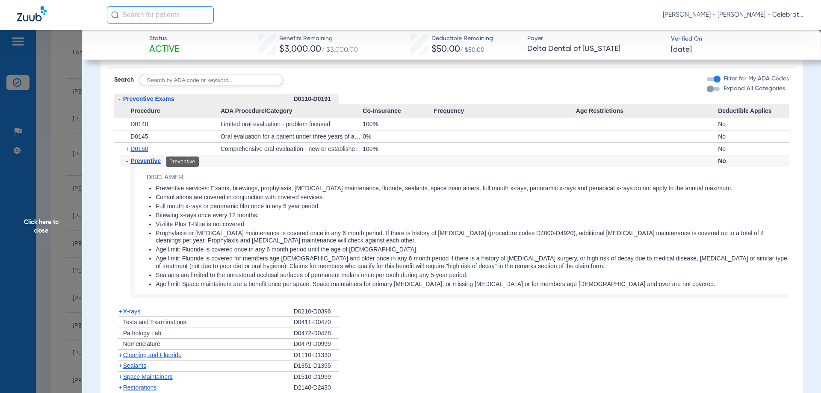
click at [159, 163] on span "Preventive" at bounding box center [145, 160] width 30 height 7
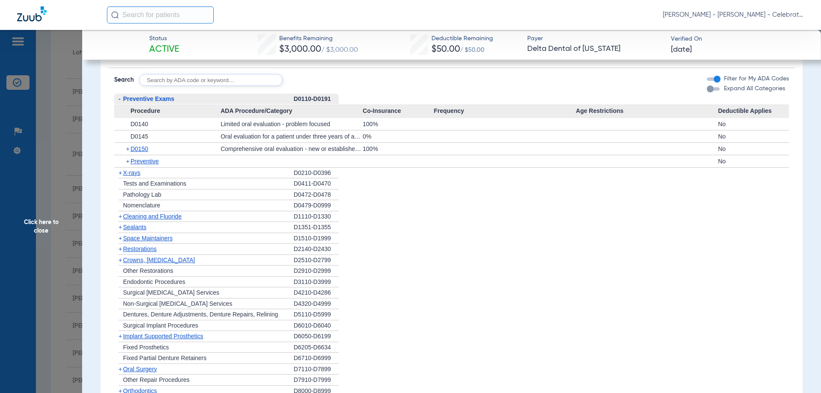
click at [137, 172] on span "X-rays" at bounding box center [131, 172] width 17 height 7
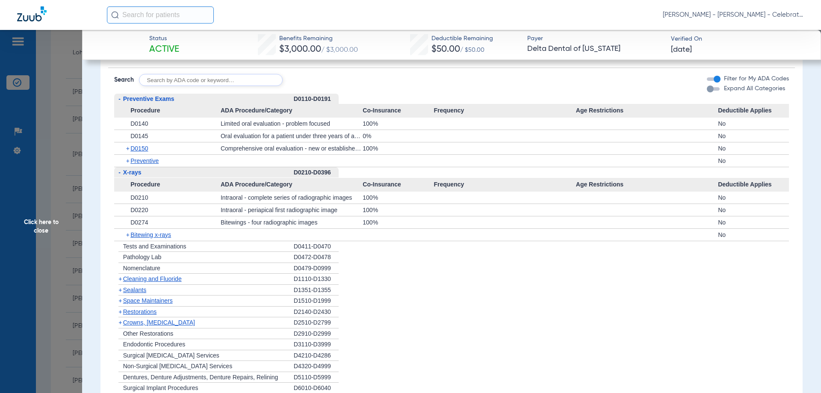
click at [44, 223] on span "Click here to close" at bounding box center [41, 226] width 82 height 393
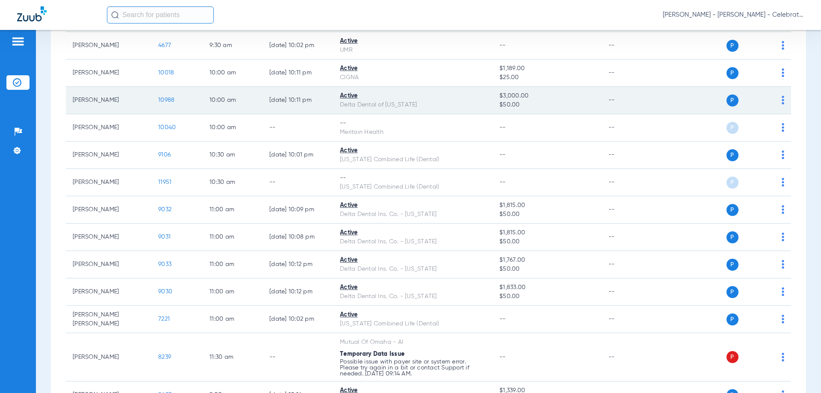
scroll to position [513, 0]
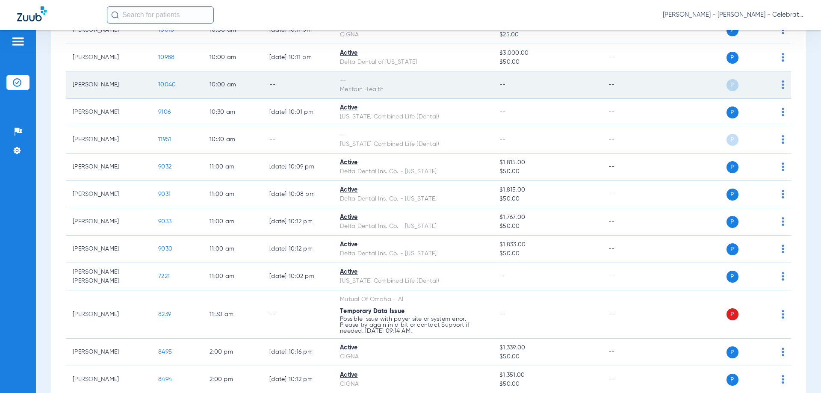
click at [165, 86] on span "10040" at bounding box center [167, 85] width 18 height 6
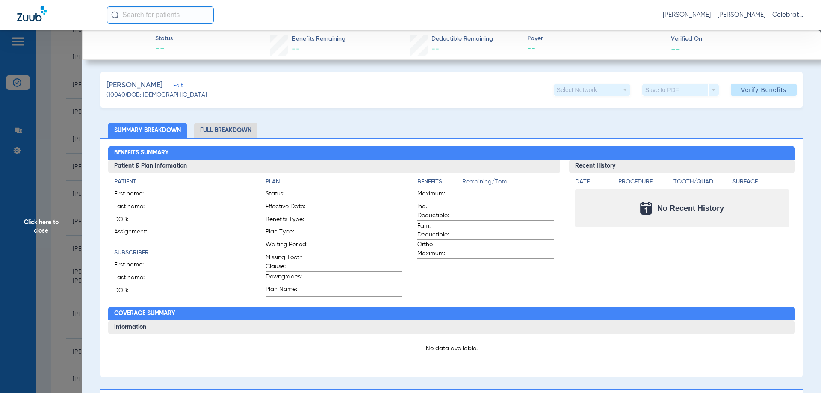
click at [235, 130] on li "Full Breakdown" at bounding box center [225, 130] width 63 height 15
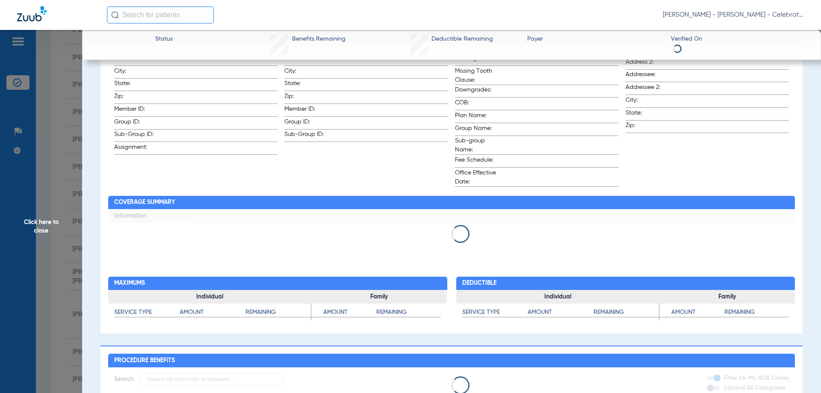
scroll to position [0, 0]
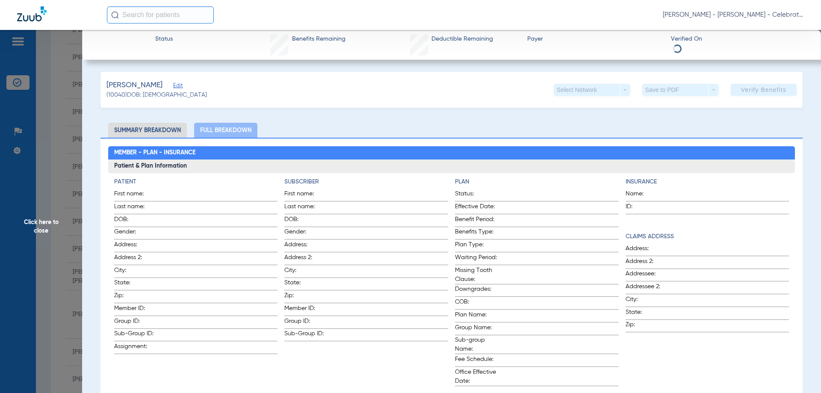
click at [47, 220] on span "Click here to close" at bounding box center [41, 226] width 82 height 393
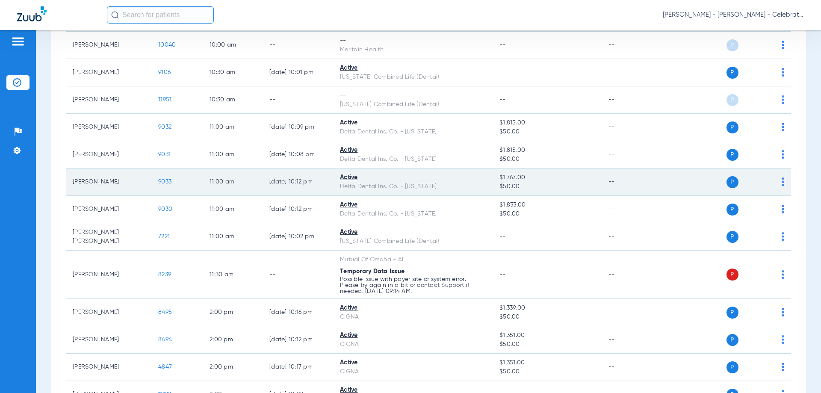
scroll to position [513, 0]
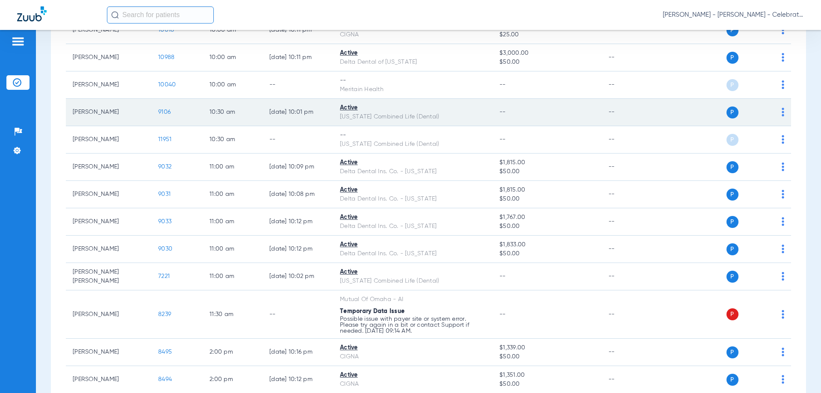
click at [159, 113] on span "9106" at bounding box center [164, 112] width 12 height 6
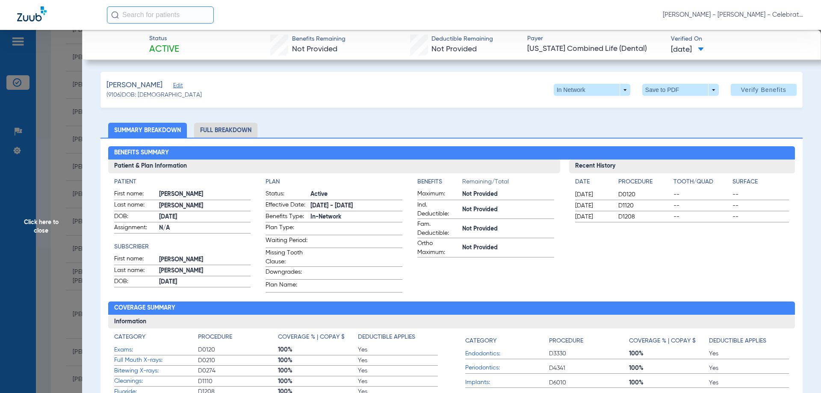
click at [55, 222] on span "Click here to close" at bounding box center [41, 226] width 82 height 393
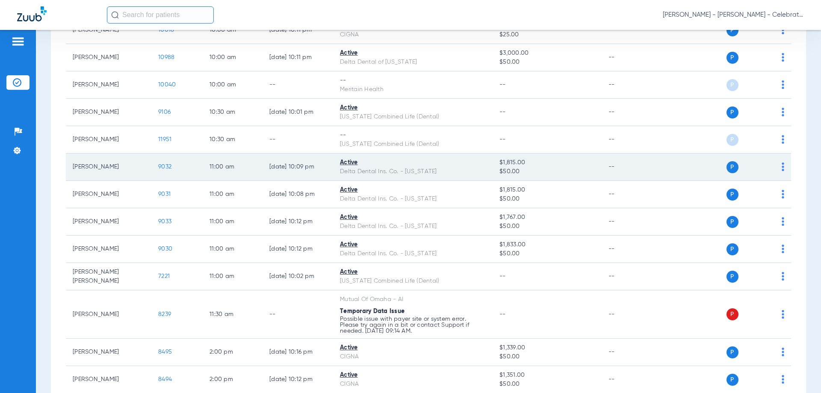
click at [160, 167] on span "9032" at bounding box center [164, 167] width 13 height 6
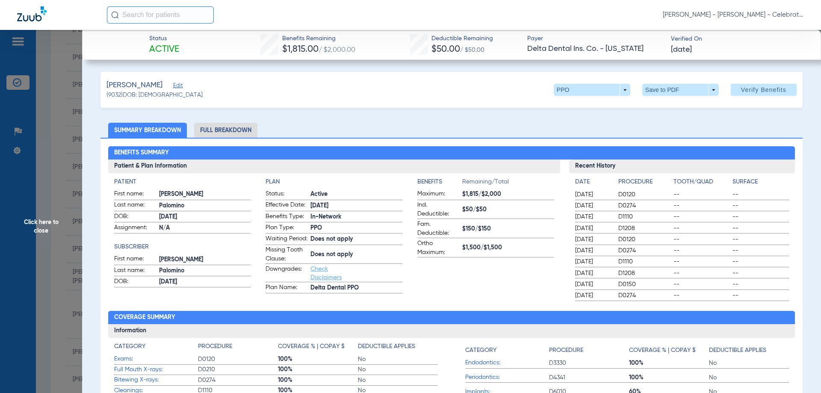
click at [235, 124] on li "Full Breakdown" at bounding box center [225, 130] width 63 height 15
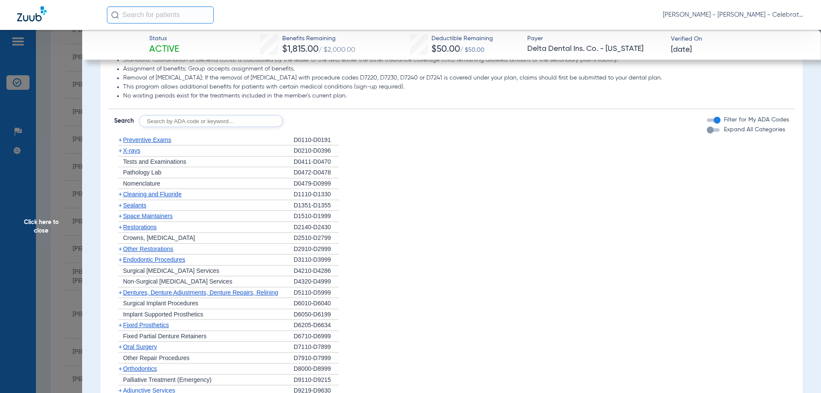
scroll to position [898, 0]
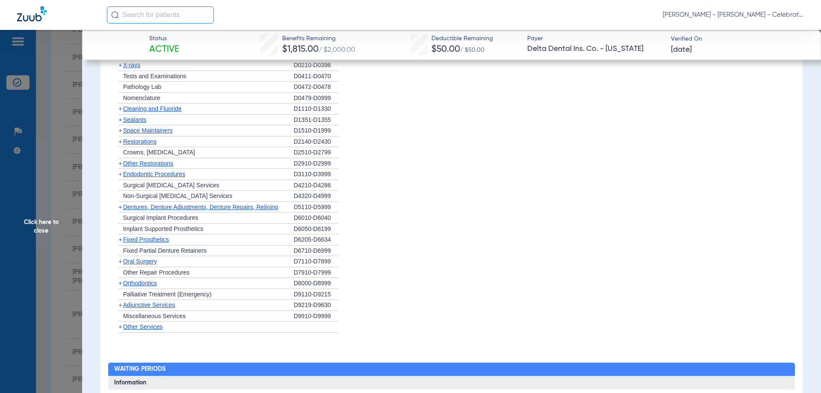
click at [146, 145] on span "Restorations" at bounding box center [140, 141] width 34 height 7
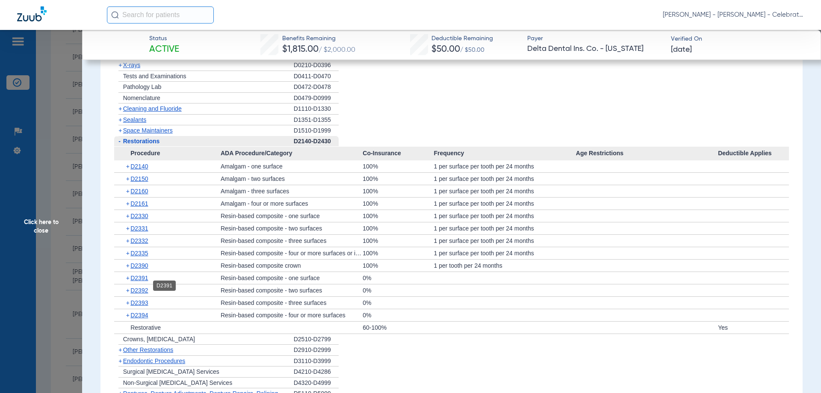
click at [137, 281] on span "D2391" at bounding box center [139, 278] width 18 height 7
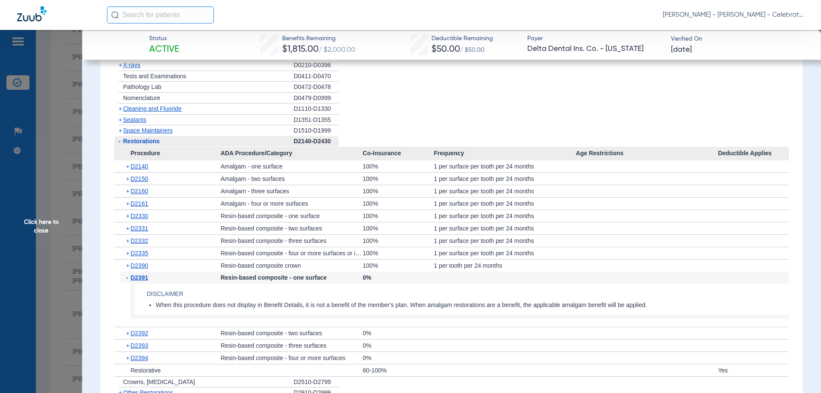
scroll to position [856, 0]
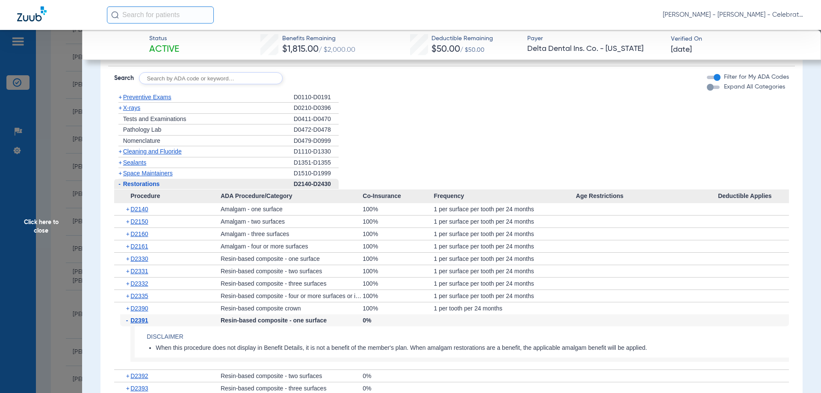
click at [143, 190] on div "- Restorations" at bounding box center [204, 184] width 180 height 11
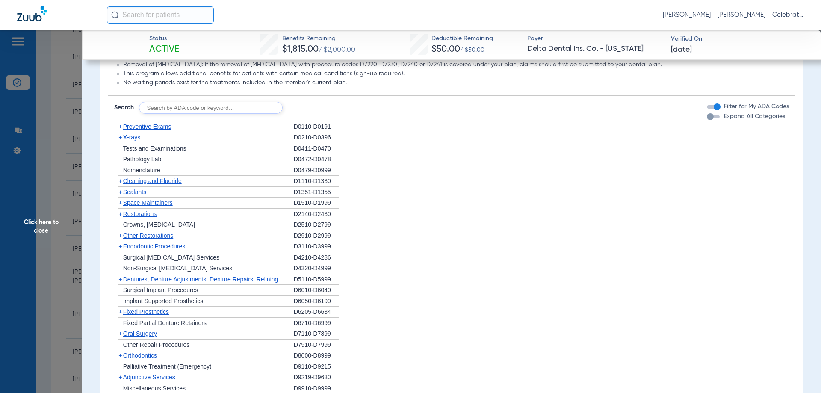
scroll to position [813, 0]
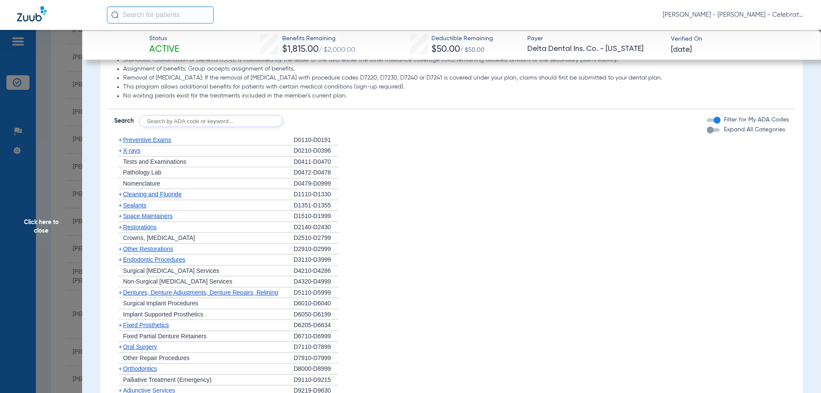
click at [146, 143] on span "Preventive Exams" at bounding box center [147, 139] width 48 height 7
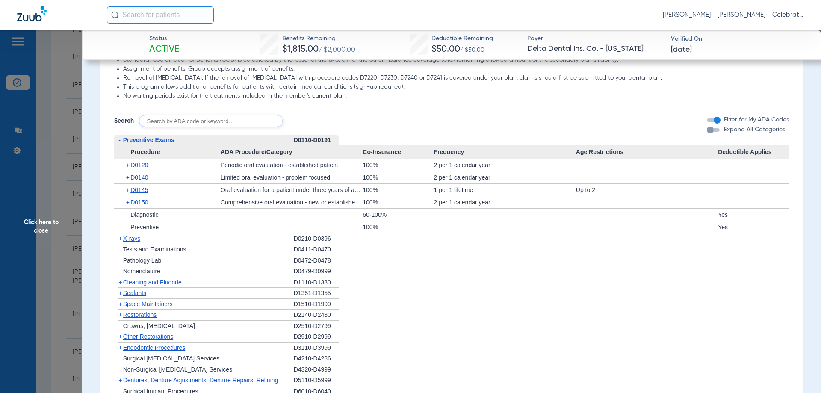
click at [146, 143] on span "Preventive Exams" at bounding box center [148, 139] width 51 height 7
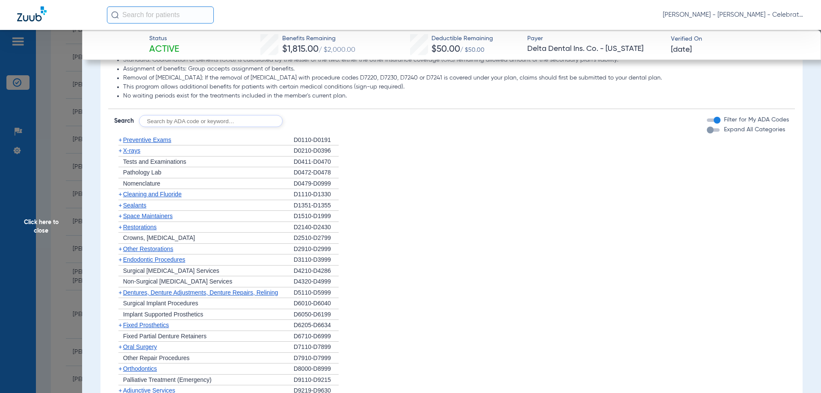
click at [139, 198] on span "Cleaning and Fluoride" at bounding box center [152, 194] width 59 height 7
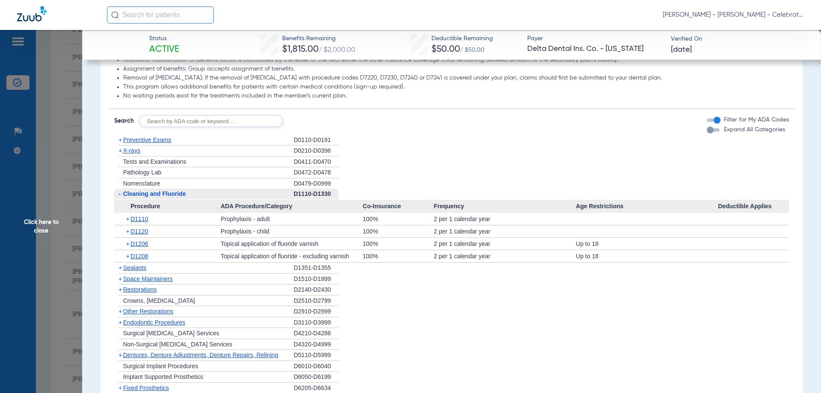
click at [139, 200] on div "- Cleaning and Fluoride" at bounding box center [204, 194] width 180 height 11
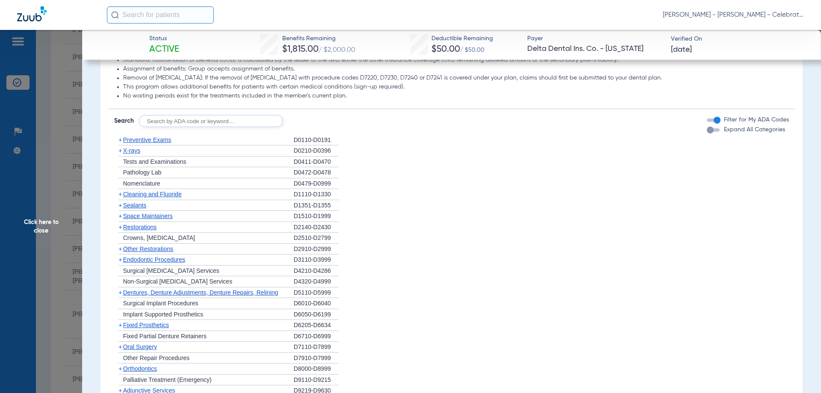
click at [130, 154] on span "X-rays" at bounding box center [131, 150] width 17 height 7
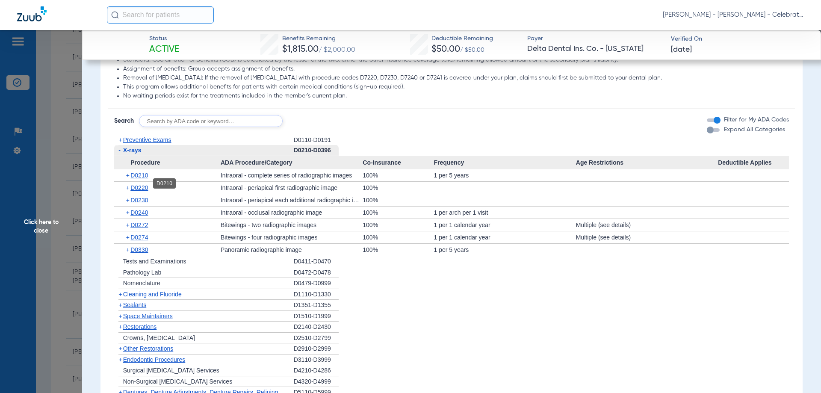
click at [148, 179] on span "D0210" at bounding box center [139, 175] width 18 height 7
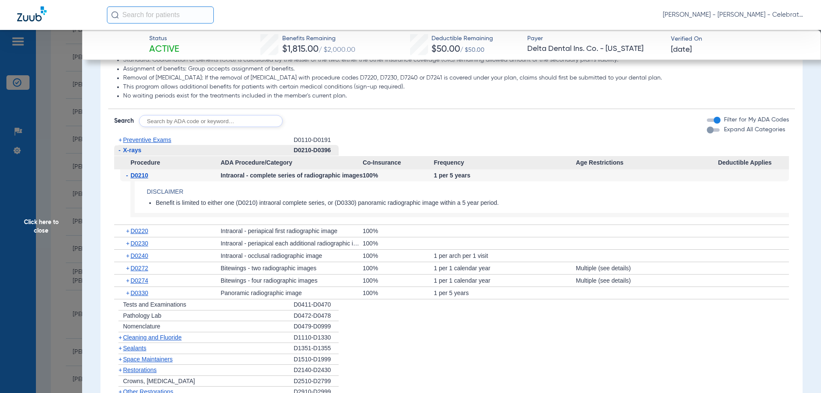
click at [148, 179] on span "D0210" at bounding box center [139, 175] width 18 height 7
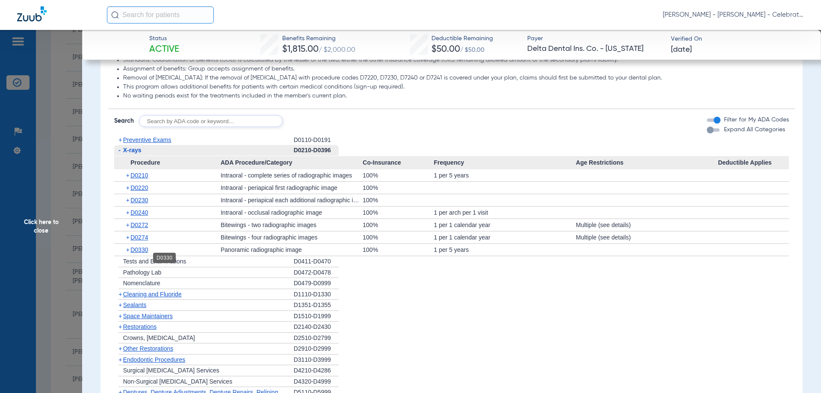
click at [148, 253] on span "D0330" at bounding box center [139, 249] width 18 height 7
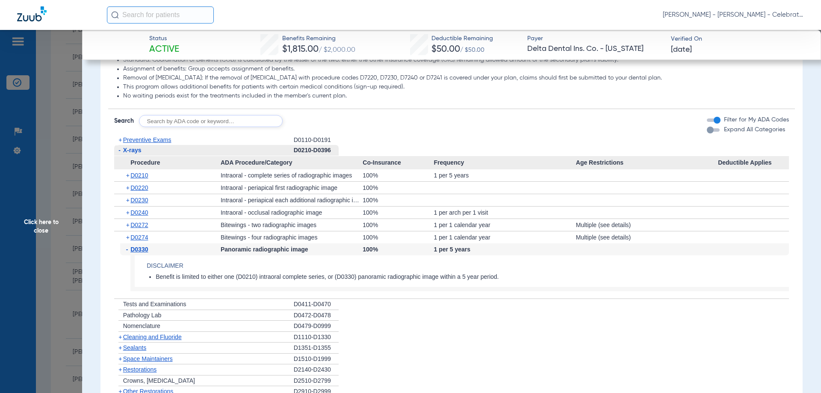
click at [148, 253] on span "D0330" at bounding box center [139, 249] width 18 height 7
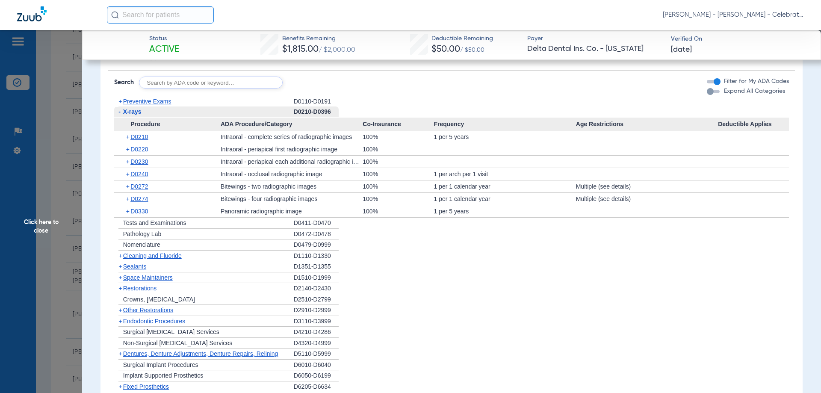
scroll to position [898, 0]
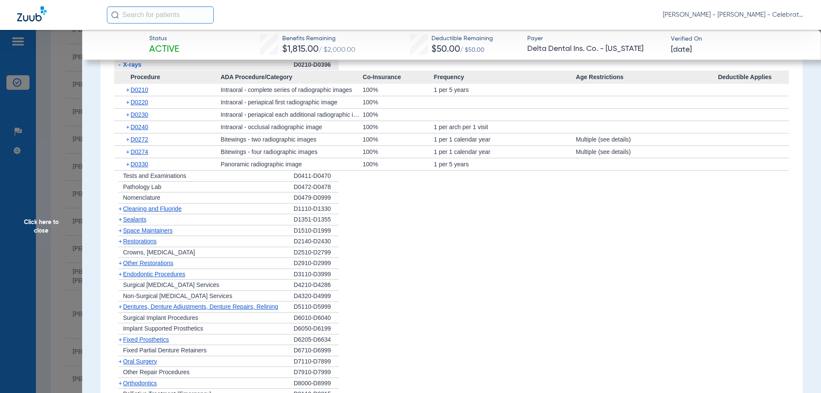
click at [136, 68] on span "X-rays" at bounding box center [132, 64] width 18 height 7
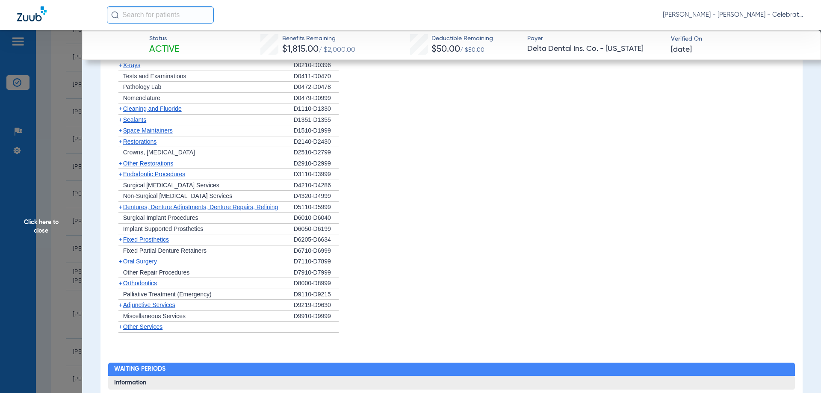
click at [142, 123] on span "Sealants" at bounding box center [134, 119] width 23 height 7
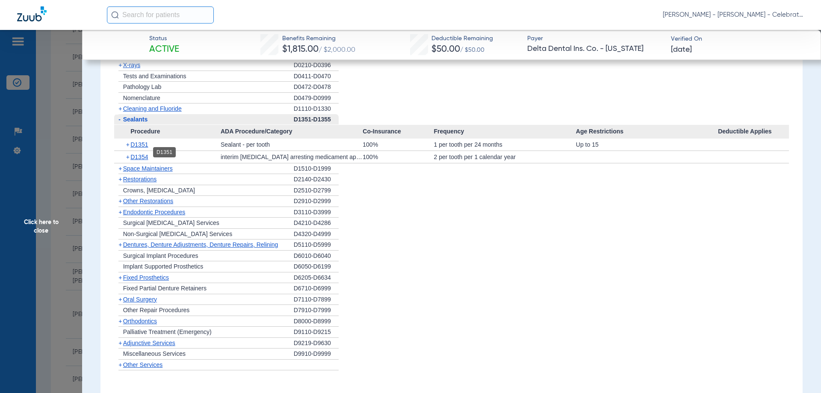
click at [144, 148] on span "D1351" at bounding box center [139, 144] width 18 height 7
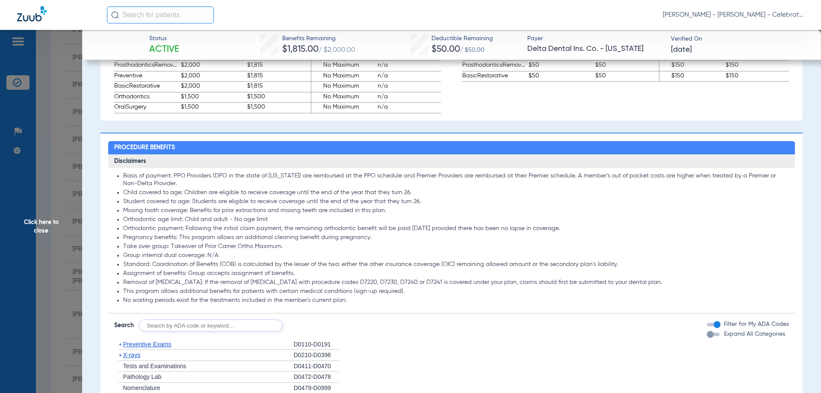
scroll to position [865, 0]
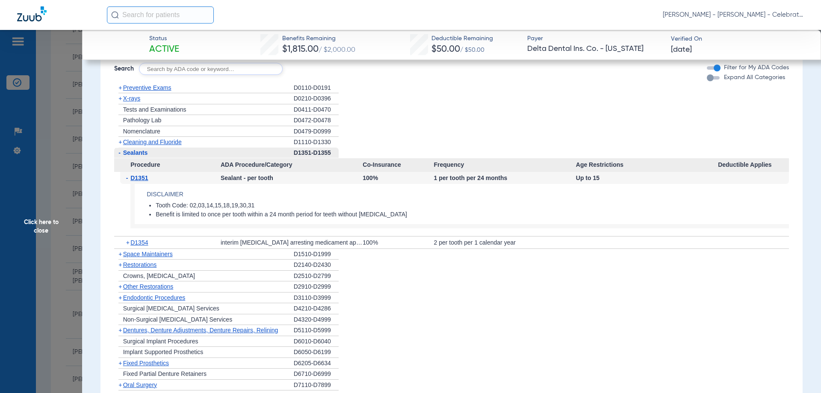
click at [34, 220] on span "Click here to close" at bounding box center [41, 226] width 82 height 393
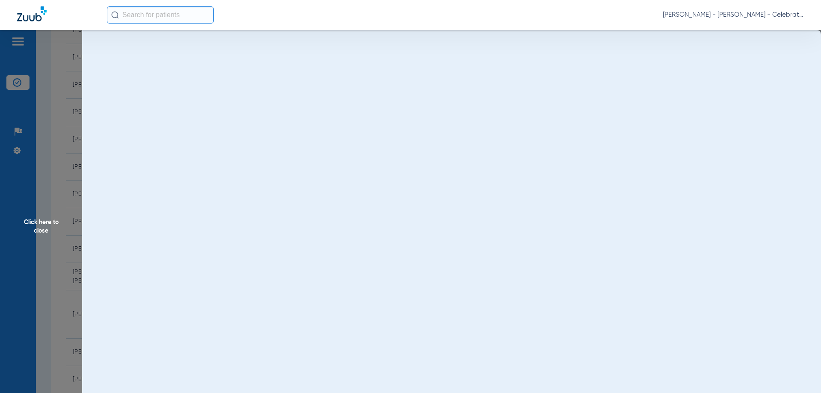
scroll to position [0, 0]
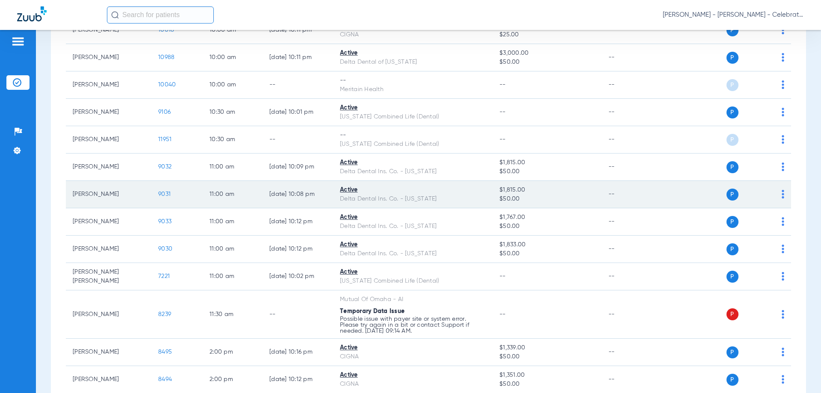
click at [168, 192] on span "9031" at bounding box center [164, 194] width 12 height 6
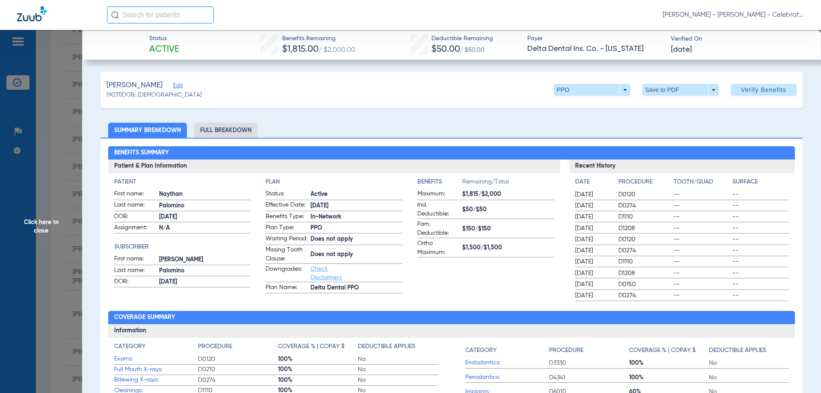
click at [232, 131] on li "Full Breakdown" at bounding box center [225, 130] width 63 height 15
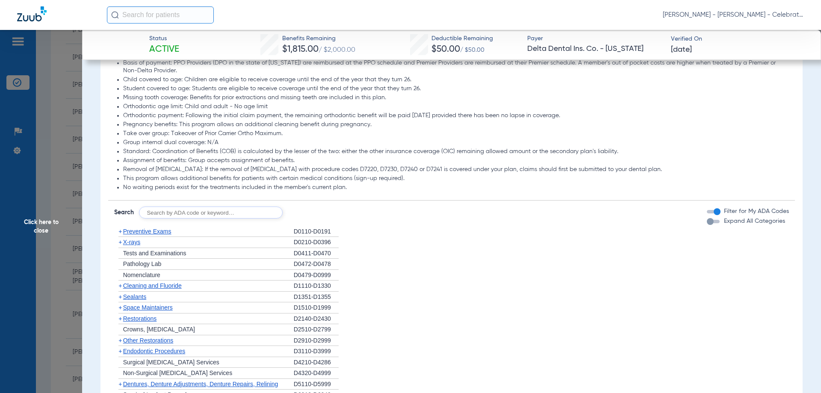
scroll to position [813, 0]
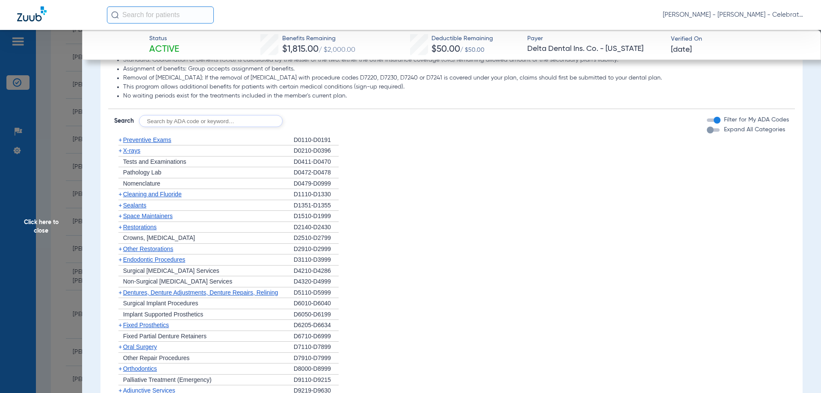
click at [139, 143] on span "Preventive Exams" at bounding box center [147, 139] width 48 height 7
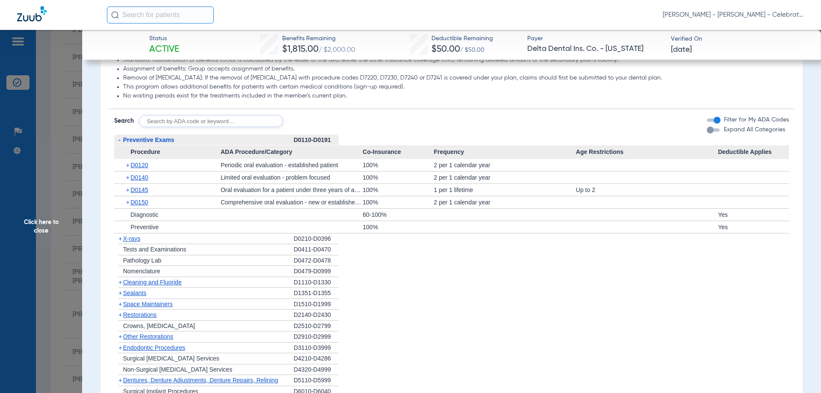
click at [139, 143] on span "Preventive Exams" at bounding box center [148, 139] width 51 height 7
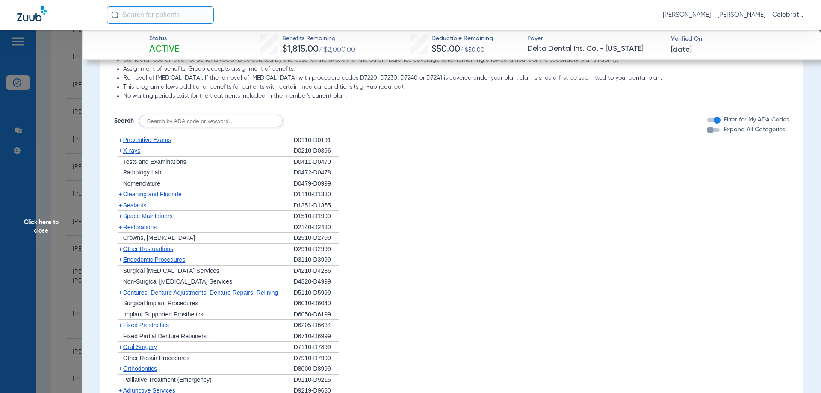
click at [146, 198] on span "Cleaning and Fluoride" at bounding box center [152, 194] width 59 height 7
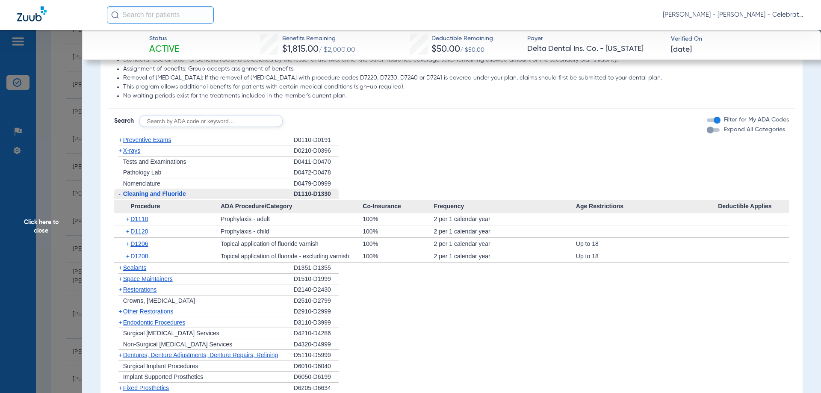
click at [146, 197] on span "Cleaning and Fluoride" at bounding box center [154, 193] width 63 height 7
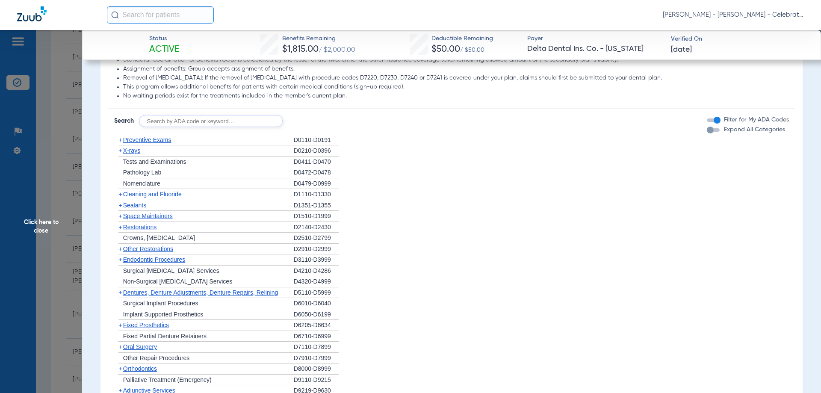
click at [139, 154] on span "X-rays" at bounding box center [131, 150] width 17 height 7
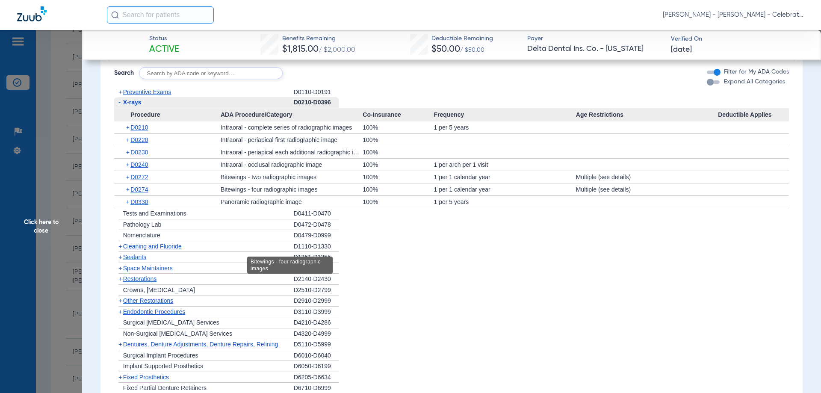
scroll to position [810, 0]
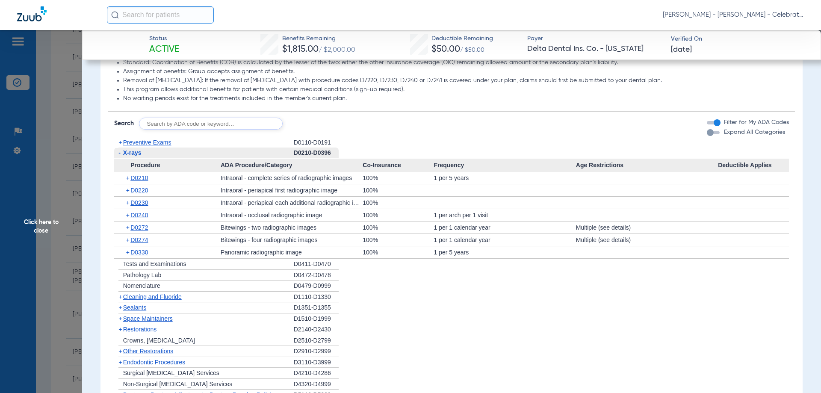
click at [46, 222] on span "Click here to close" at bounding box center [41, 226] width 82 height 393
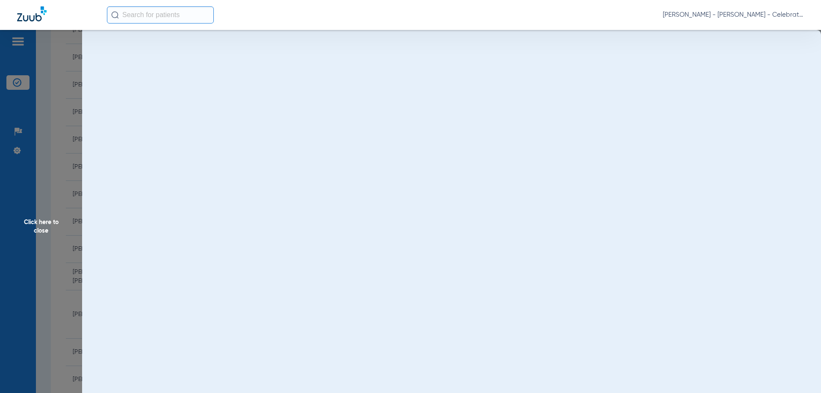
scroll to position [0, 0]
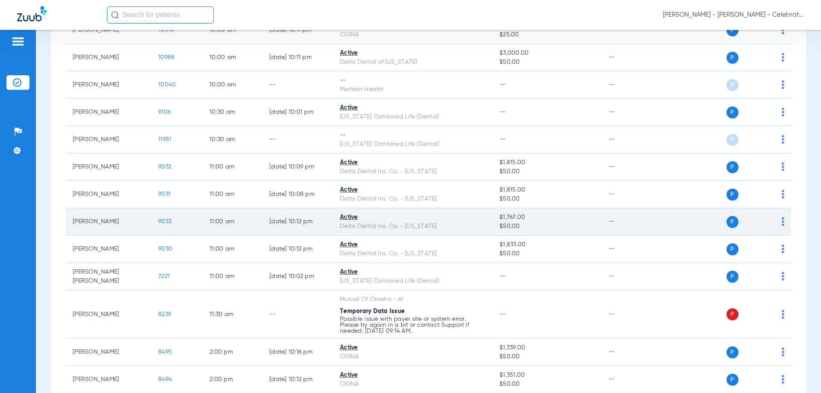
click at [169, 224] on span "9033" at bounding box center [164, 222] width 13 height 6
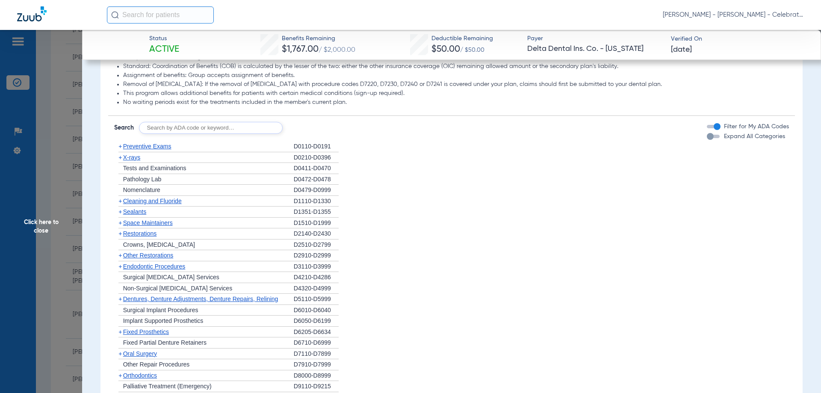
scroll to position [599, 0]
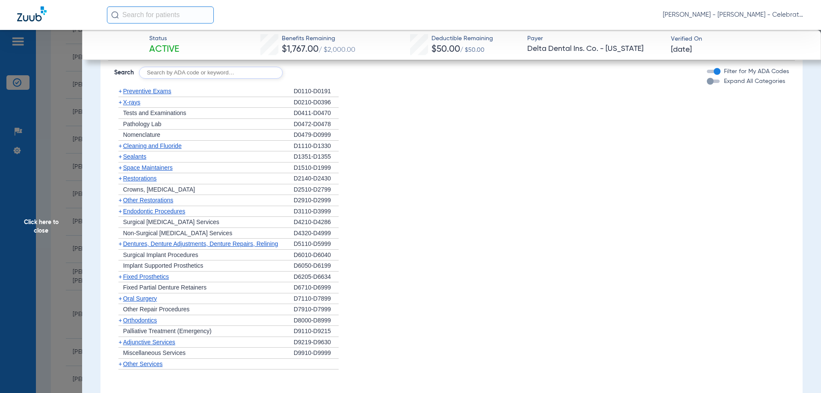
click at [141, 181] on span "Restorations" at bounding box center [140, 178] width 34 height 7
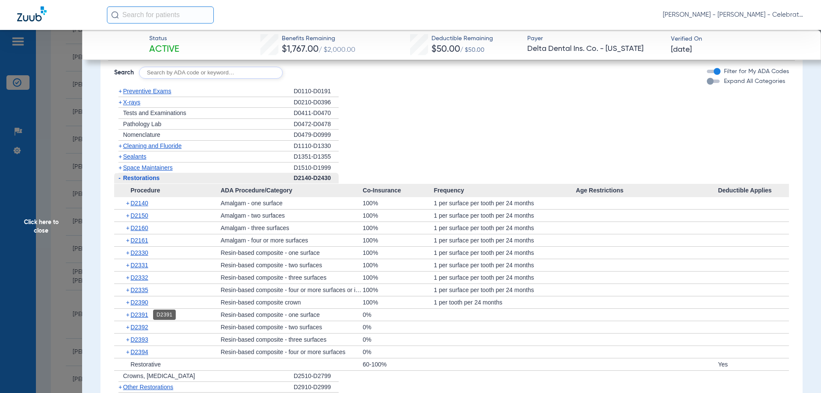
click at [142, 315] on span "D2391" at bounding box center [139, 314] width 18 height 7
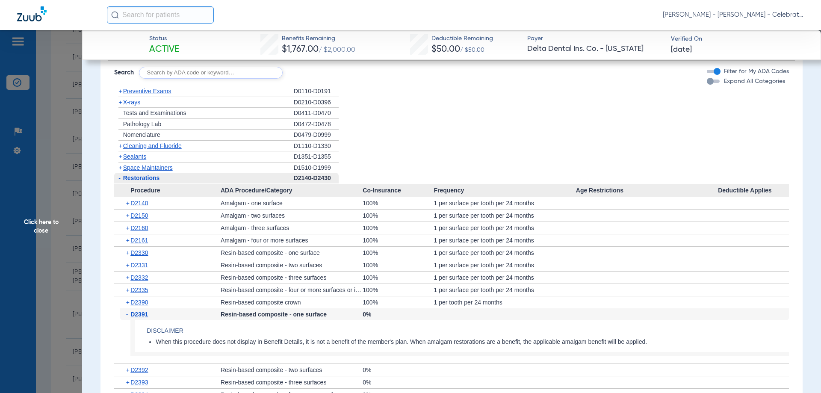
click at [142, 315] on span "D2391" at bounding box center [139, 314] width 18 height 7
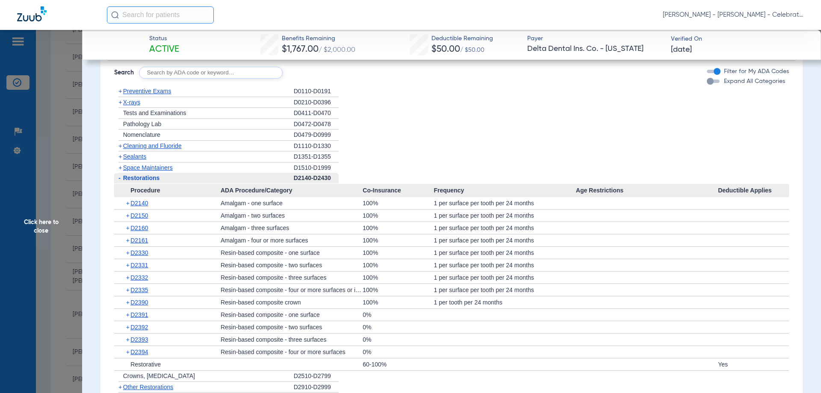
click at [145, 180] on span "Restorations" at bounding box center [141, 178] width 37 height 7
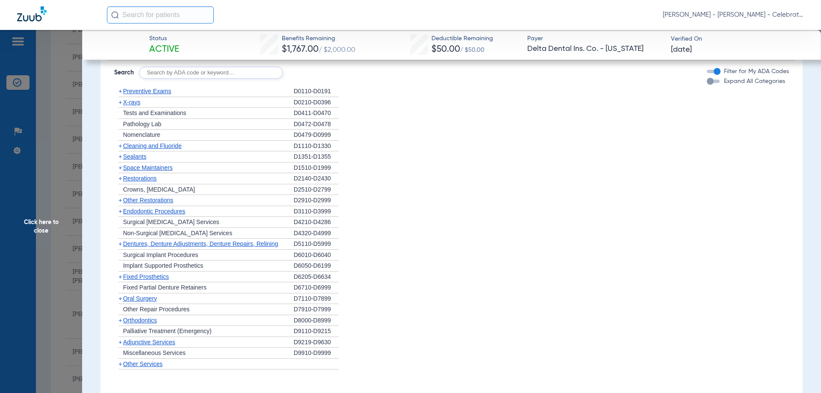
click at [137, 99] on span "X-rays" at bounding box center [131, 102] width 17 height 7
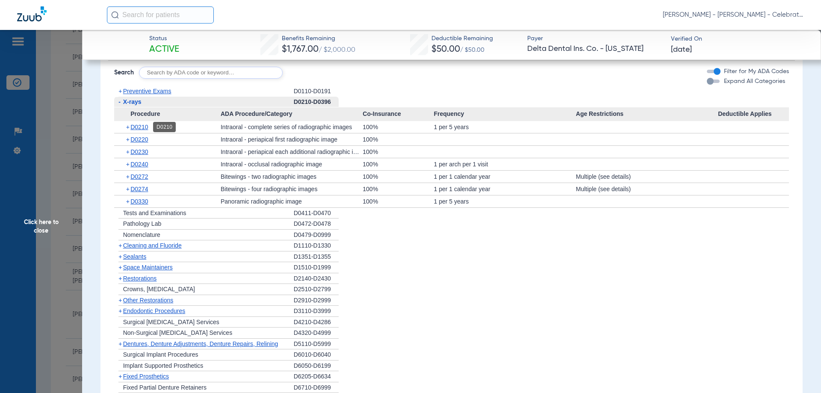
click at [143, 125] on span "D0210" at bounding box center [139, 127] width 18 height 7
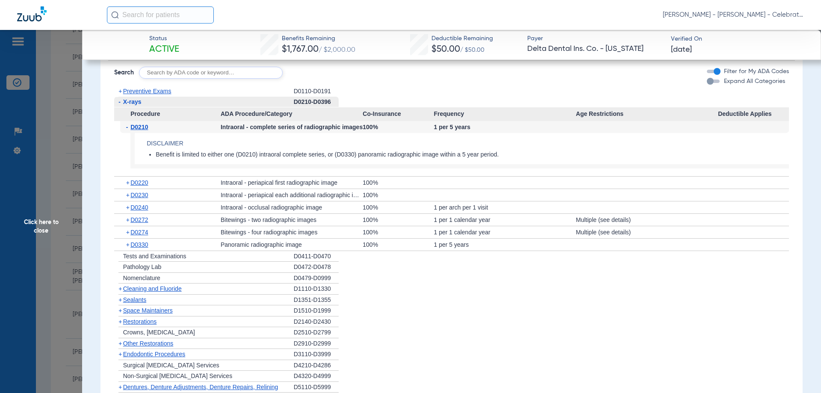
click at [143, 125] on span "D0210" at bounding box center [139, 127] width 18 height 7
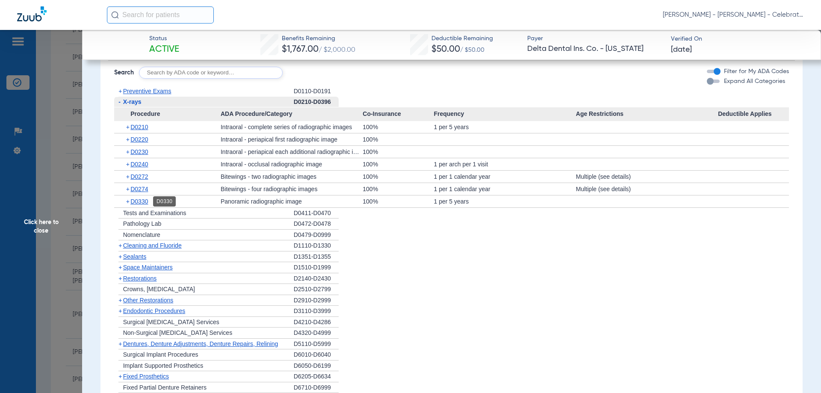
click at [144, 199] on span "D0330" at bounding box center [139, 201] width 18 height 7
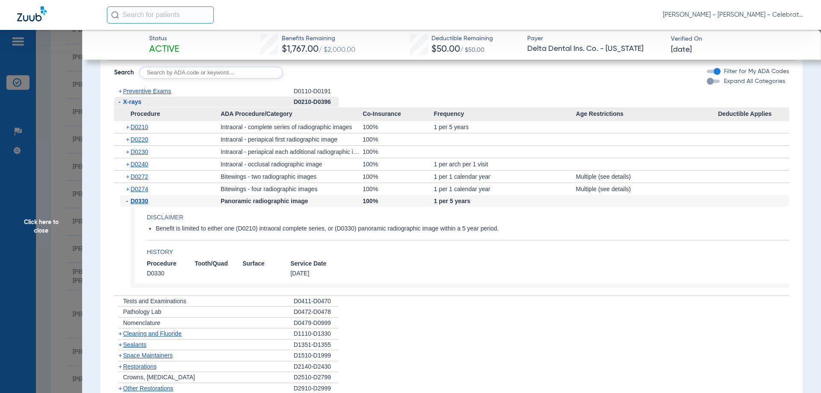
click at [144, 199] on span "D0330" at bounding box center [139, 201] width 18 height 7
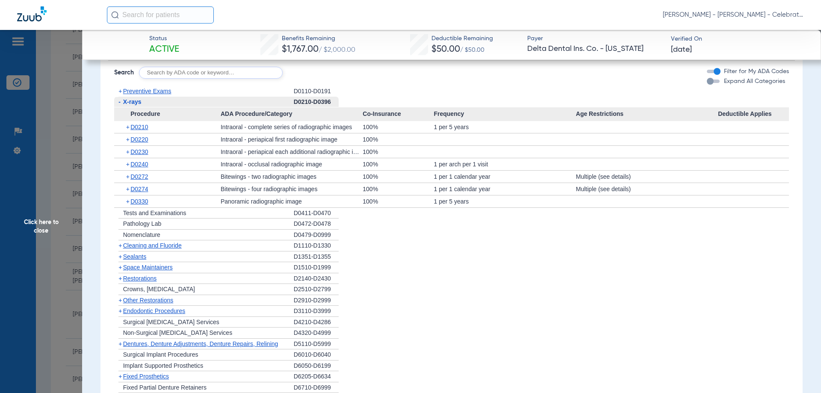
drag, startPoint x: 133, startPoint y: 100, endPoint x: 12, endPoint y: 71, distance: 124.1
click at [133, 101] on span "X-rays" at bounding box center [132, 101] width 18 height 7
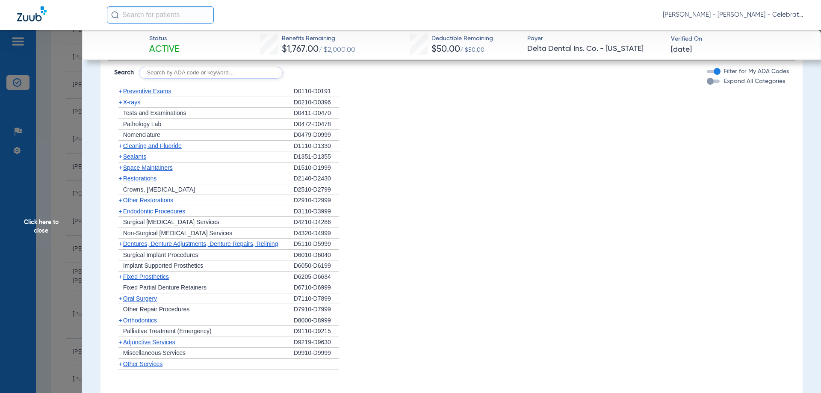
click at [168, 94] on span "Preventive Exams" at bounding box center [147, 91] width 48 height 7
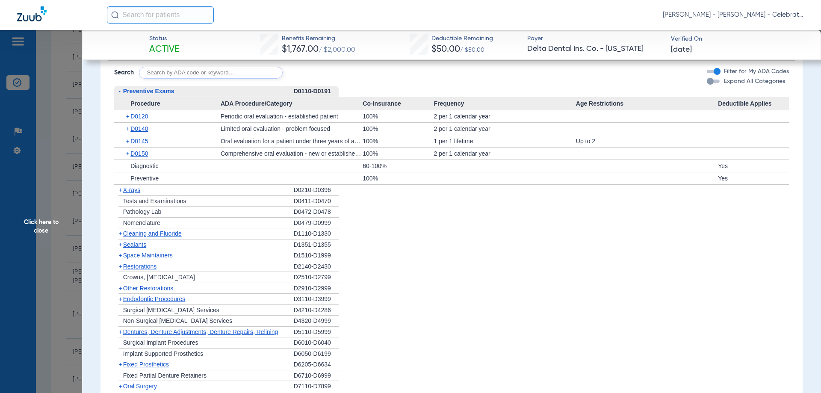
click at [168, 94] on span "Preventive Exams" at bounding box center [148, 91] width 51 height 7
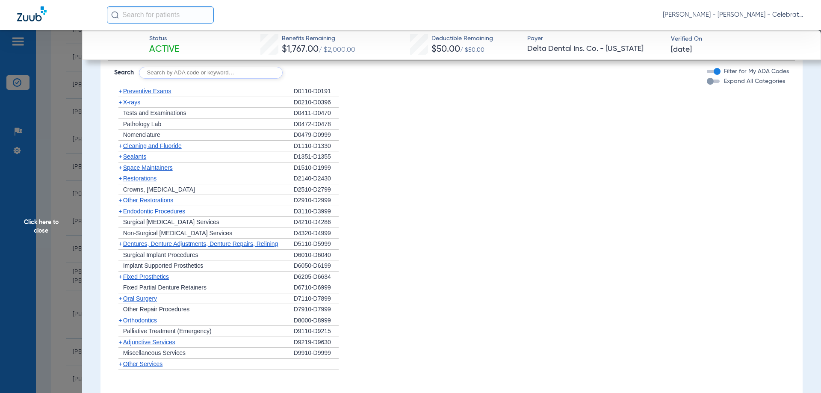
click at [141, 144] on span "Cleaning and Fluoride" at bounding box center [152, 145] width 59 height 7
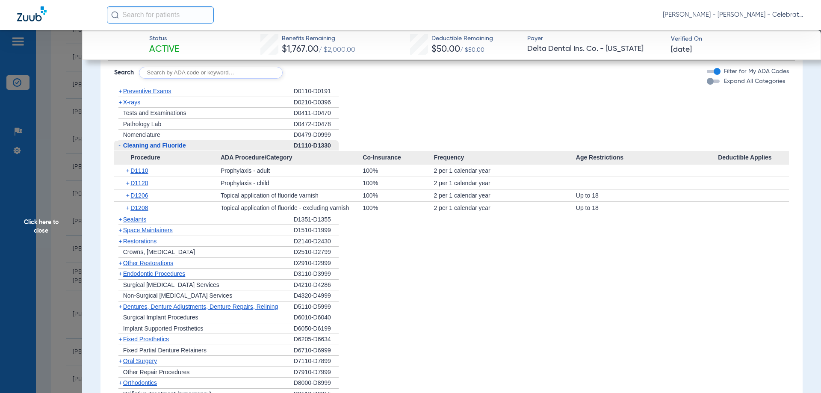
click at [141, 144] on span "Cleaning and Fluoride" at bounding box center [154, 145] width 63 height 7
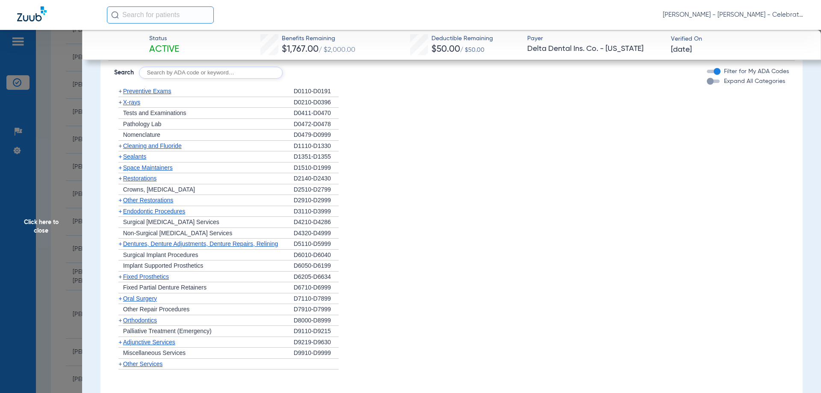
click at [133, 102] on span "X-rays" at bounding box center [131, 102] width 17 height 7
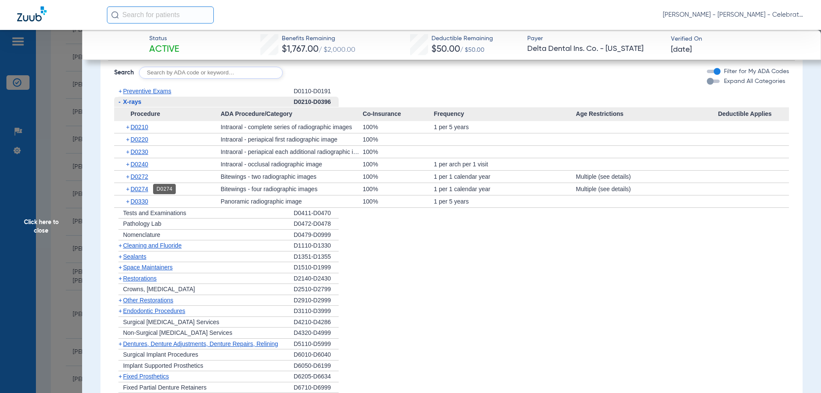
click at [145, 187] on span "D0274" at bounding box center [139, 189] width 18 height 7
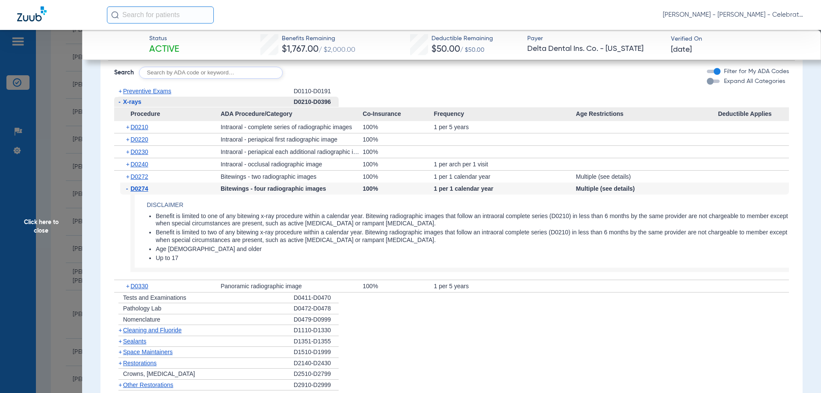
click at [145, 187] on span "D0274" at bounding box center [139, 188] width 18 height 7
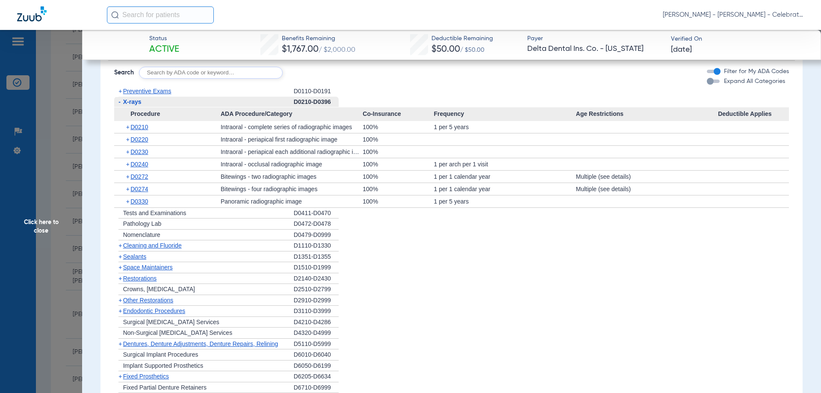
click at [133, 101] on span "X-rays" at bounding box center [132, 101] width 18 height 7
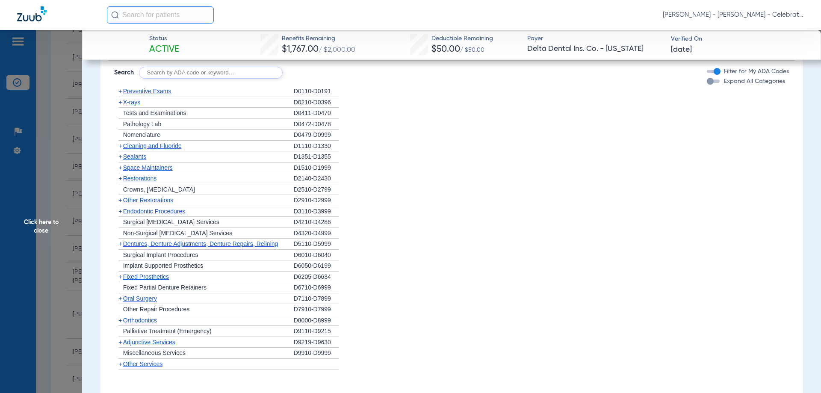
click at [138, 158] on span "Sealants" at bounding box center [134, 156] width 23 height 7
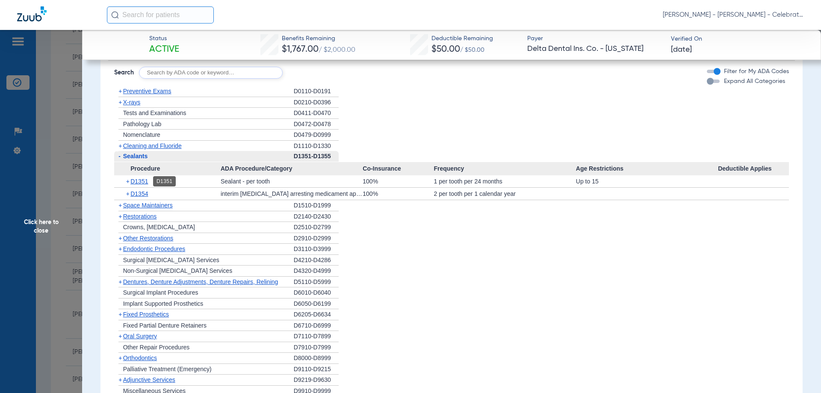
click at [143, 182] on span "D1351" at bounding box center [139, 181] width 18 height 7
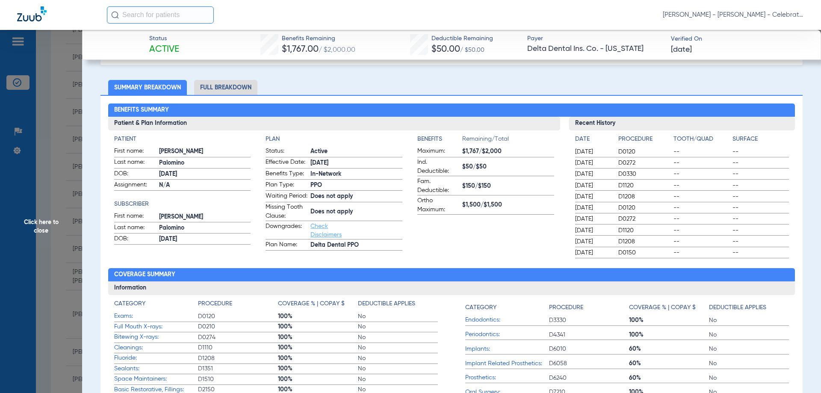
scroll to position [86, 0]
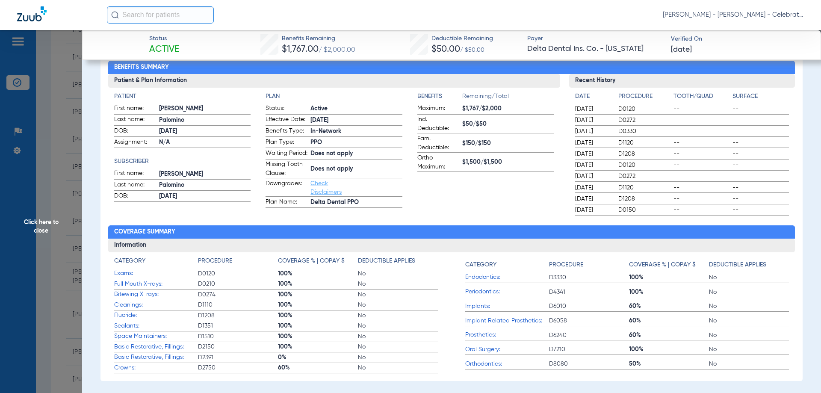
click at [48, 225] on span "Click here to close" at bounding box center [41, 226] width 82 height 393
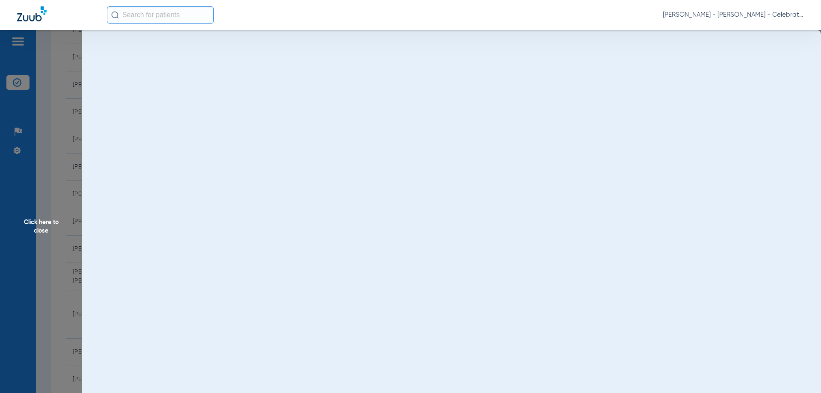
scroll to position [0, 0]
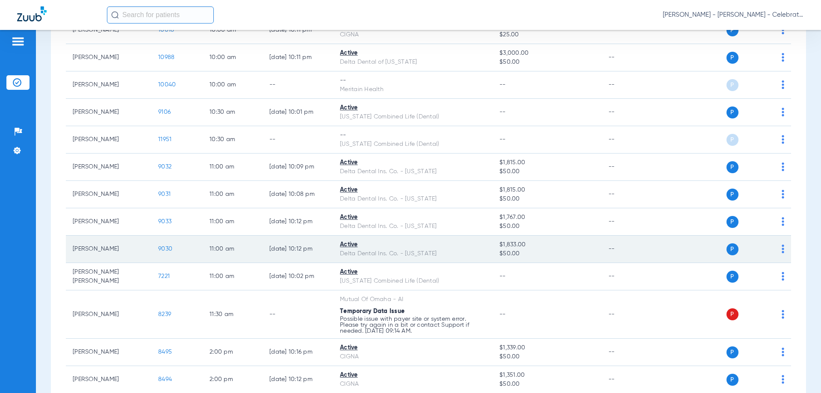
click at [157, 252] on td "9030" at bounding box center [176, 249] width 51 height 27
click at [163, 251] on span "9030" at bounding box center [165, 249] width 14 height 6
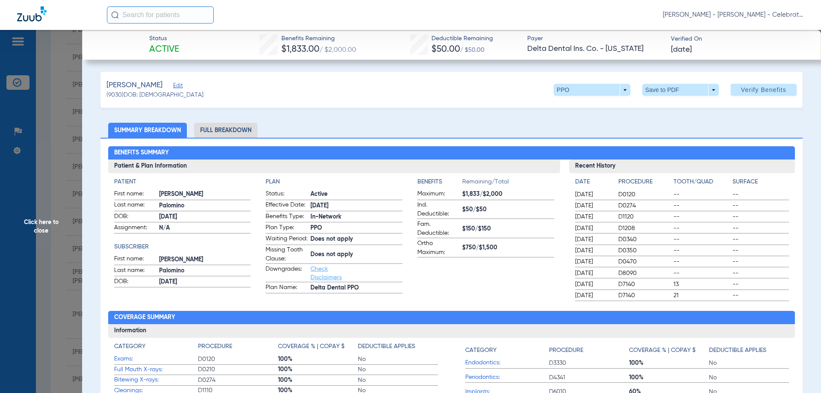
click at [231, 130] on li "Full Breakdown" at bounding box center [225, 130] width 63 height 15
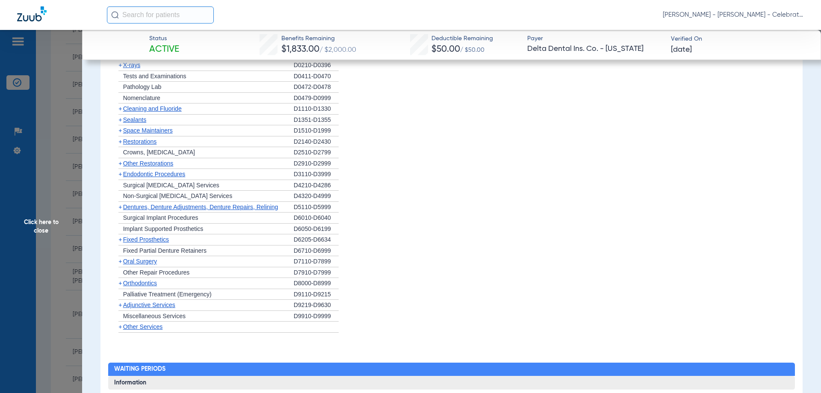
scroll to position [813, 0]
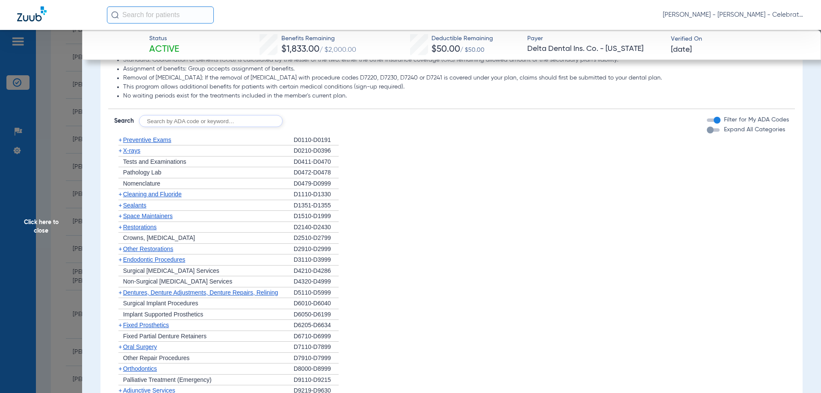
click at [160, 143] on span "Preventive Exams" at bounding box center [147, 139] width 48 height 7
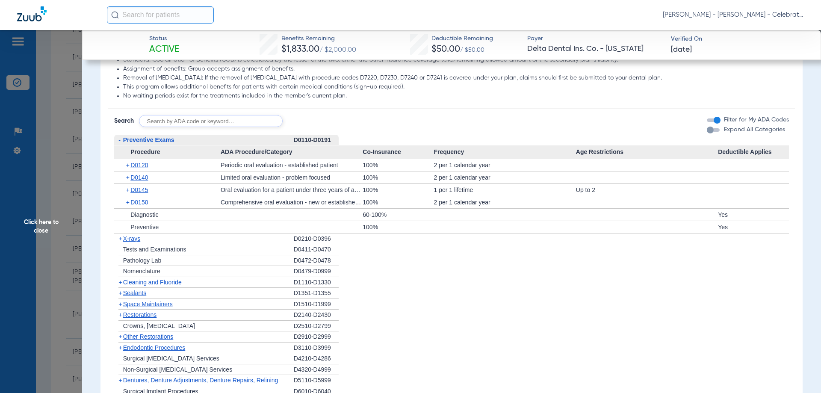
click at [160, 143] on span "Preventive Exams" at bounding box center [148, 139] width 51 height 7
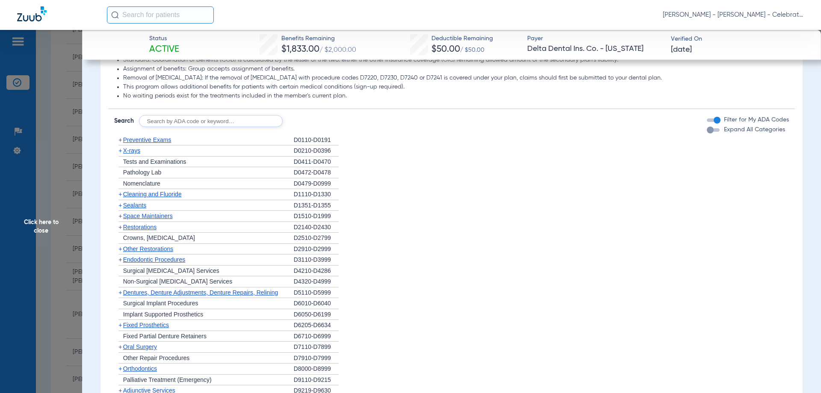
click at [146, 198] on span "Cleaning and Fluoride" at bounding box center [152, 194] width 59 height 7
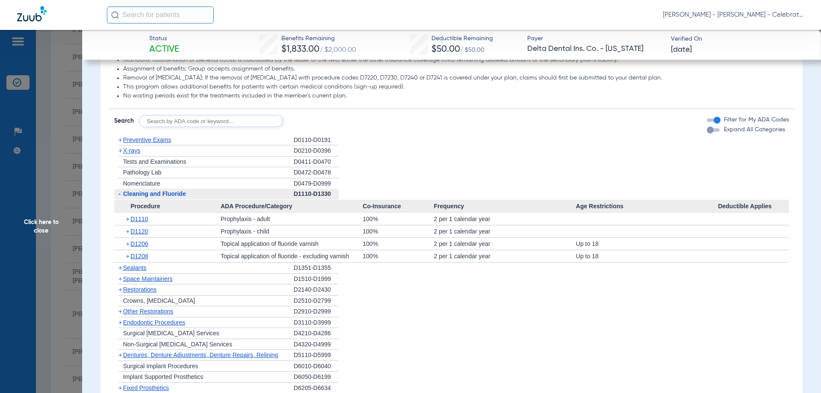
click at [146, 197] on span "Cleaning and Fluoride" at bounding box center [154, 193] width 63 height 7
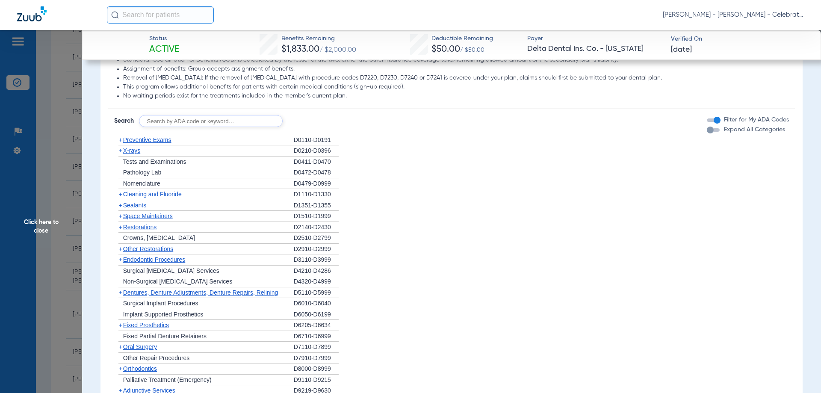
click at [133, 154] on span "X-rays" at bounding box center [131, 150] width 17 height 7
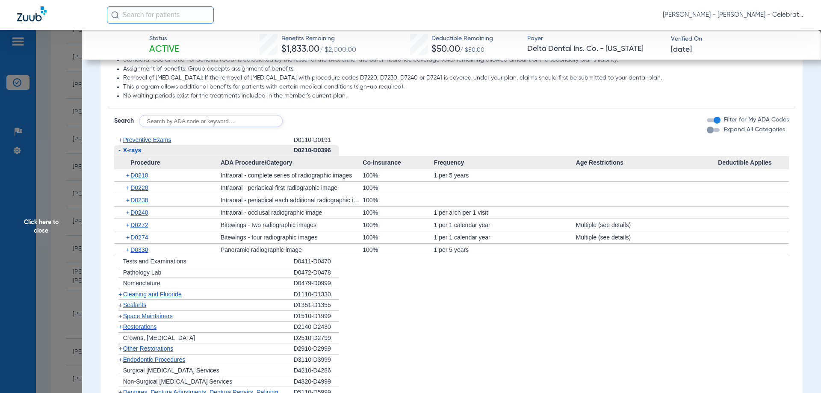
click at [125, 154] on span "X-rays" at bounding box center [132, 150] width 18 height 7
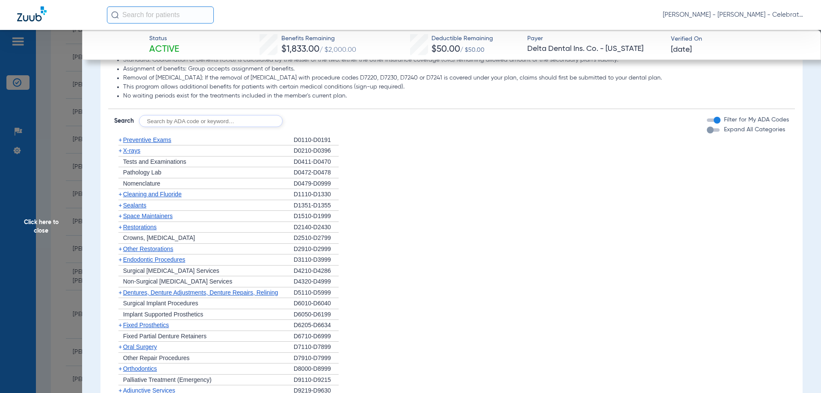
click at [143, 209] on span "Sealants" at bounding box center [134, 205] width 23 height 7
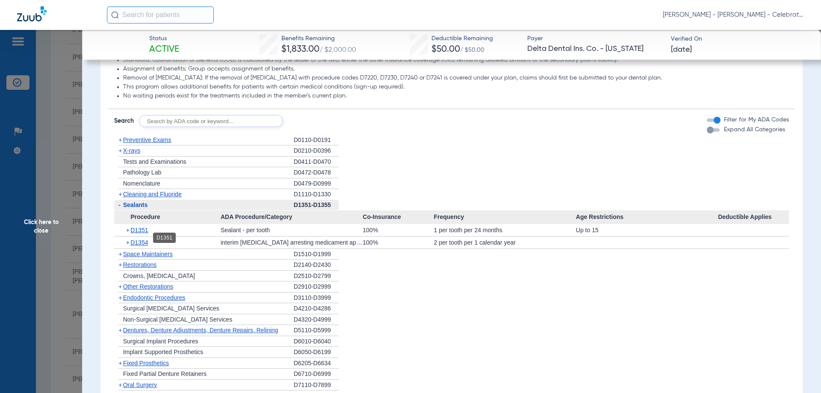
click at [146, 234] on span "D1351" at bounding box center [139, 230] width 18 height 7
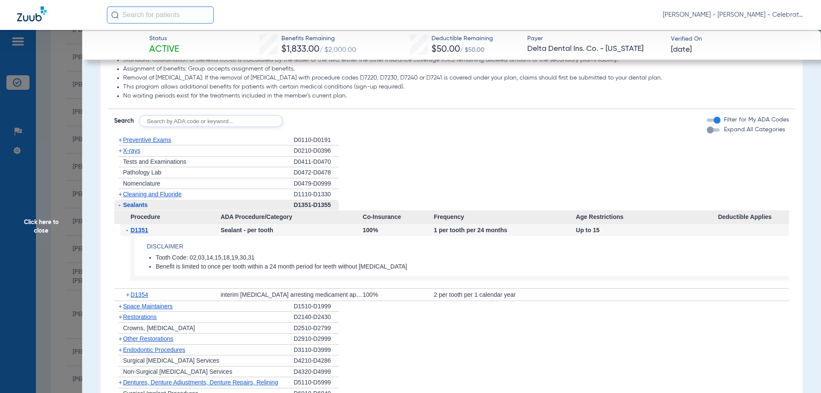
click at [146, 234] on span "D1351" at bounding box center [139, 230] width 18 height 7
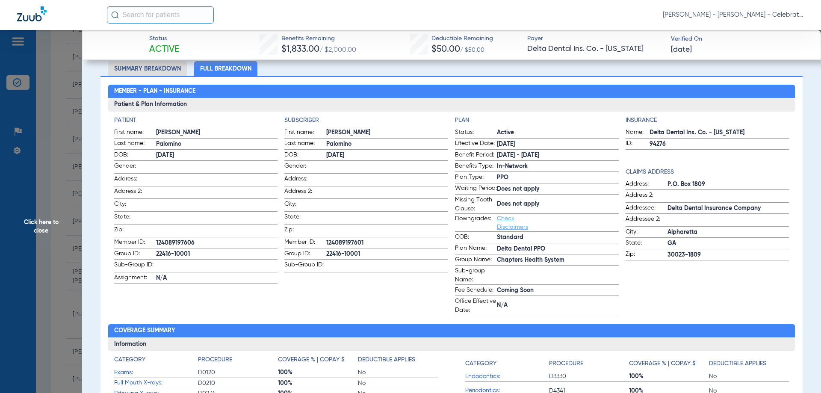
scroll to position [0, 0]
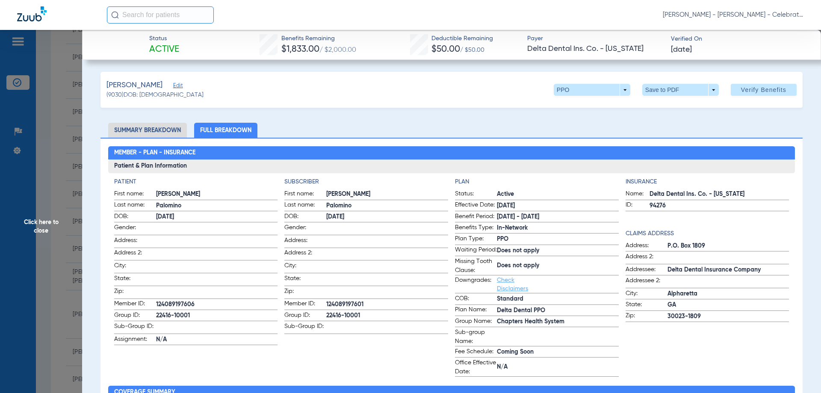
click at [43, 224] on span "Click here to close" at bounding box center [41, 226] width 82 height 393
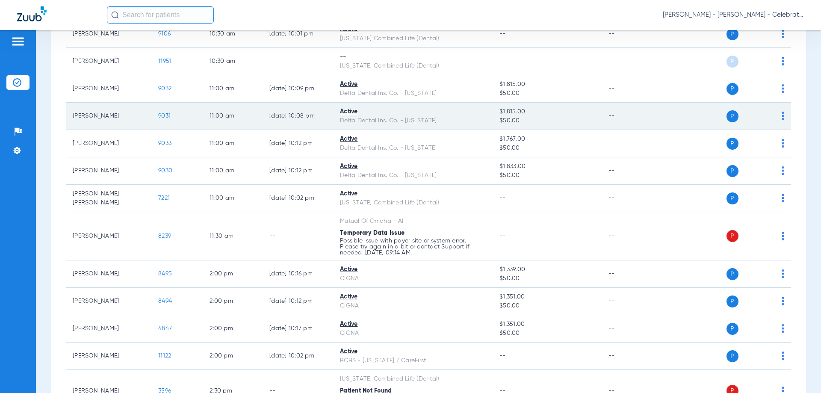
scroll to position [599, 0]
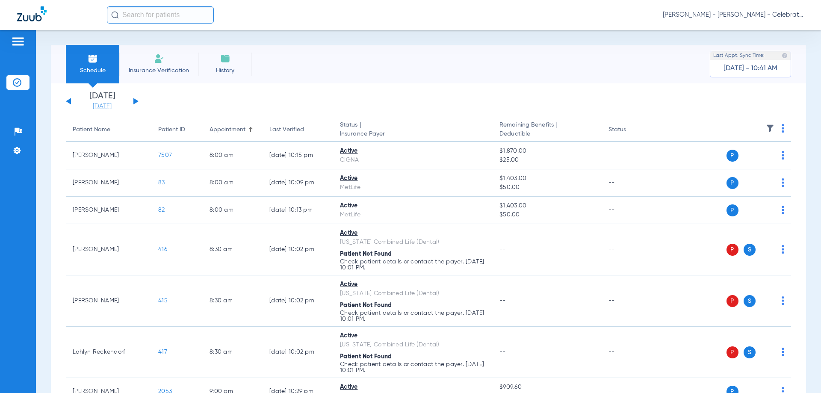
click at [107, 105] on link "[DATE]" at bounding box center [102, 106] width 51 height 9
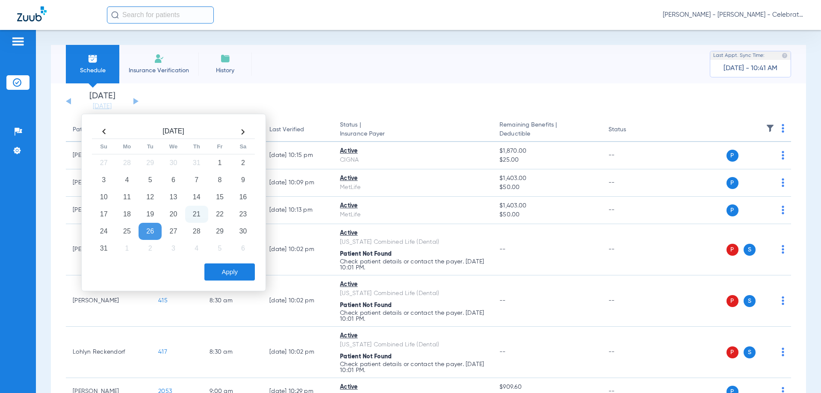
drag, startPoint x: 203, startPoint y: 213, endPoint x: 225, endPoint y: 263, distance: 55.3
click at [213, 231] on tbody "27 28 29 30 31 1 2 3 4 5 6 7 8 9 10 11 12 13 14 15 16 17 18 19 20 21 22 23 24 2…" at bounding box center [173, 205] width 163 height 103
click at [205, 215] on td "21" at bounding box center [196, 214] width 23 height 17
click at [226, 269] on button "Apply" at bounding box center [229, 271] width 50 height 17
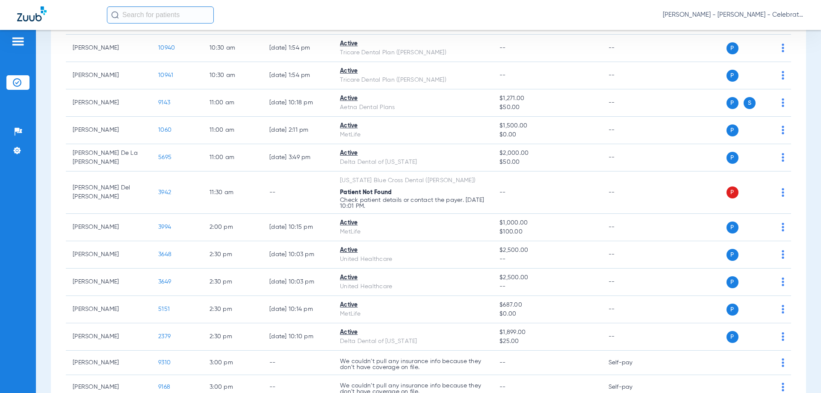
scroll to position [385, 0]
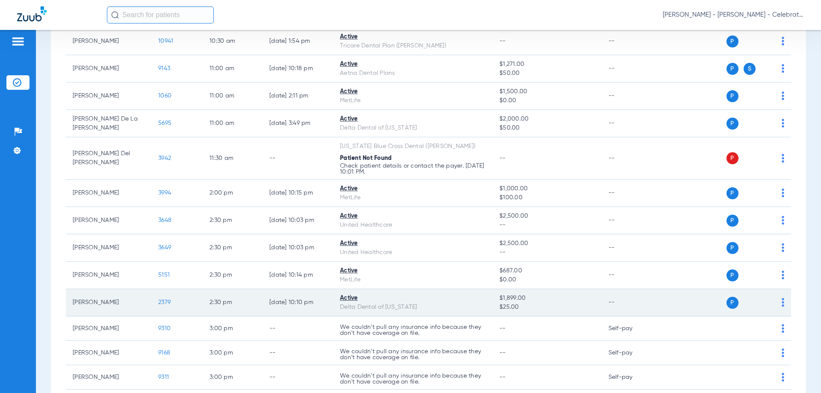
click at [169, 300] on span "2379" at bounding box center [164, 302] width 12 height 6
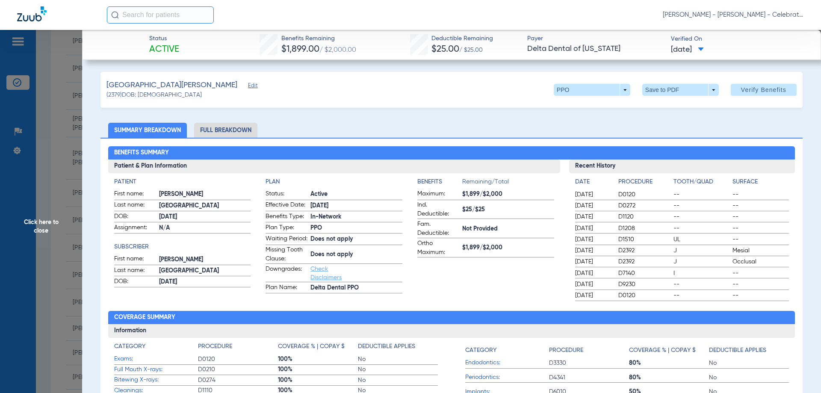
click at [229, 129] on li "Full Breakdown" at bounding box center [225, 130] width 63 height 15
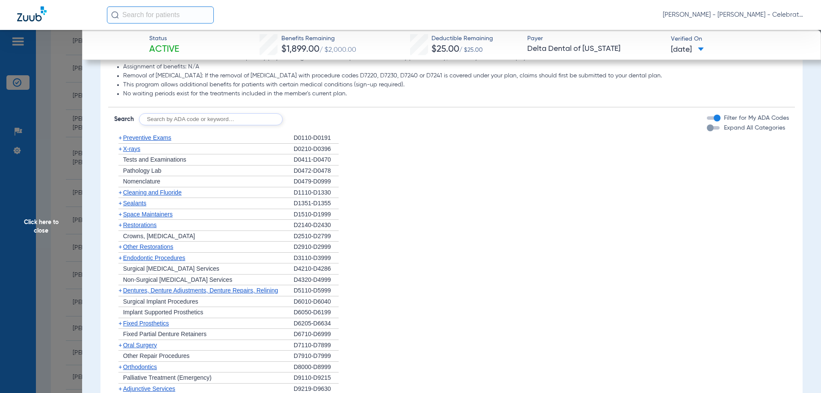
scroll to position [856, 0]
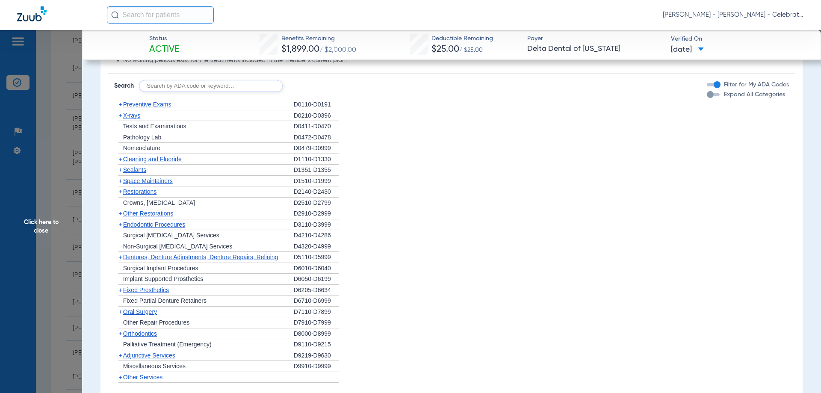
click at [151, 108] on div "+ Preventive Exams" at bounding box center [204, 104] width 180 height 11
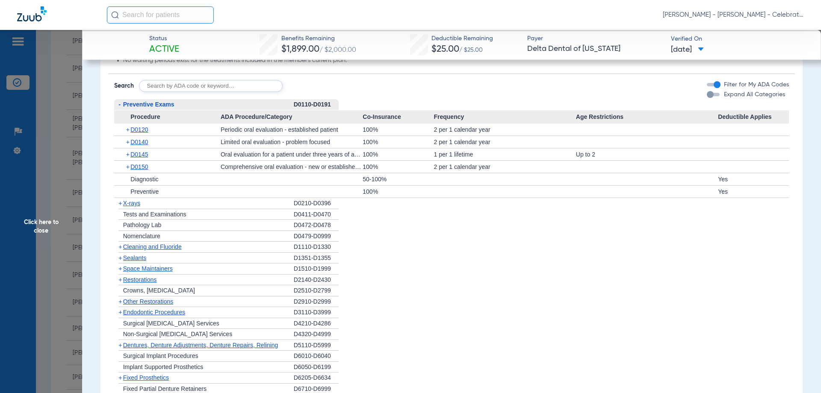
click at [147, 110] on div "- Preventive Exams" at bounding box center [204, 104] width 180 height 11
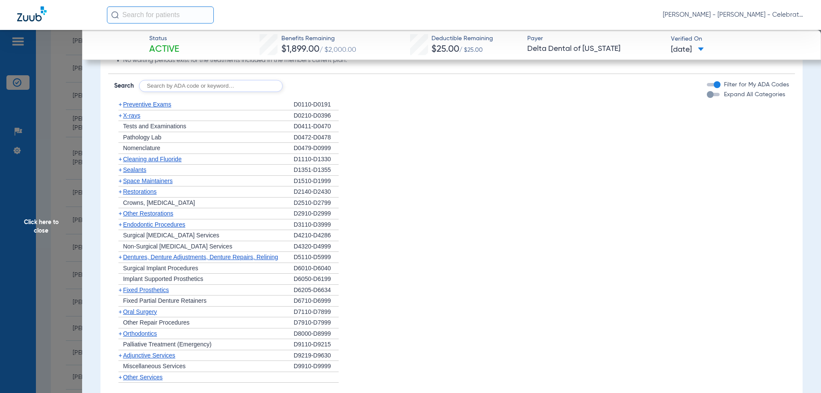
click at [133, 119] on span "X-rays" at bounding box center [131, 115] width 17 height 7
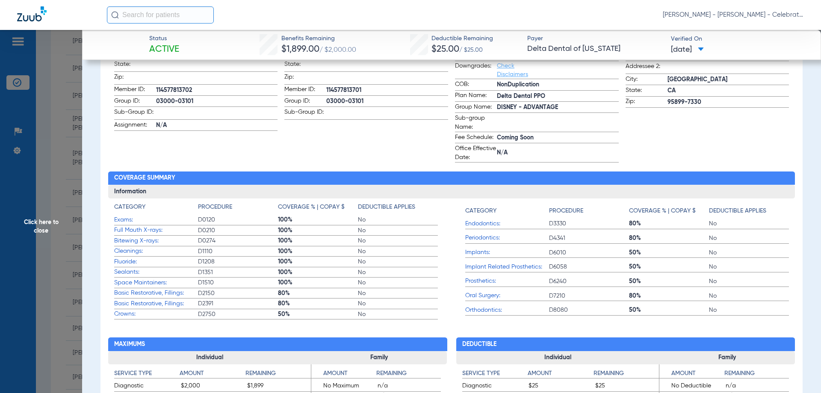
scroll to position [214, 0]
click at [49, 223] on span "Click here to close" at bounding box center [41, 226] width 82 height 393
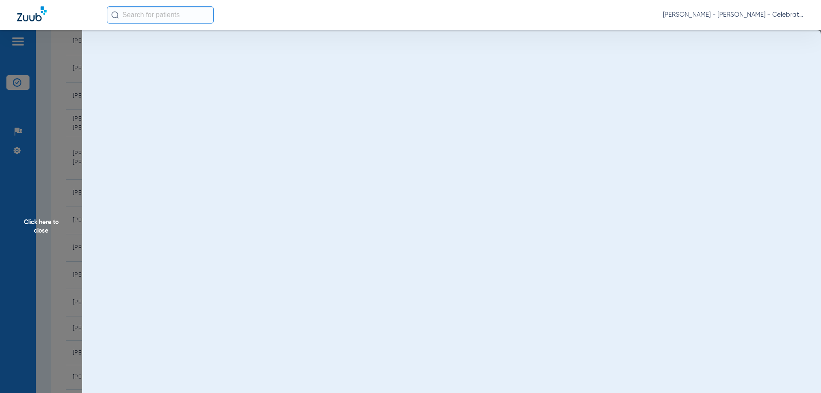
scroll to position [0, 0]
